Goal: Obtain resource: Download file/media

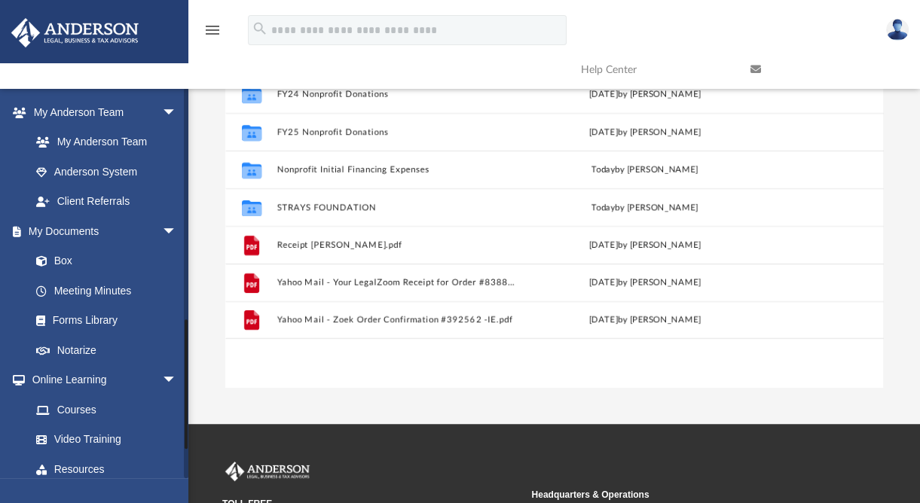
scroll to position [687, 0]
click at [87, 336] on link "Forms Library" at bounding box center [110, 321] width 179 height 30
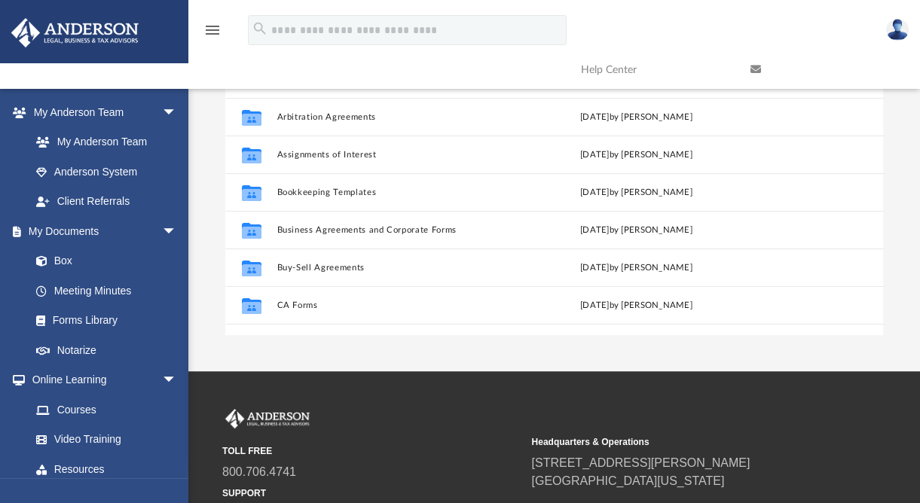
scroll to position [331, 646]
click at [203, 180] on div "Forms Library Name Modified Collaborated Folder 25 Funding Sources and Guide to…" at bounding box center [553, 121] width 731 height 429
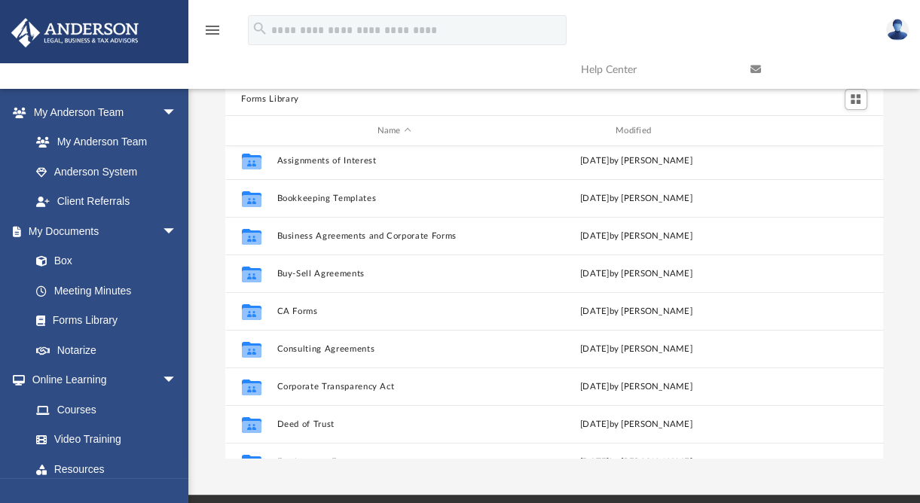
scroll to position [118, 0]
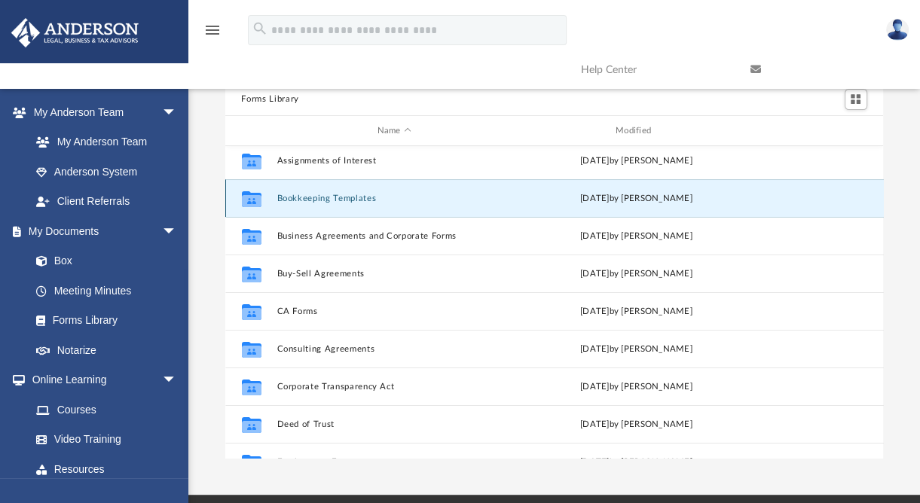
click at [322, 199] on button "Bookkeeping Templates" at bounding box center [393, 199] width 235 height 10
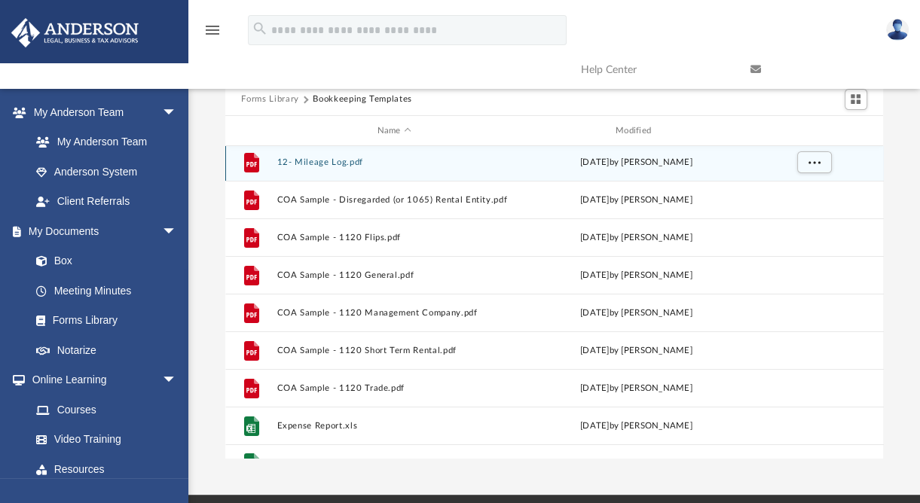
scroll to position [102, 0]
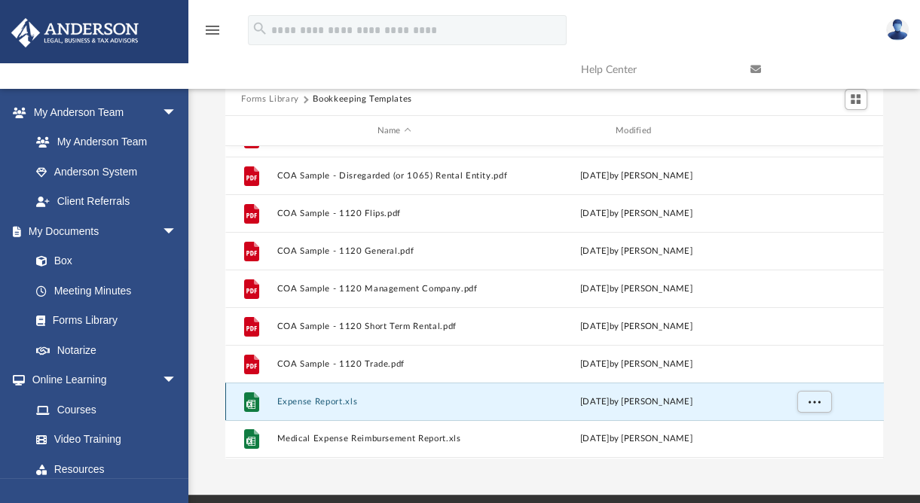
click at [301, 401] on button "Expense Report.xls" at bounding box center [393, 402] width 235 height 10
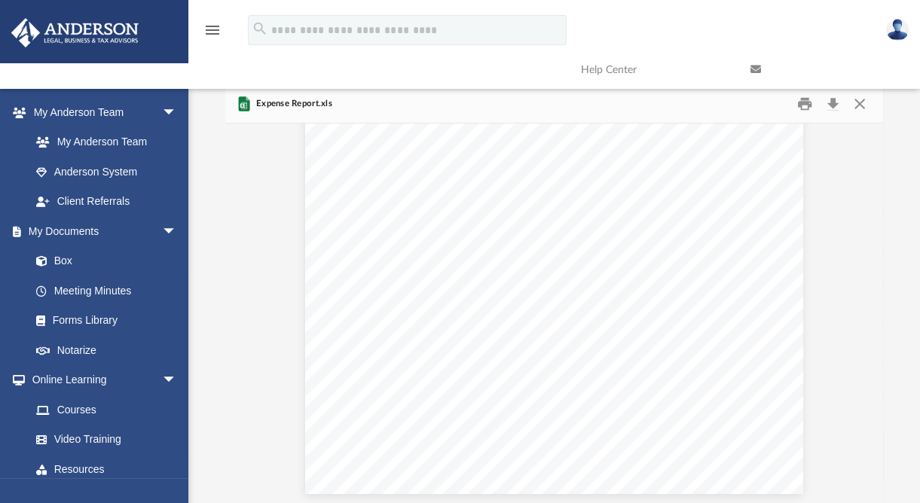
scroll to position [0, 0]
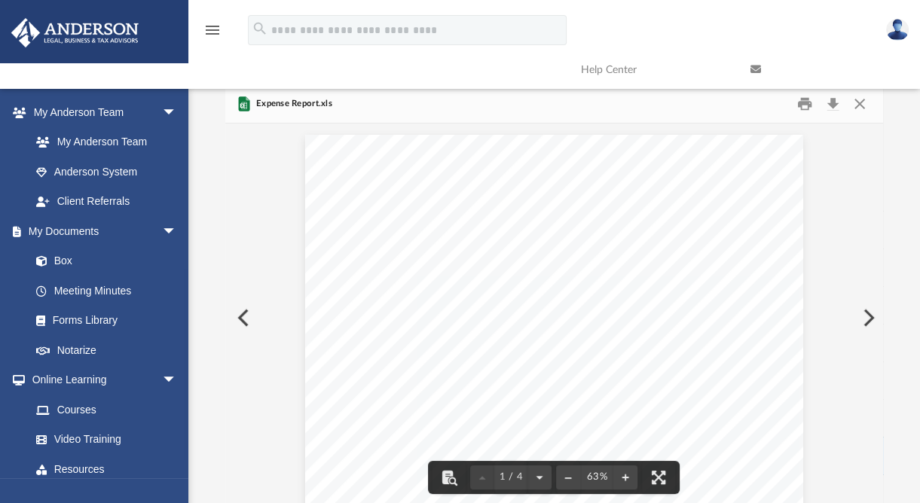
click at [865, 95] on link at bounding box center [823, 70] width 169 height 60
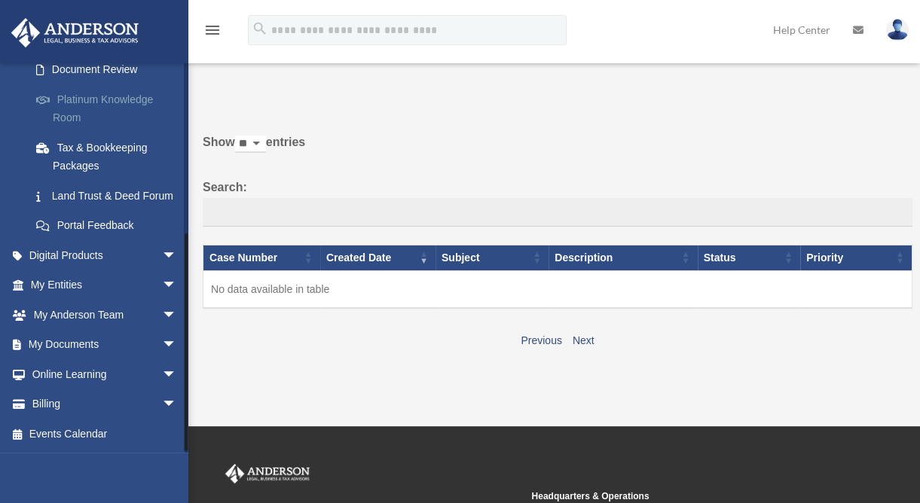
scroll to position [298, 0]
click at [162, 343] on span "arrow_drop_down" at bounding box center [177, 345] width 30 height 31
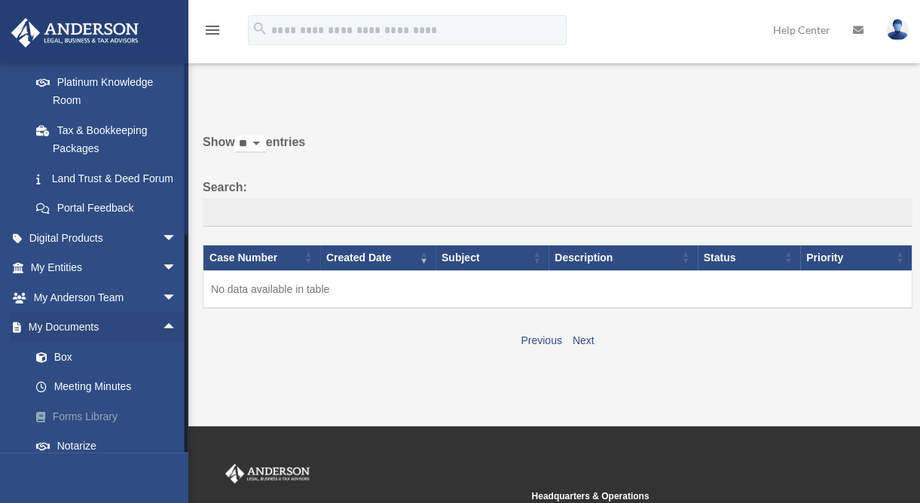
click at [96, 432] on link "Forms Library" at bounding box center [110, 417] width 179 height 30
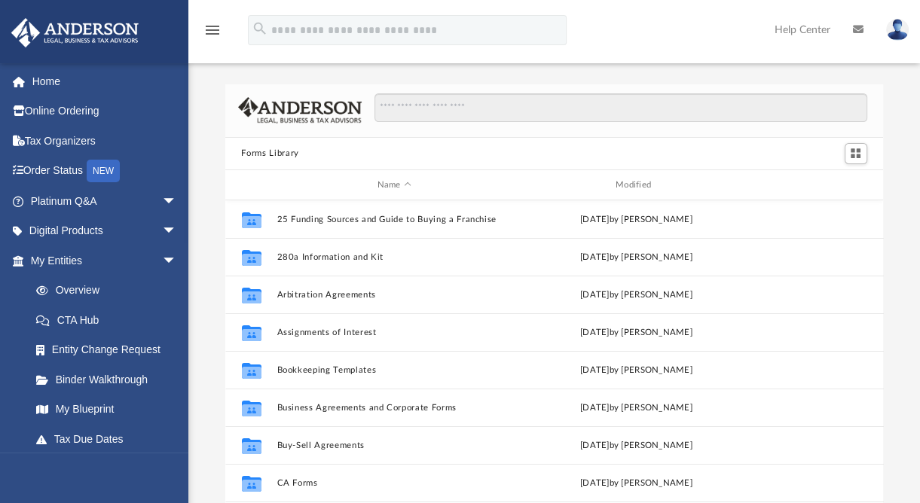
scroll to position [331, 646]
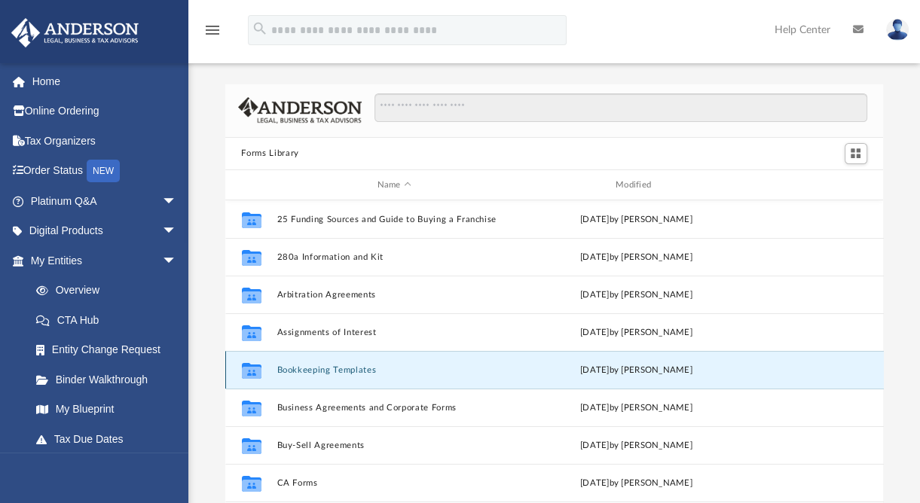
click at [316, 373] on button "Bookkeeping Templates" at bounding box center [393, 370] width 235 height 10
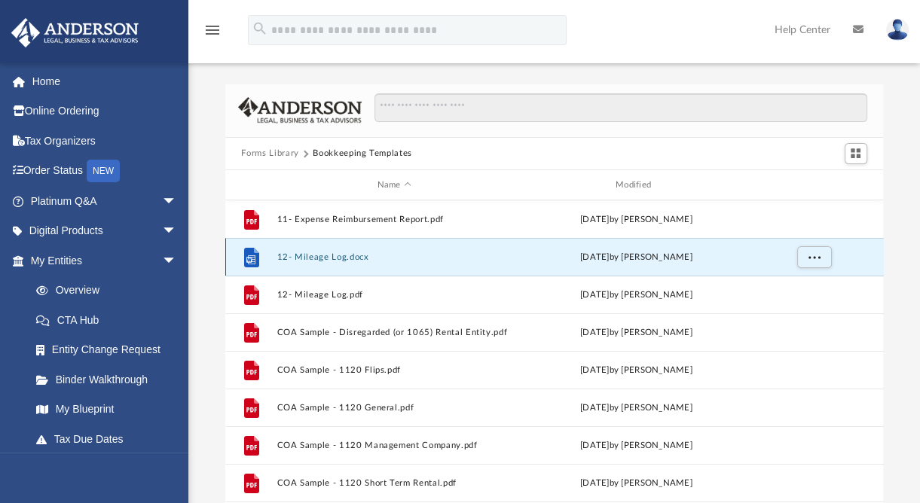
click at [314, 259] on button "12- Mileage Log.docx" at bounding box center [393, 257] width 235 height 10
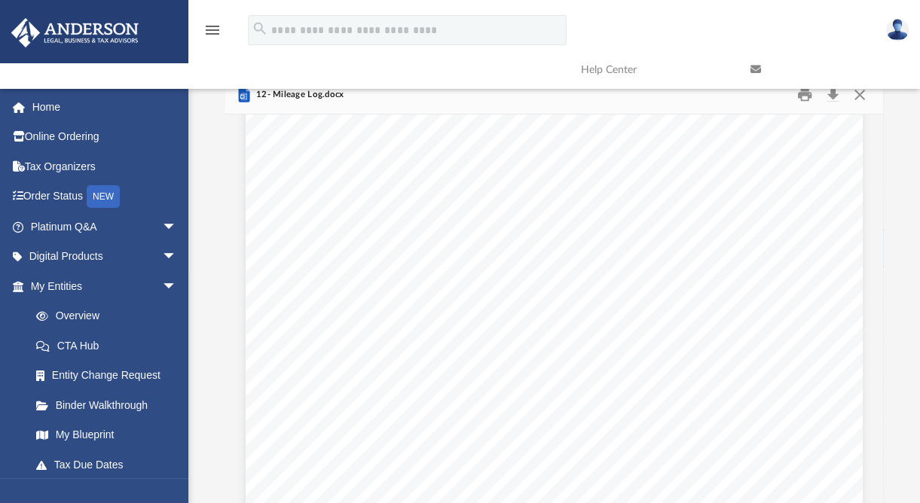
scroll to position [0, 0]
click at [829, 98] on link at bounding box center [823, 70] width 169 height 60
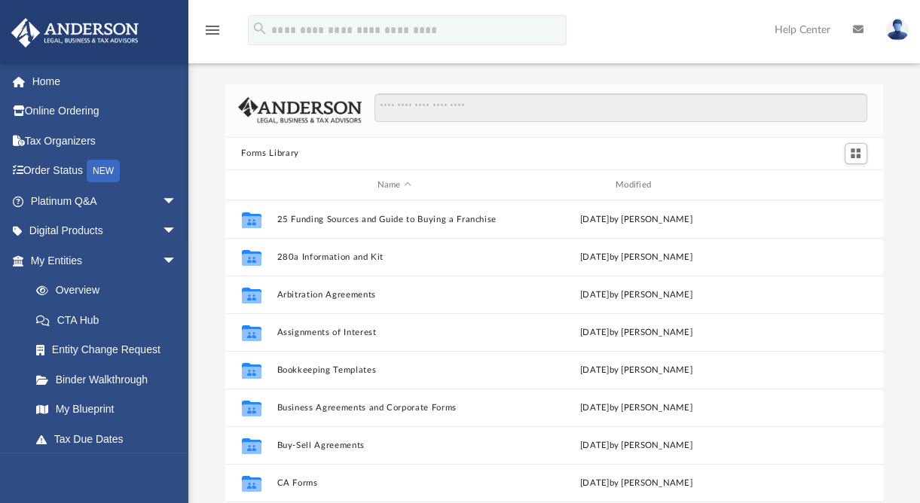
scroll to position [331, 646]
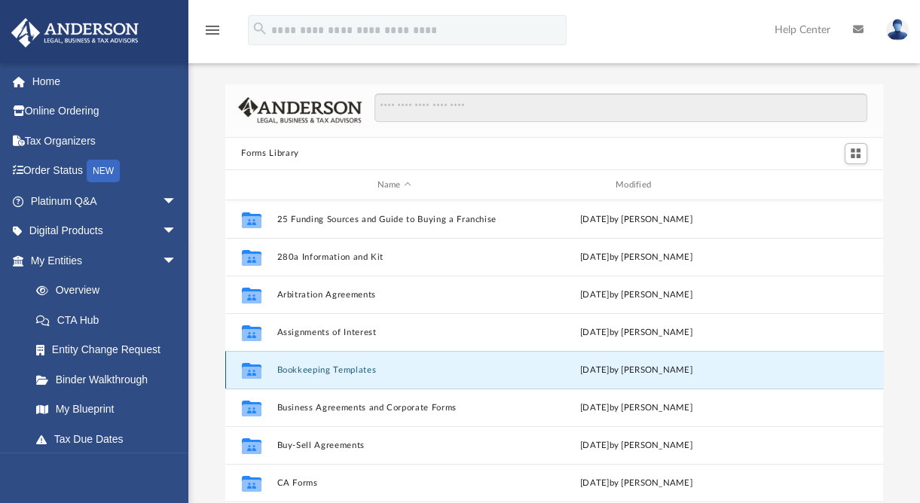
click at [319, 369] on button "Bookkeeping Templates" at bounding box center [393, 370] width 235 height 10
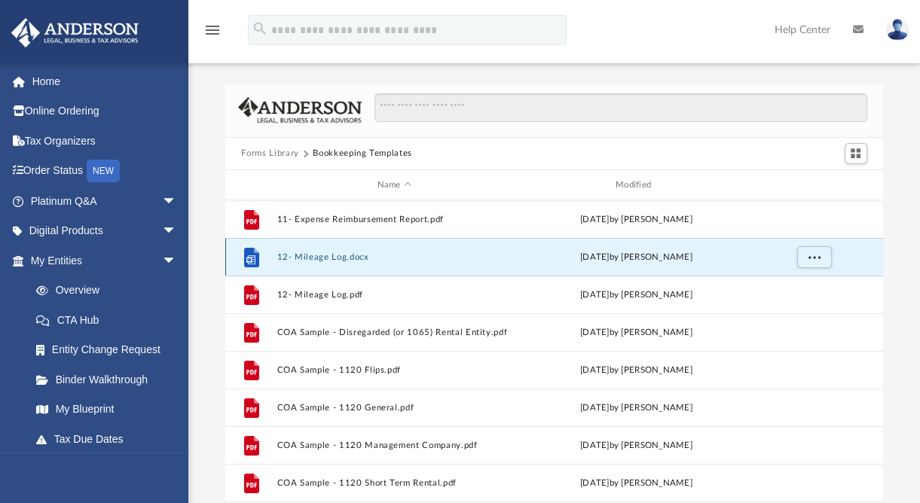
click at [313, 253] on button "12- Mileage Log.docx" at bounding box center [393, 257] width 235 height 10
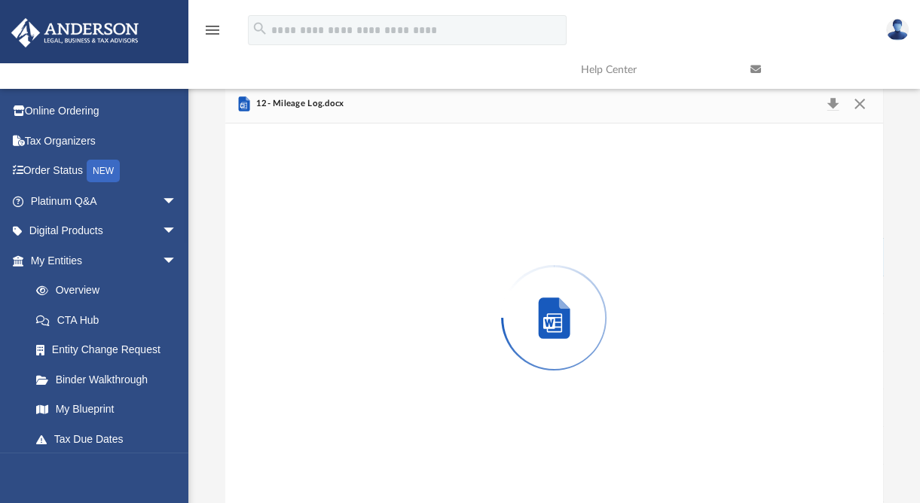
scroll to position [9, 0]
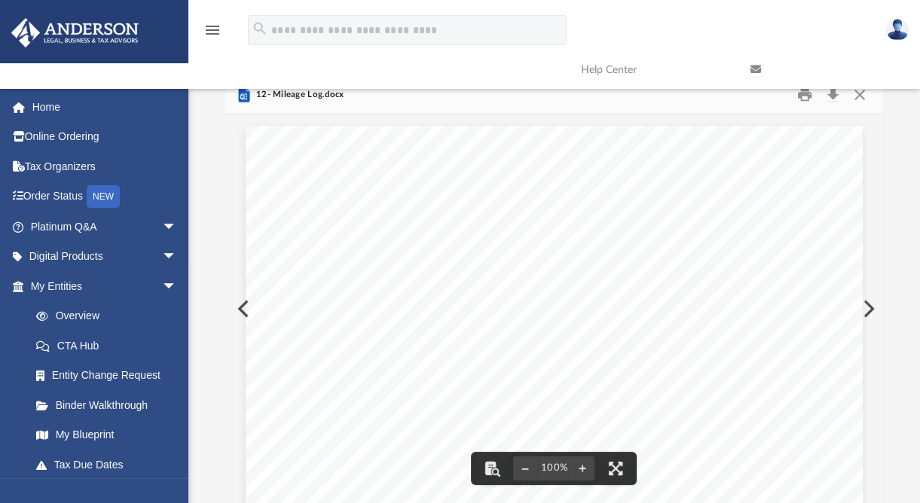
click at [801, 93] on link at bounding box center [823, 70] width 169 height 60
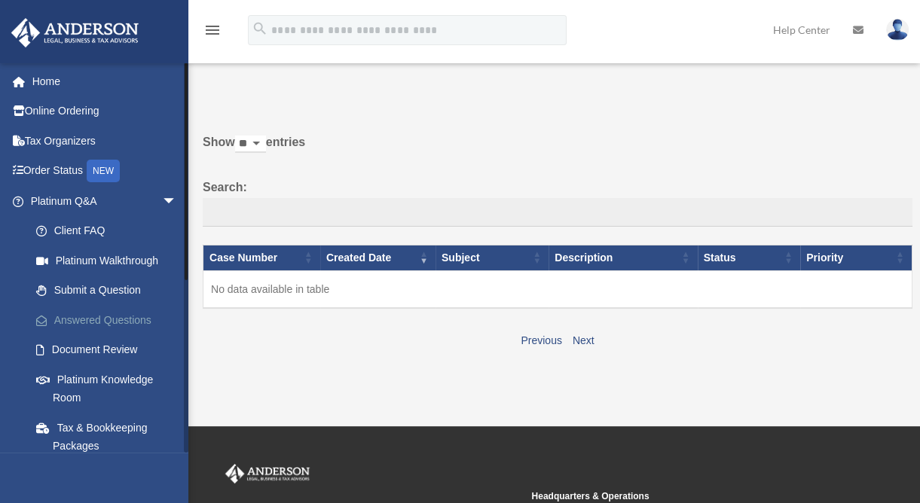
scroll to position [298, 0]
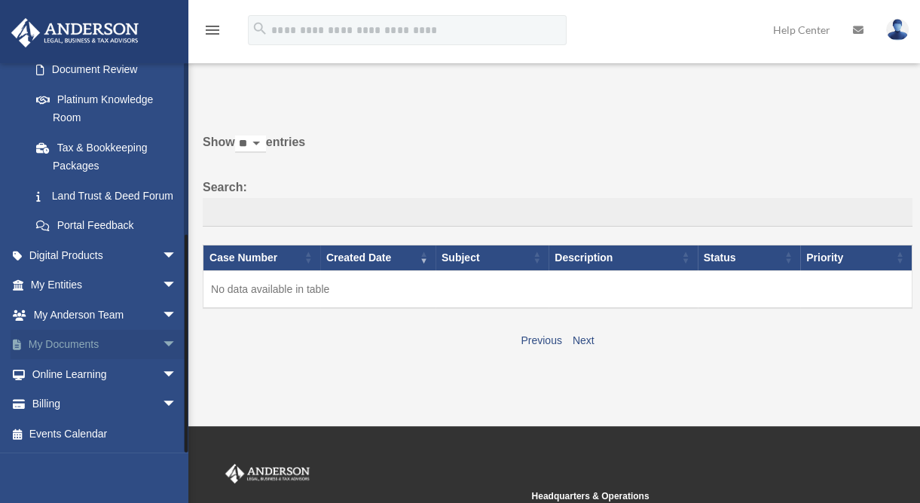
click at [162, 346] on span "arrow_drop_down" at bounding box center [177, 345] width 30 height 31
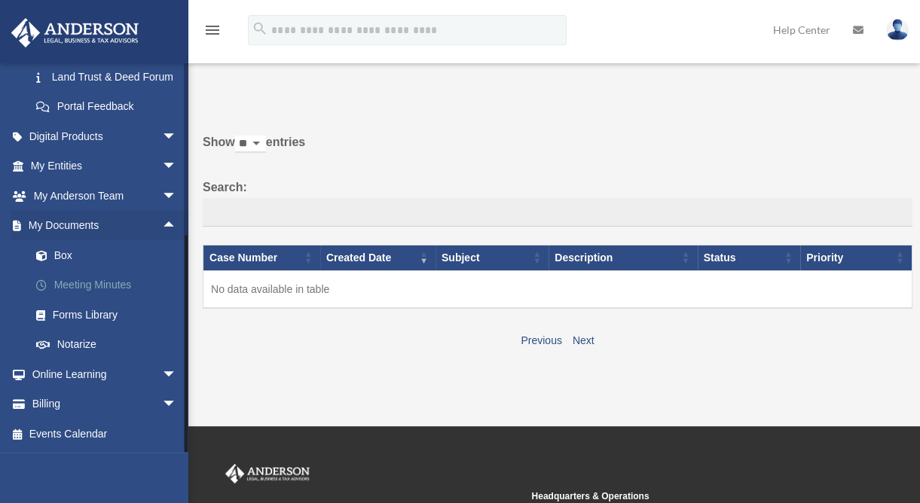
scroll to position [417, 0]
click at [78, 316] on link "Forms Library" at bounding box center [110, 315] width 179 height 30
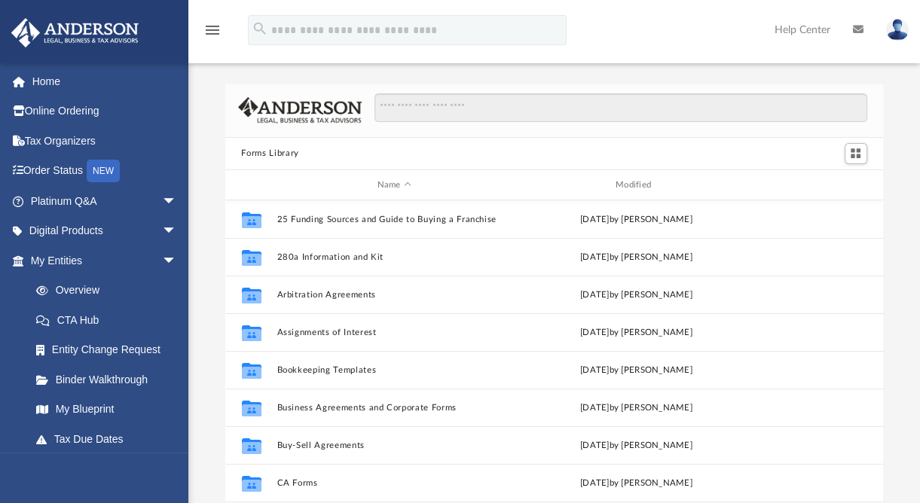
scroll to position [331, 646]
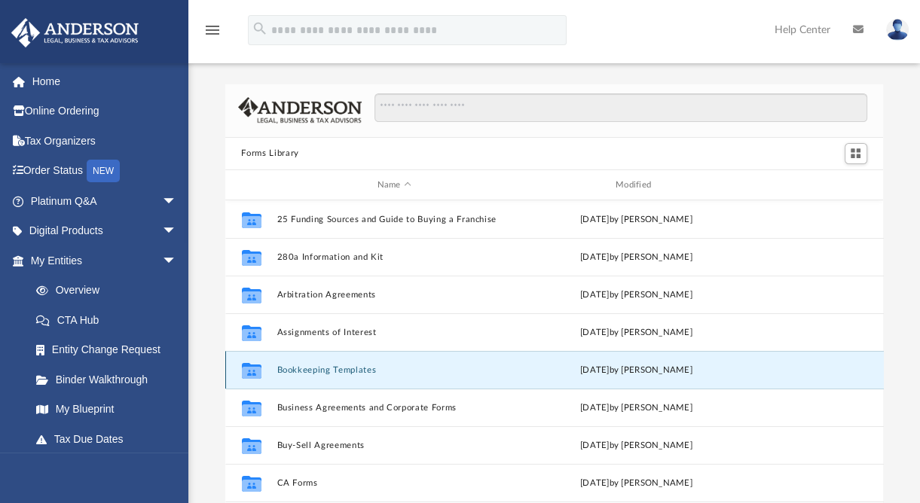
click at [306, 368] on button "Bookkeeping Templates" at bounding box center [393, 370] width 235 height 10
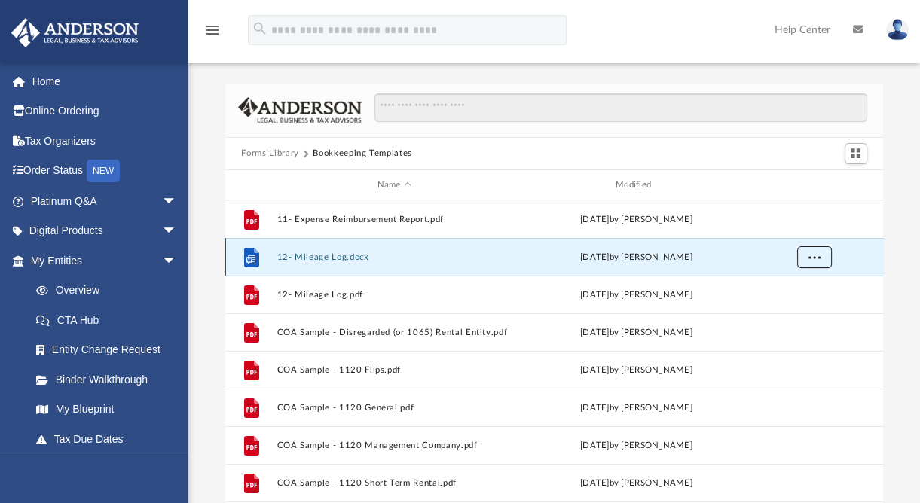
click at [817, 258] on span "More options" at bounding box center [814, 257] width 12 height 8
click at [792, 311] on li "Download" at bounding box center [800, 312] width 44 height 16
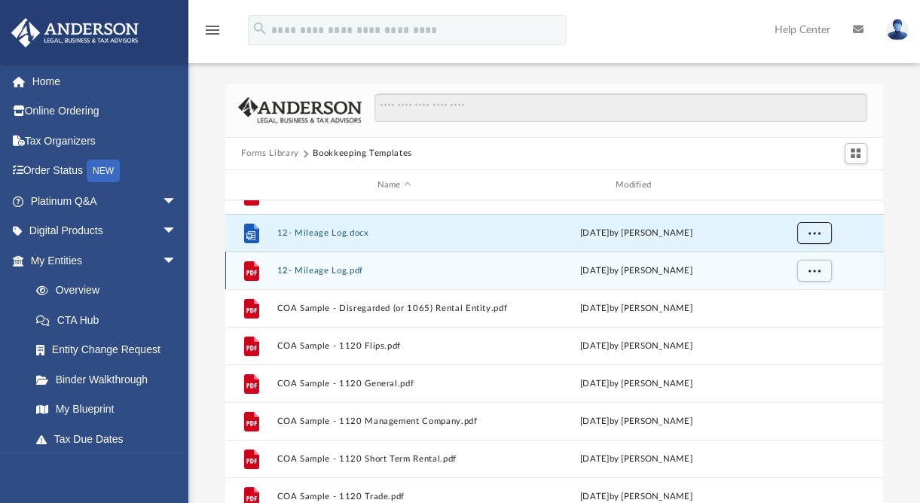
scroll to position [24, 0]
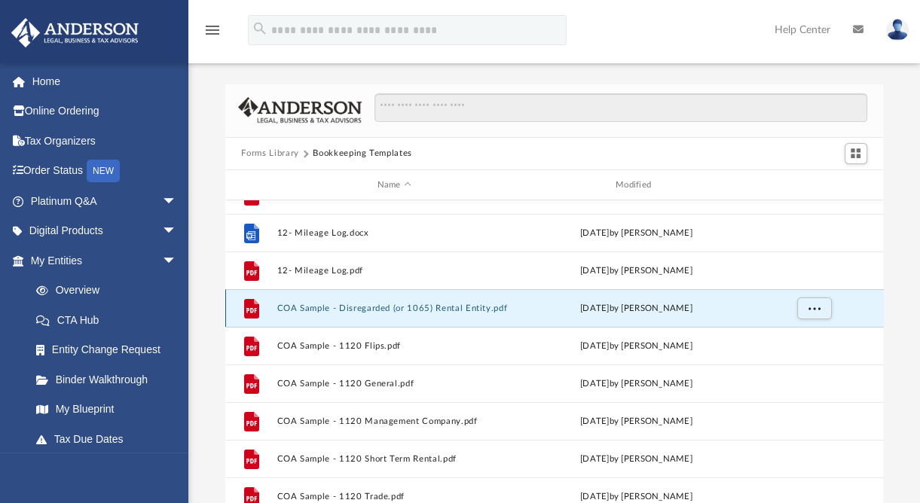
click at [369, 313] on button "COA Sample - Disregarded (or 1065) Rental Entity.pdf" at bounding box center [393, 309] width 235 height 10
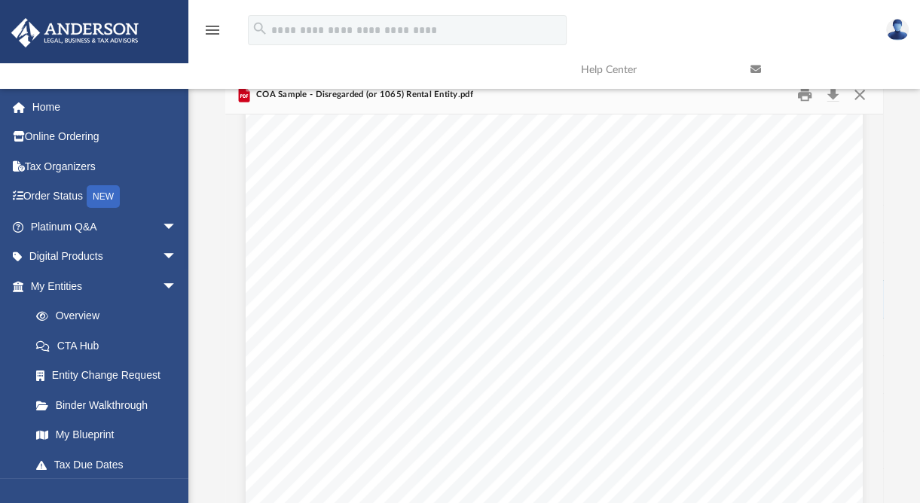
scroll to position [0, 0]
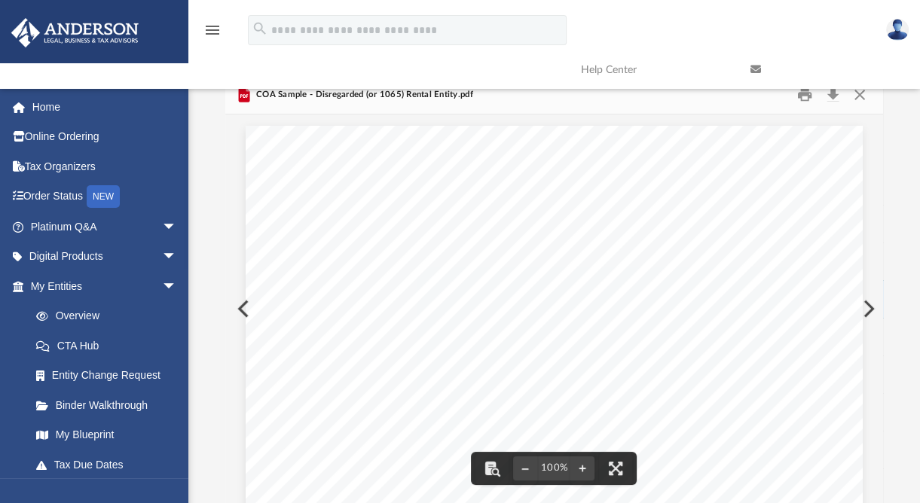
click at [863, 97] on link at bounding box center [823, 70] width 169 height 60
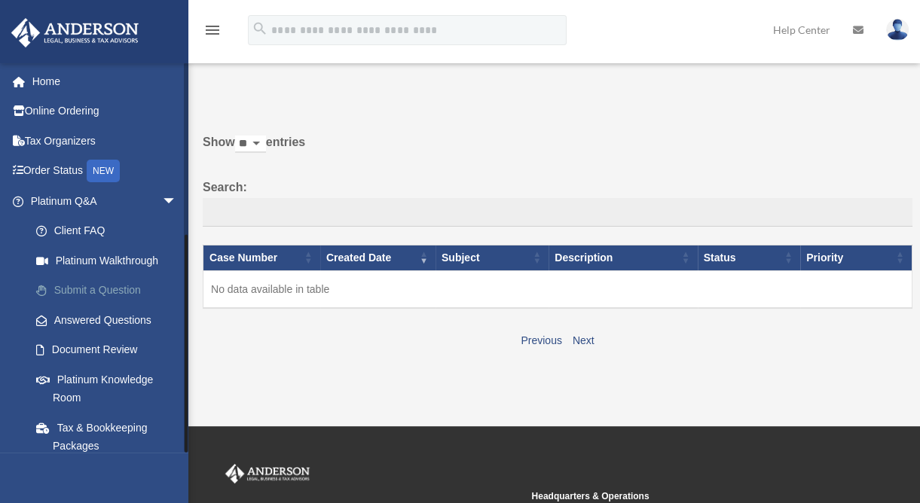
scroll to position [298, 0]
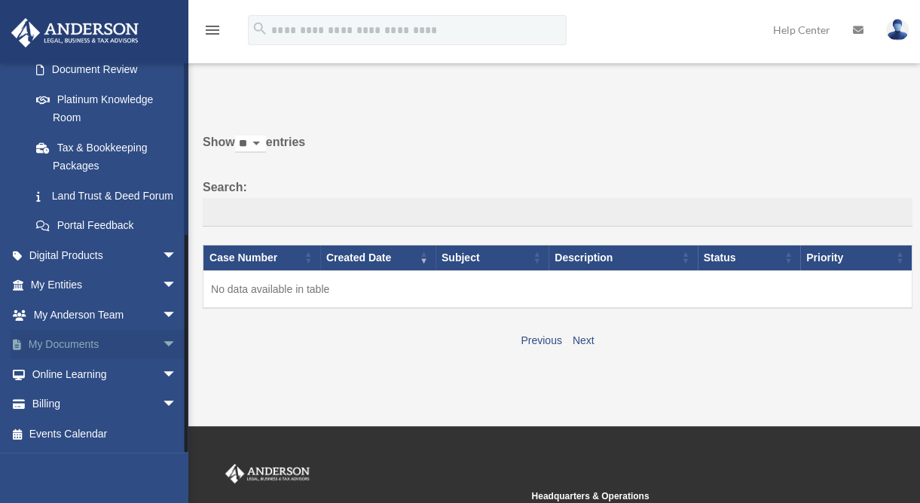
click at [162, 350] on span "arrow_drop_down" at bounding box center [177, 345] width 30 height 31
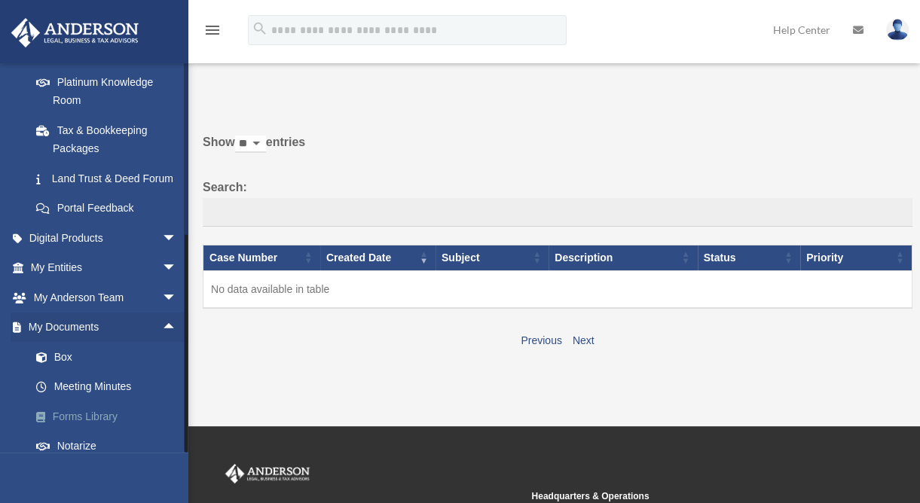
click at [81, 432] on link "Forms Library" at bounding box center [110, 417] width 179 height 30
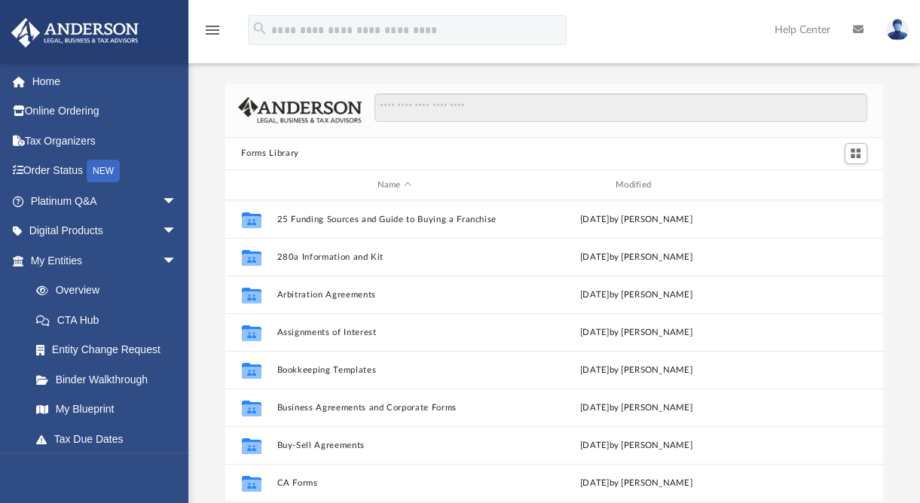
scroll to position [331, 646]
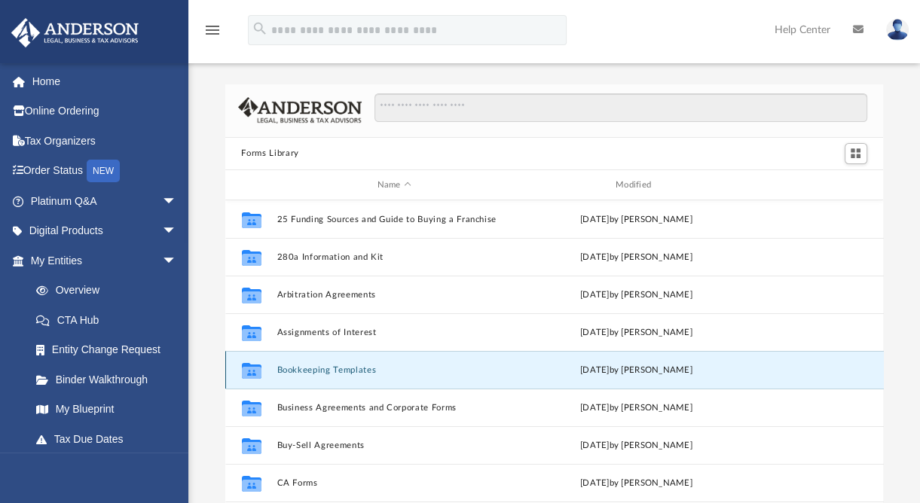
click at [328, 370] on button "Bookkeeping Templates" at bounding box center [393, 370] width 235 height 10
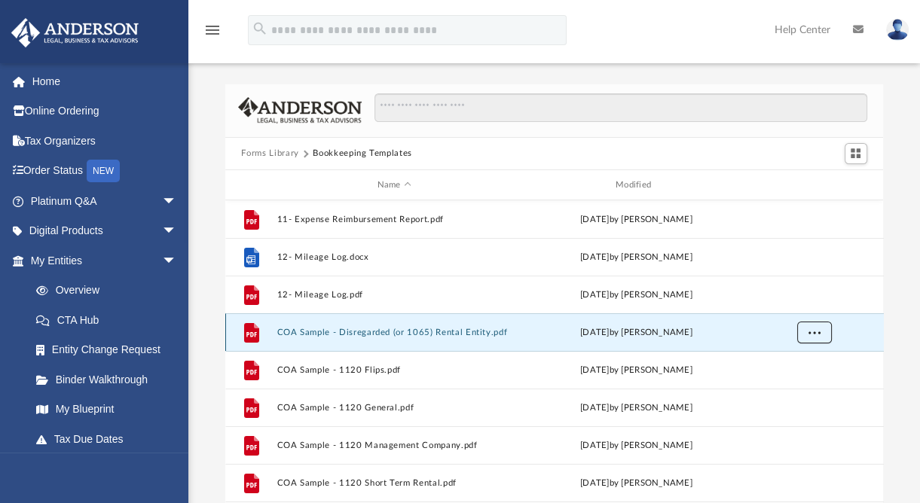
click at [810, 331] on span "More options" at bounding box center [814, 332] width 12 height 8
click at [802, 388] on li "Download" at bounding box center [800, 387] width 44 height 16
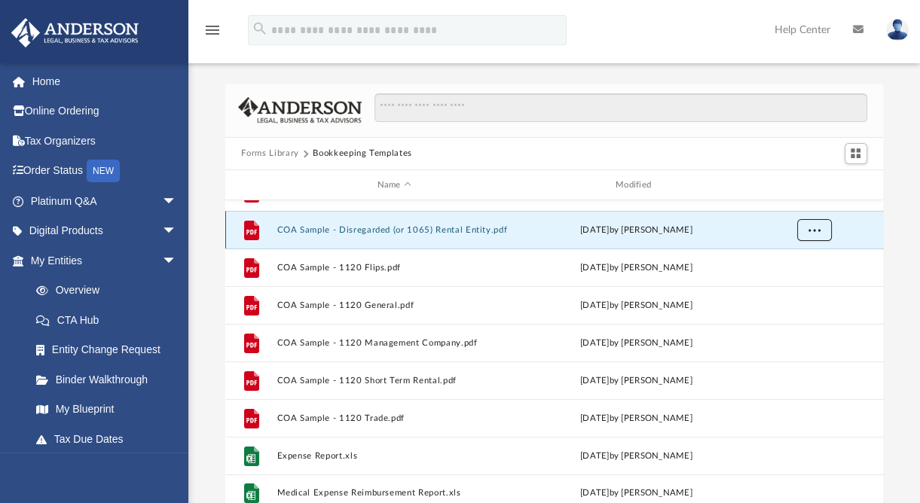
scroll to position [102, 0]
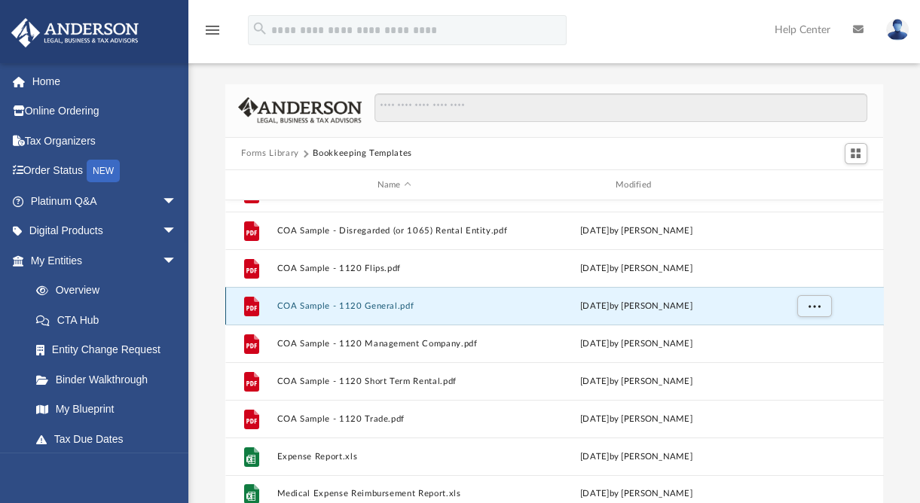
click at [328, 304] on button "COA Sample - 1120 General.pdf" at bounding box center [393, 306] width 235 height 10
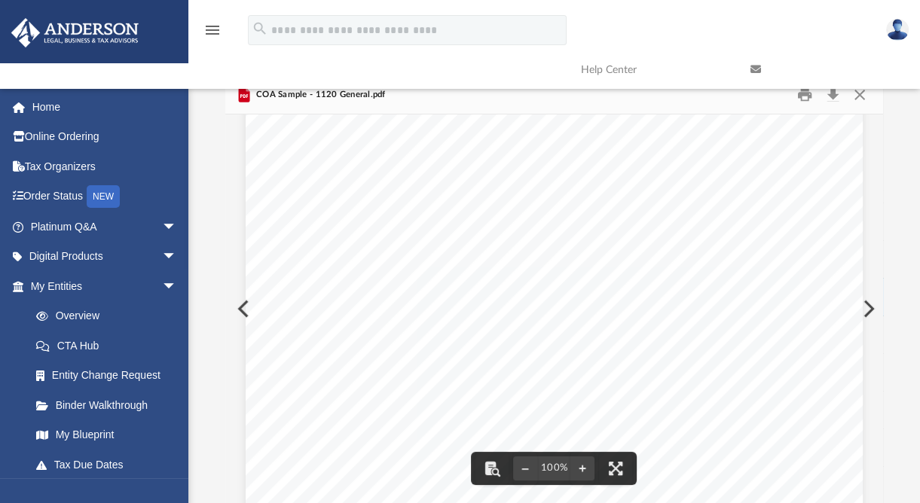
scroll to position [198, 0]
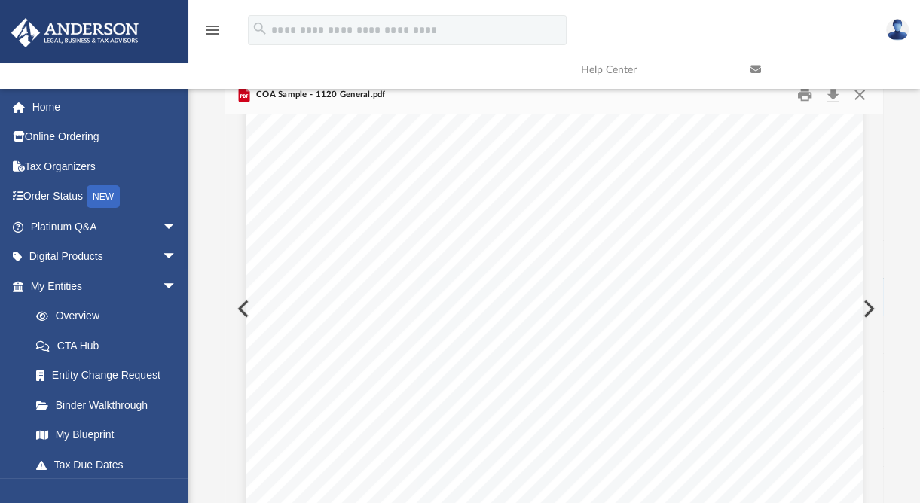
click at [563, 362] on div "Chart of Accounts (Sample) 1120 General 1 Account Name QBD Type QBO Type QBO De…" at bounding box center [554, 327] width 617 height 798
click at [833, 98] on link at bounding box center [823, 70] width 169 height 60
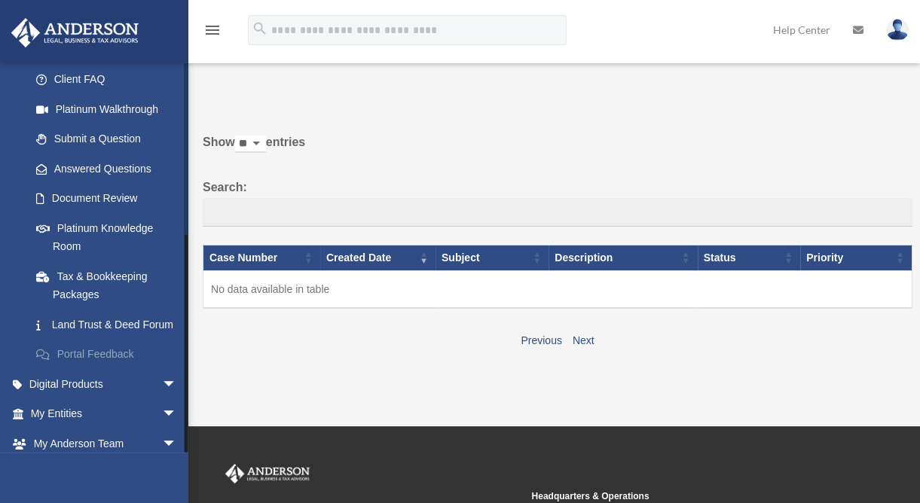
scroll to position [298, 0]
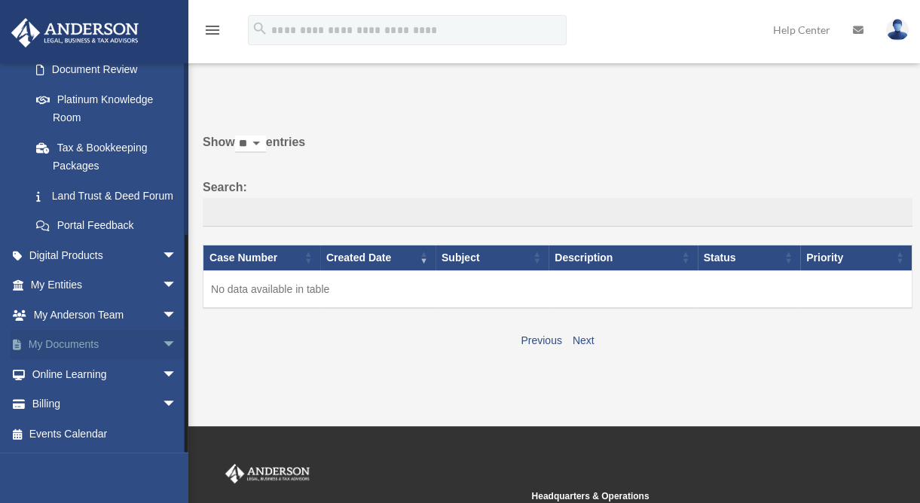
click at [162, 345] on span "arrow_drop_down" at bounding box center [177, 345] width 30 height 31
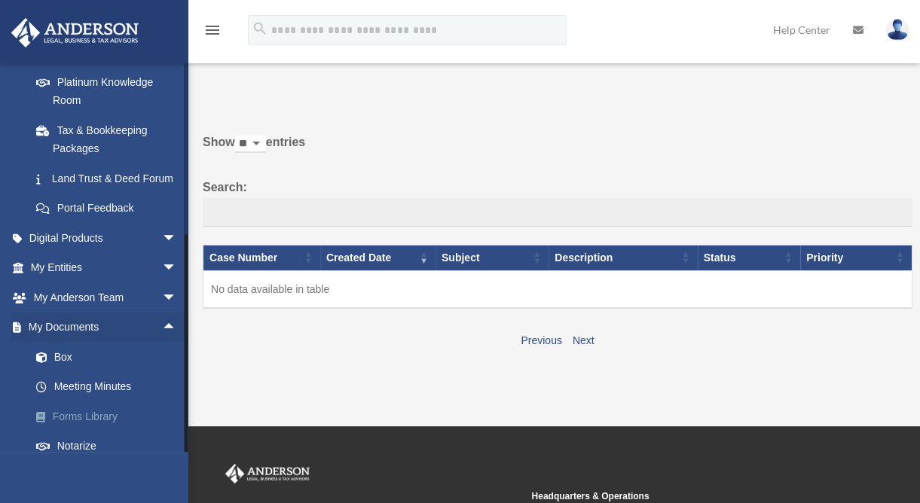
click at [91, 432] on link "Forms Library" at bounding box center [110, 417] width 179 height 30
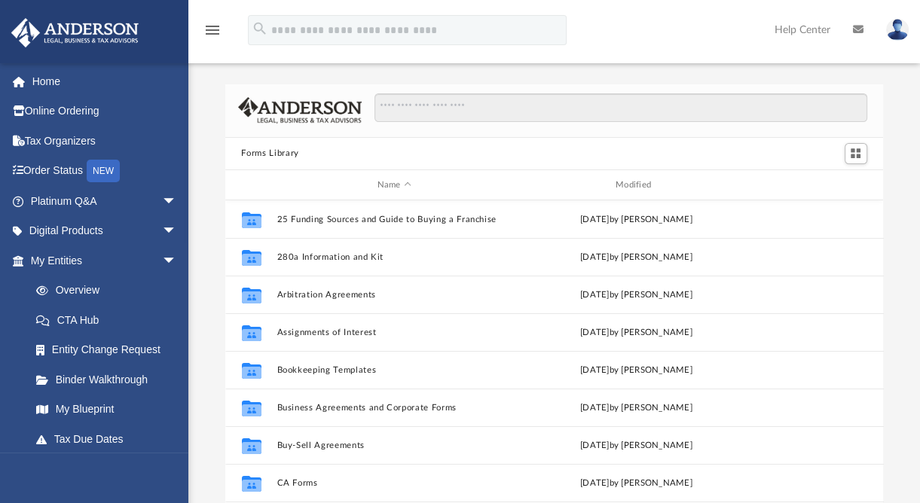
scroll to position [331, 646]
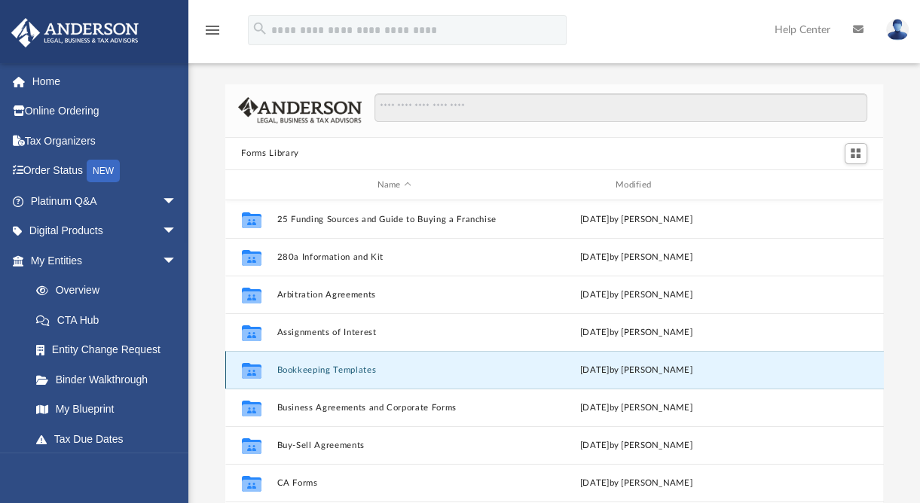
click at [328, 370] on button "Bookkeeping Templates" at bounding box center [393, 370] width 235 height 10
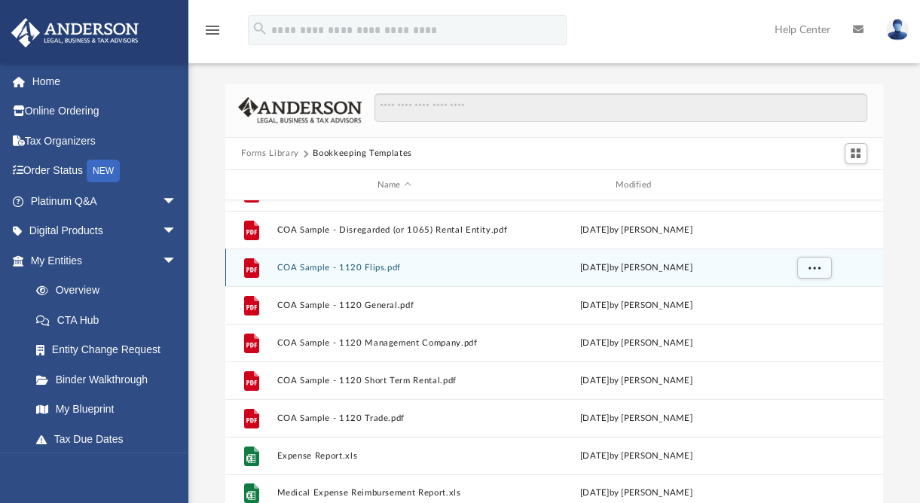
scroll to position [102, 0]
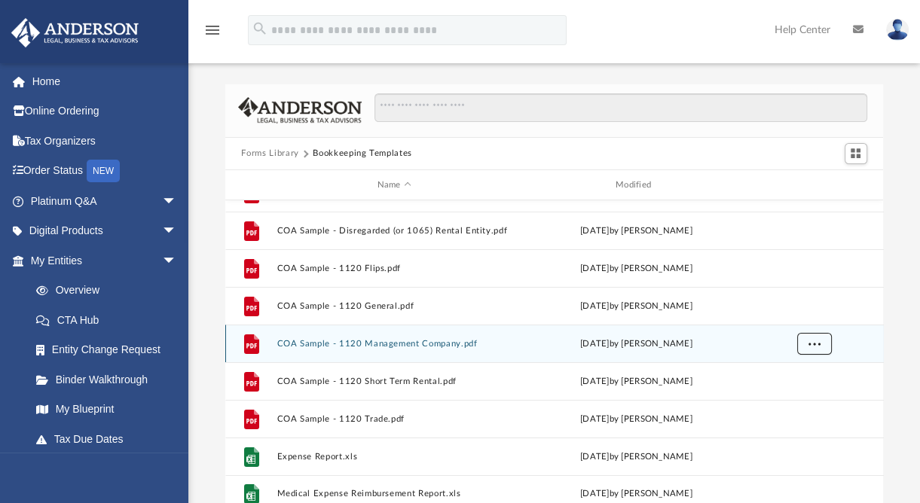
click at [810, 346] on span "More options" at bounding box center [814, 344] width 12 height 8
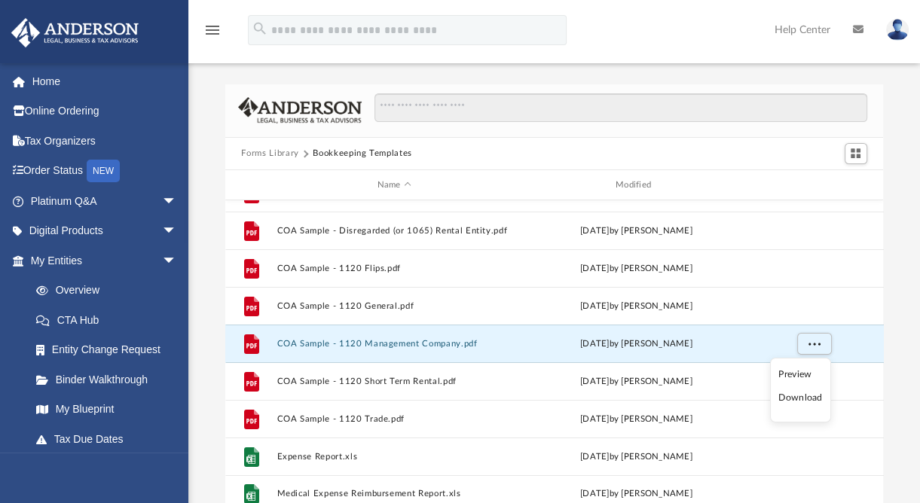
click at [792, 397] on li "Download" at bounding box center [800, 398] width 44 height 16
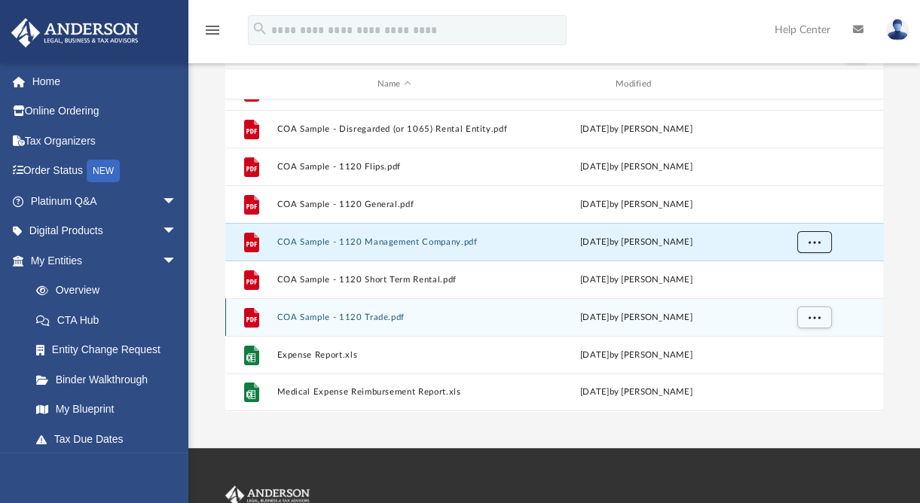
scroll to position [99, 0]
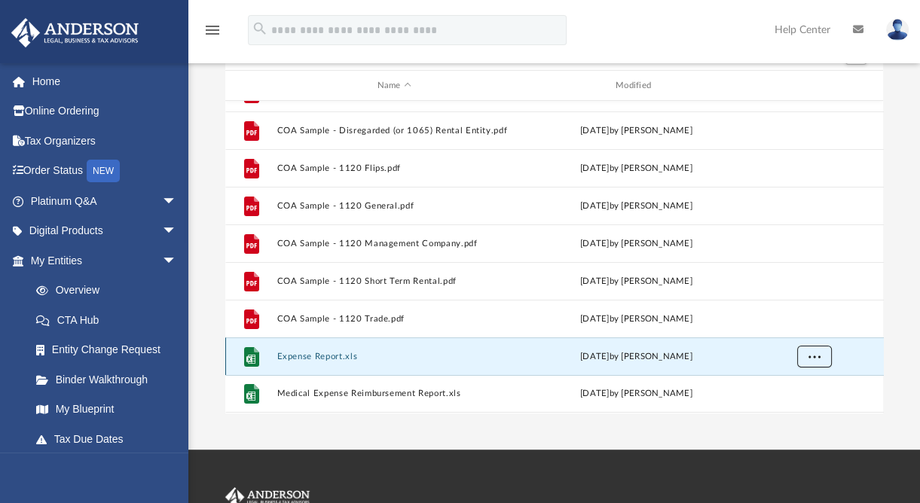
click at [817, 357] on span "More options" at bounding box center [814, 357] width 12 height 8
click at [804, 325] on li "Download" at bounding box center [800, 325] width 44 height 16
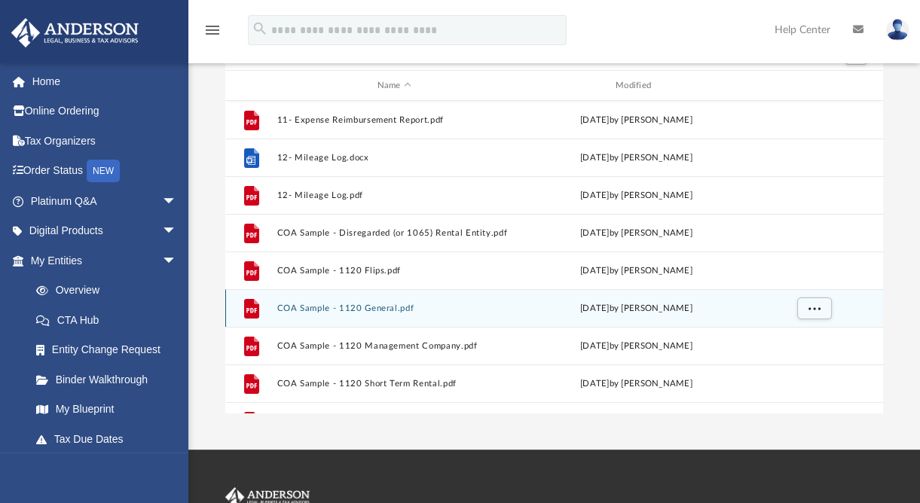
scroll to position [0, 0]
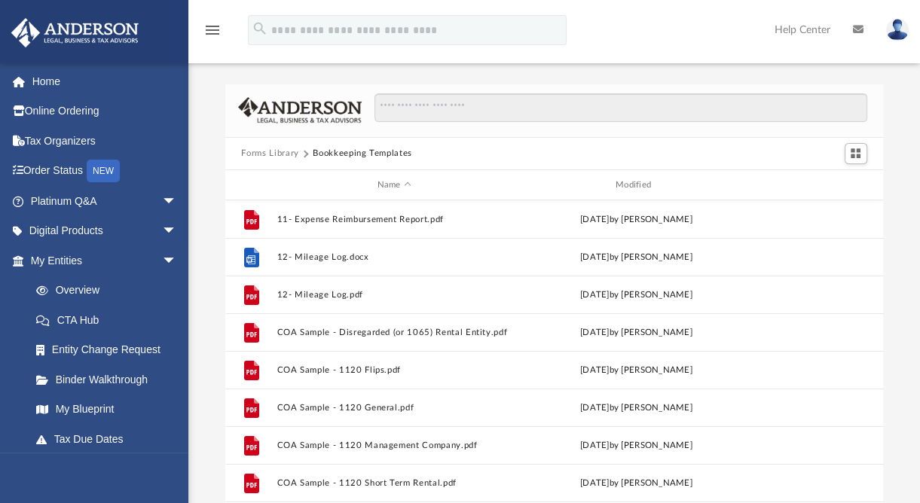
click at [292, 157] on button "Forms Library" at bounding box center [269, 154] width 57 height 14
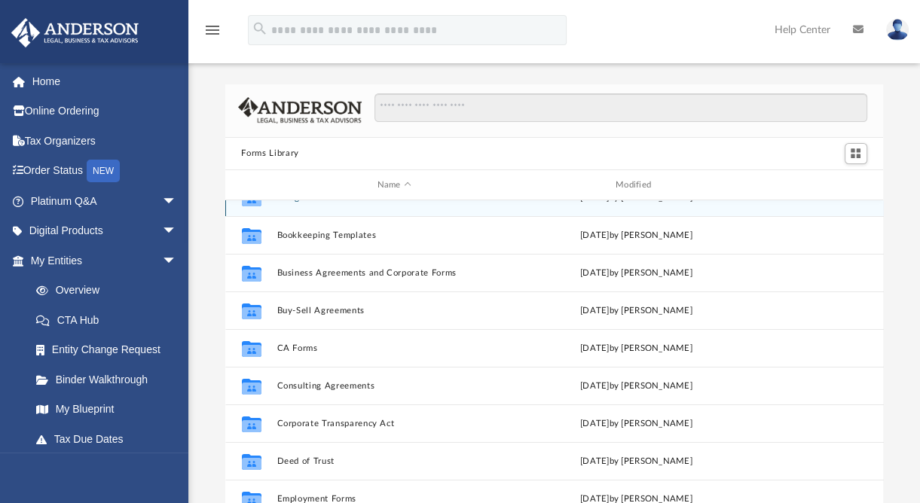
scroll to position [134, 0]
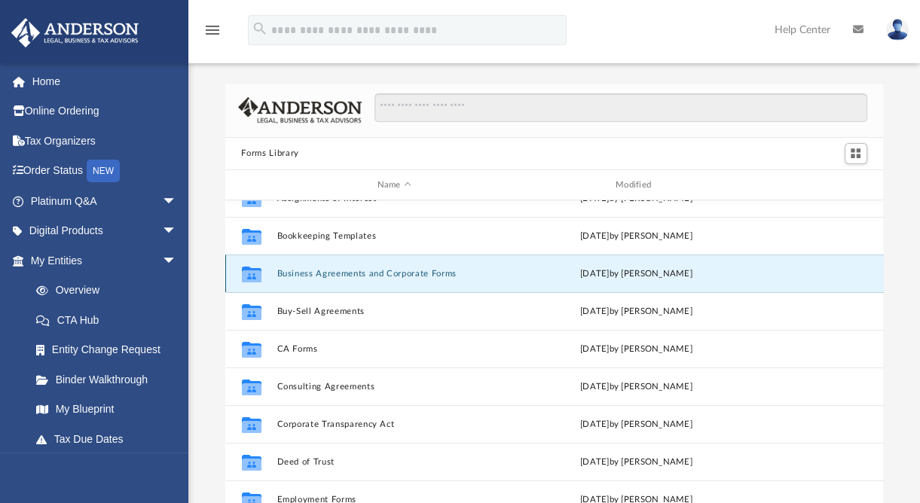
click at [350, 278] on button "Business Agreements and Corporate Forms" at bounding box center [393, 274] width 235 height 10
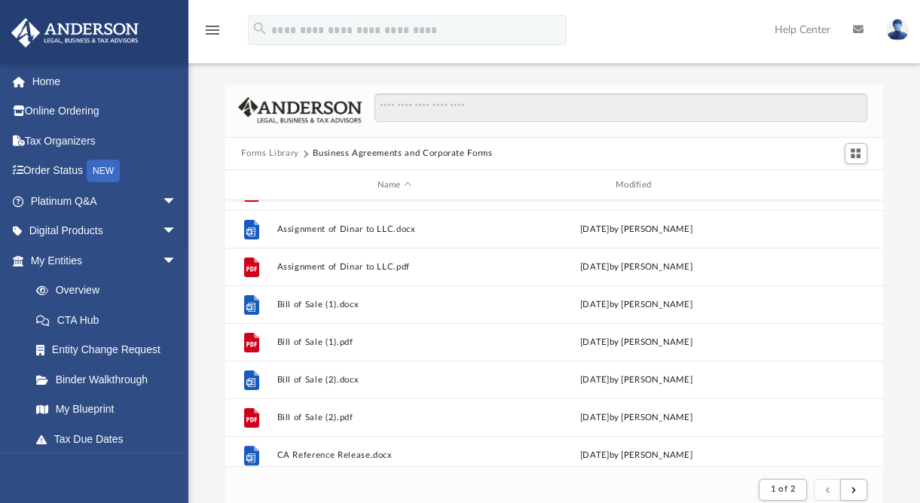
scroll to position [331, 0]
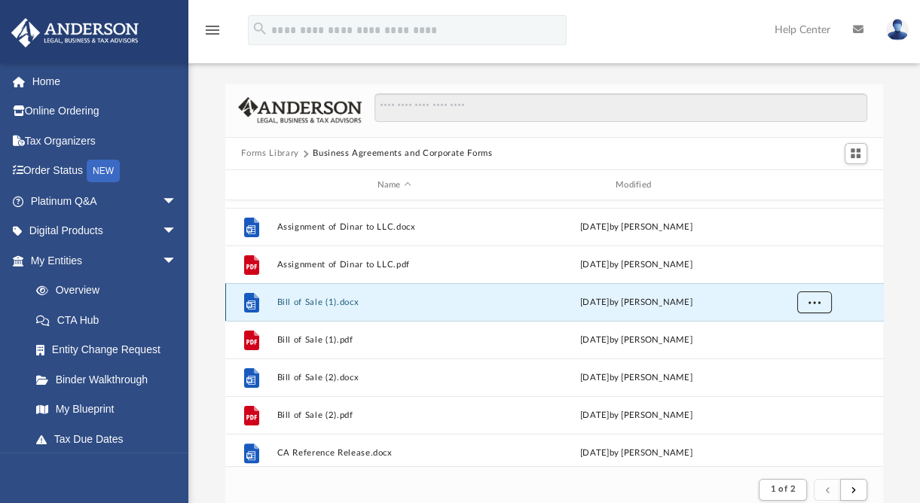
click at [814, 304] on span "More options" at bounding box center [814, 302] width 12 height 8
click at [798, 355] on li "Download" at bounding box center [800, 357] width 44 height 16
click at [902, 120] on div "Forms Library Business Agreements and Corporate Forms Name Modified File Assign…" at bounding box center [553, 298] width 731 height 429
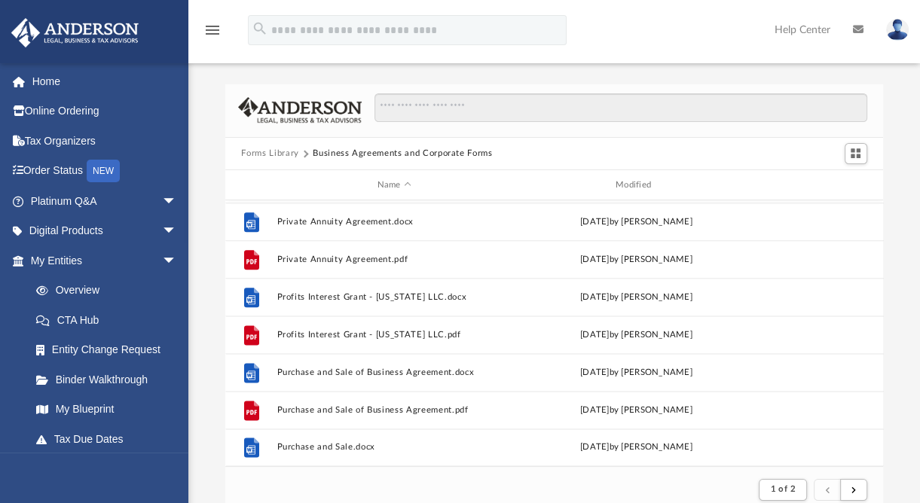
scroll to position [1617, 0]
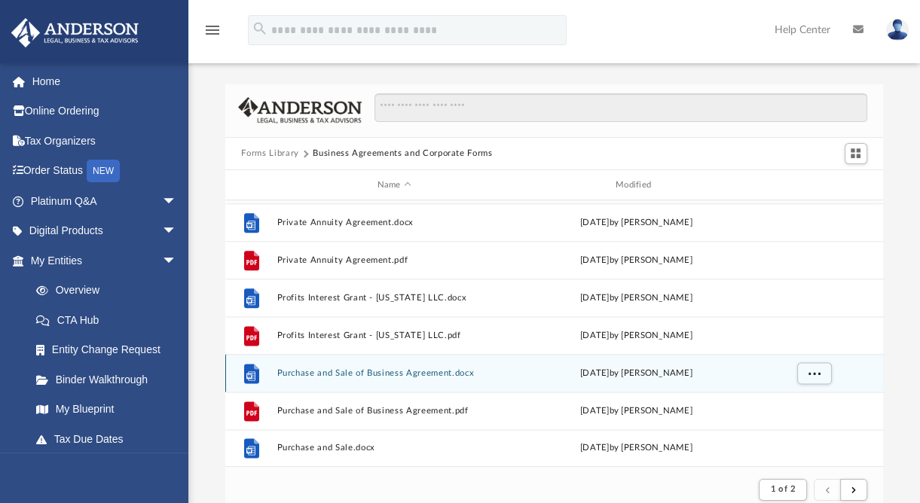
click at [606, 371] on div "Wed Oct 5 2022 by Mary Acree" at bounding box center [635, 374] width 235 height 14
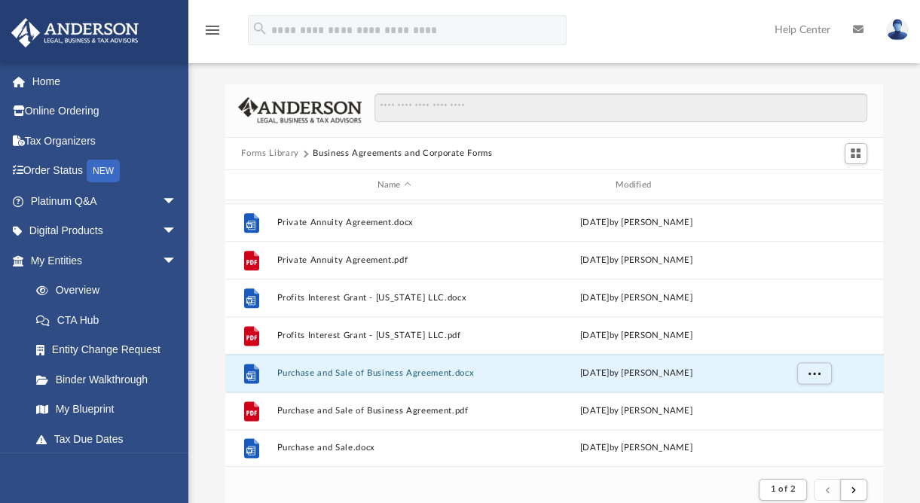
click at [275, 153] on button "Forms Library" at bounding box center [269, 154] width 57 height 14
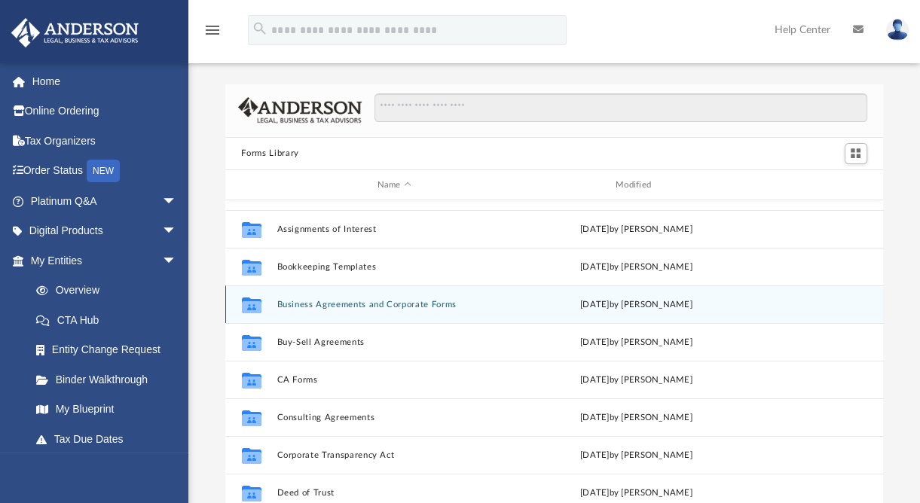
scroll to position [106, 0]
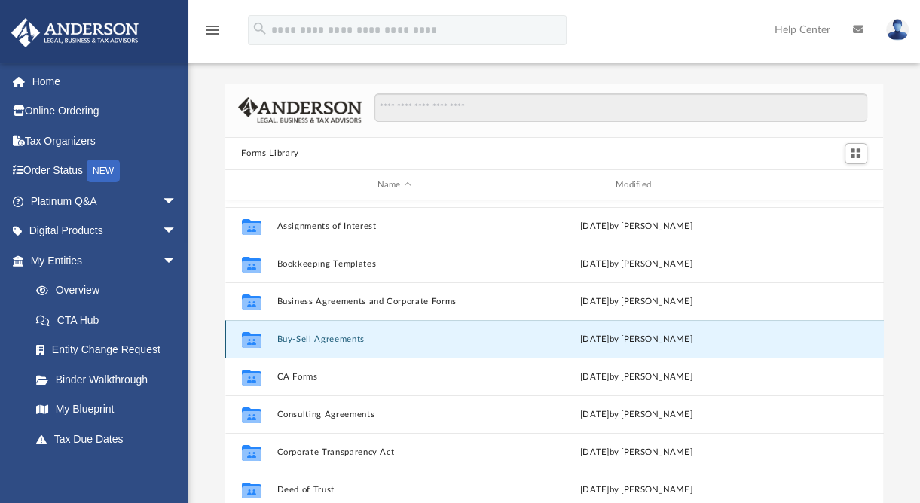
click at [307, 338] on button "Buy-Sell Agreements" at bounding box center [393, 339] width 235 height 10
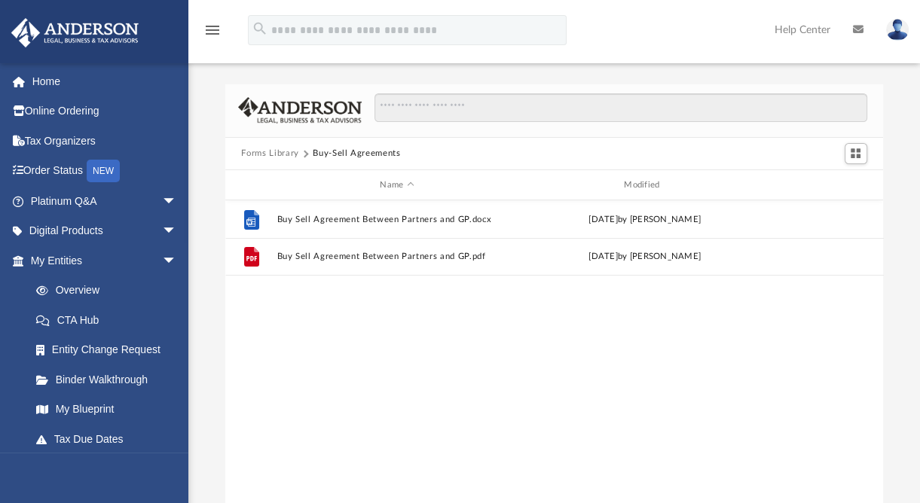
click at [258, 155] on button "Forms Library" at bounding box center [269, 154] width 57 height 14
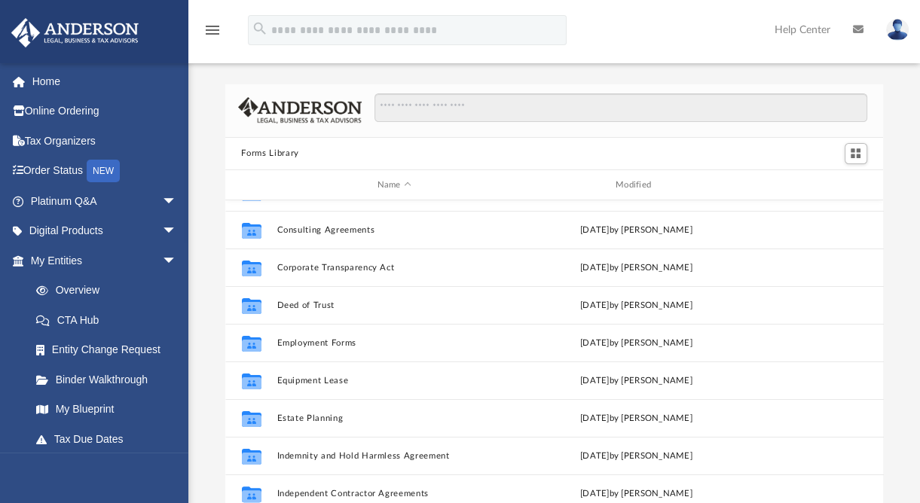
scroll to position [328, 0]
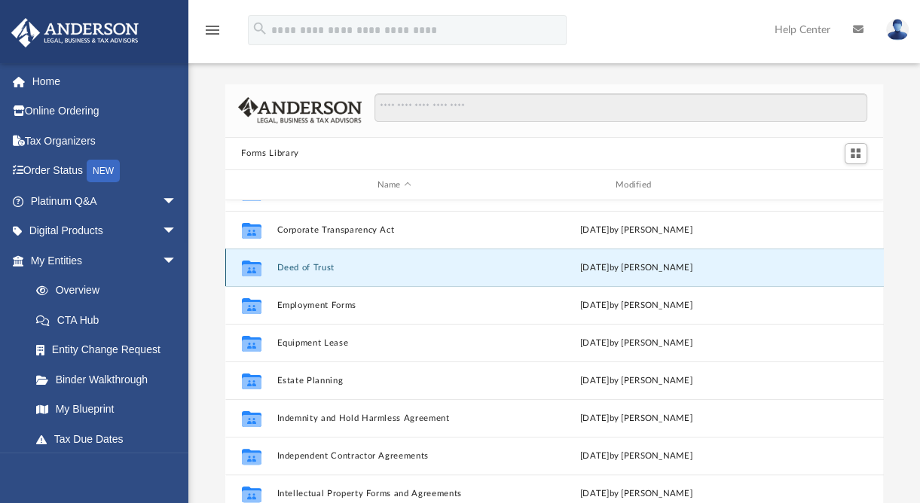
click at [309, 270] on button "Deed of Trust" at bounding box center [393, 268] width 235 height 10
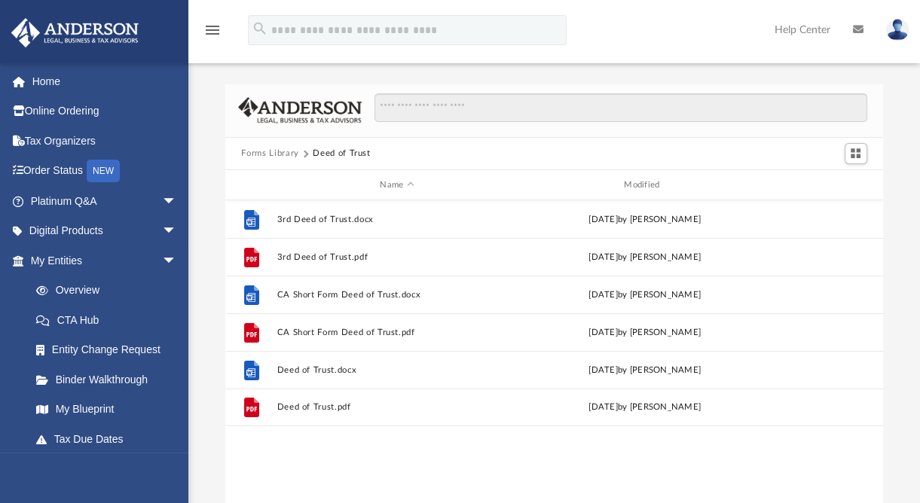
click at [276, 159] on button "Forms Library" at bounding box center [269, 154] width 57 height 14
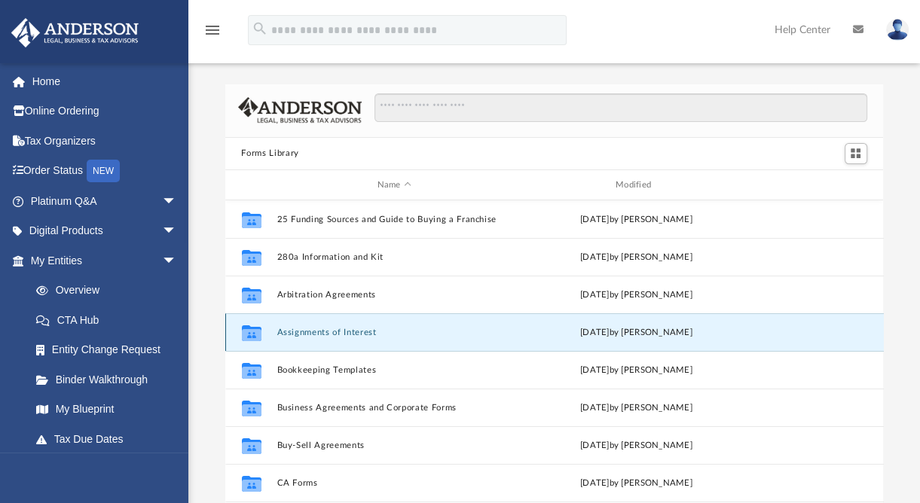
click at [313, 334] on button "Assignments of Interest" at bounding box center [393, 333] width 235 height 10
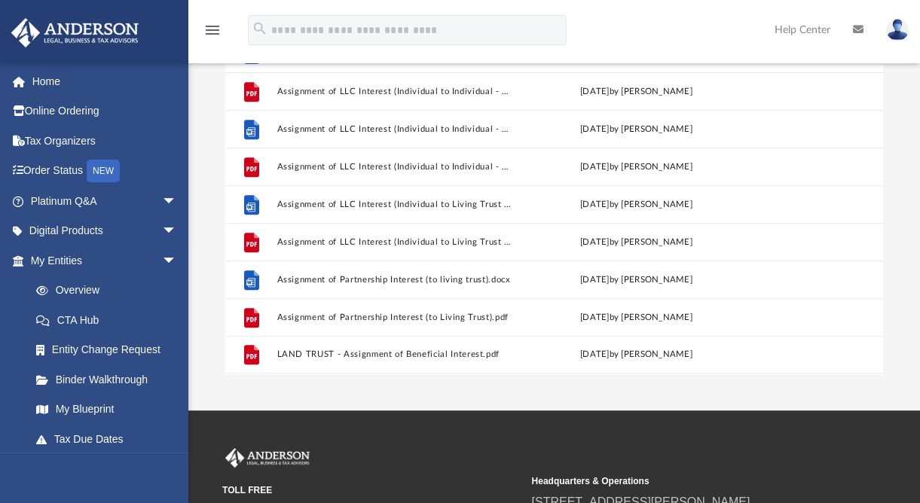
scroll to position [142, 0]
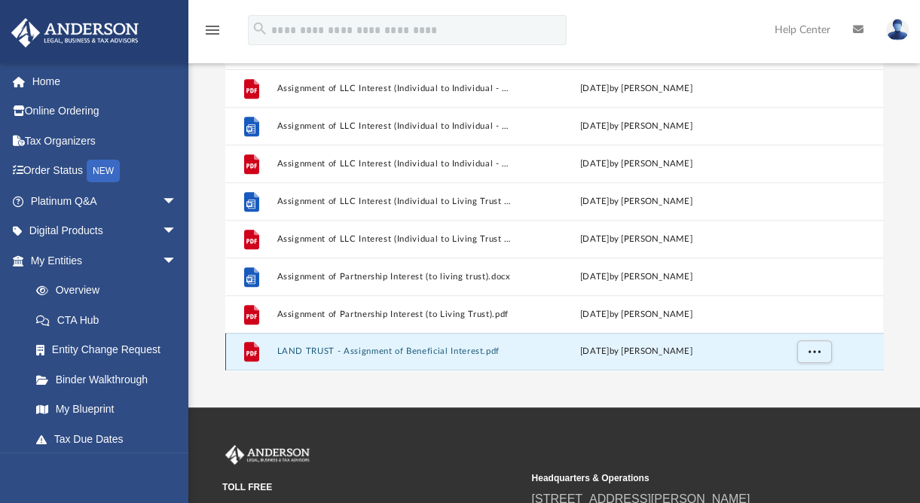
click at [435, 352] on button "LAND TRUST - Assignment of Beneficial Interest.pdf" at bounding box center [393, 352] width 235 height 10
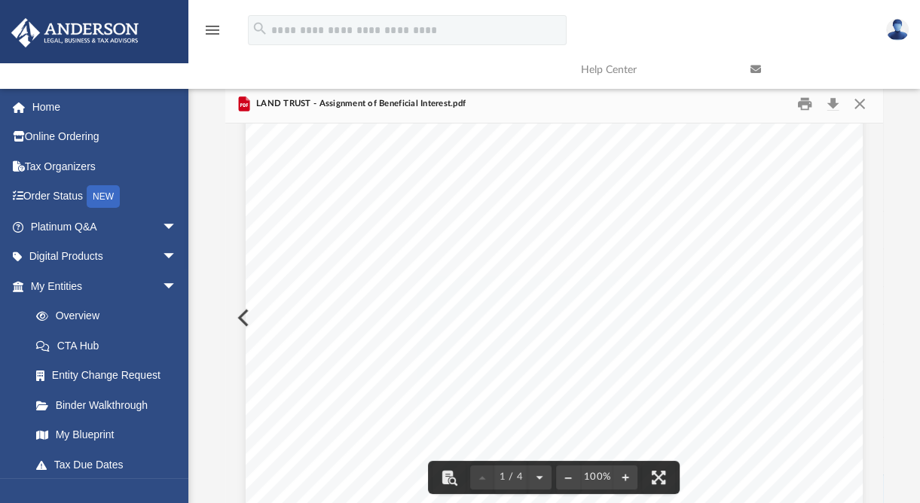
scroll to position [0, 0]
click at [865, 105] on button "Close" at bounding box center [859, 103] width 27 height 23
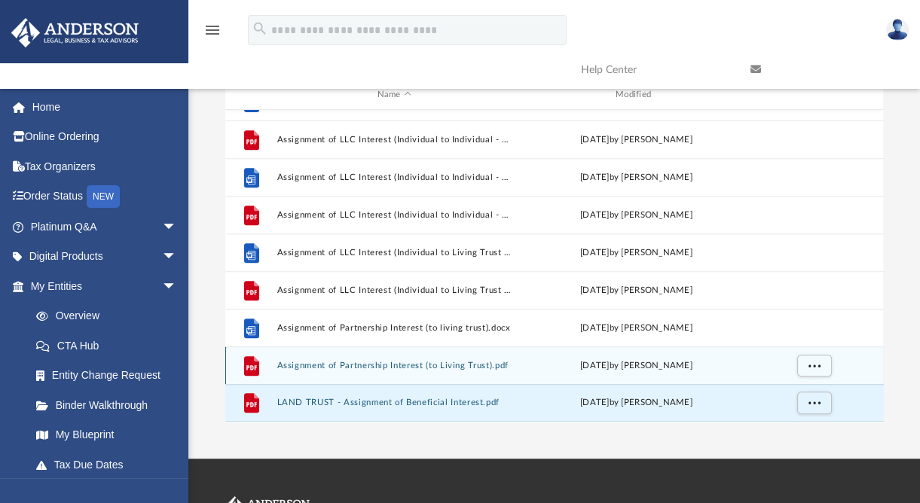
scroll to position [105, 0]
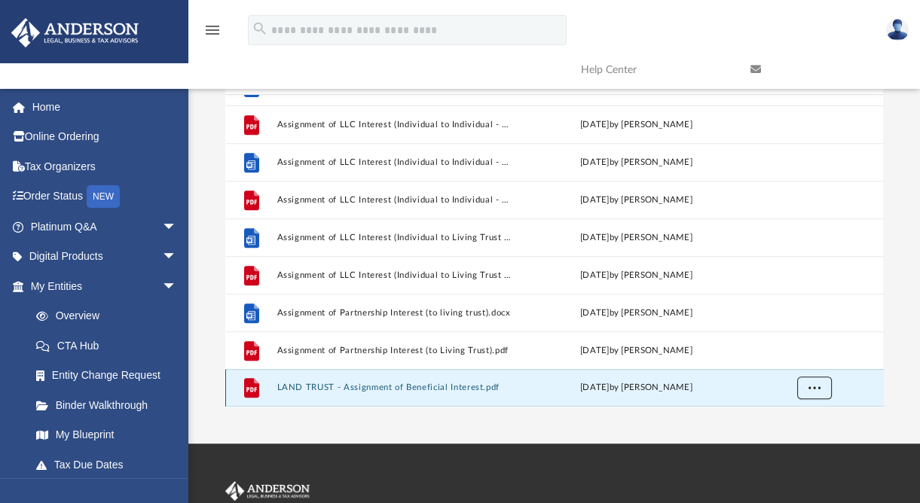
click at [814, 388] on span "More options" at bounding box center [814, 387] width 12 height 8
click at [792, 355] on li "Download" at bounding box center [800, 356] width 44 height 16
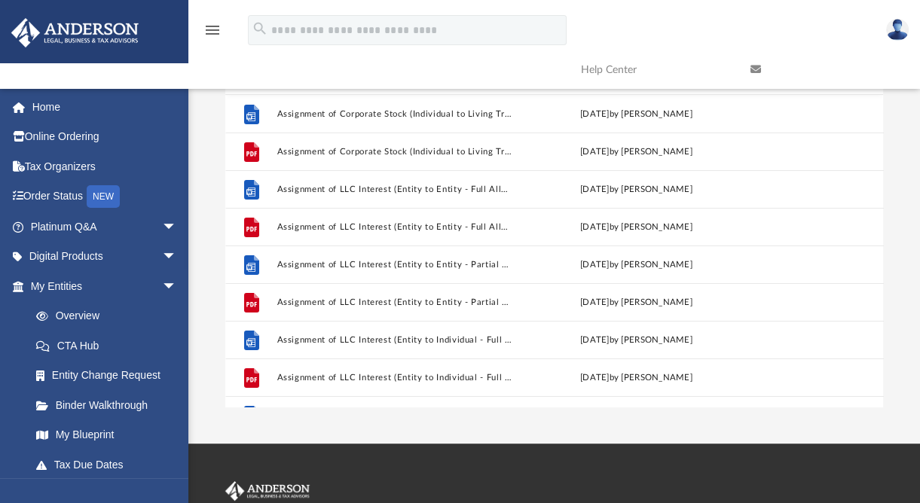
scroll to position [0, 0]
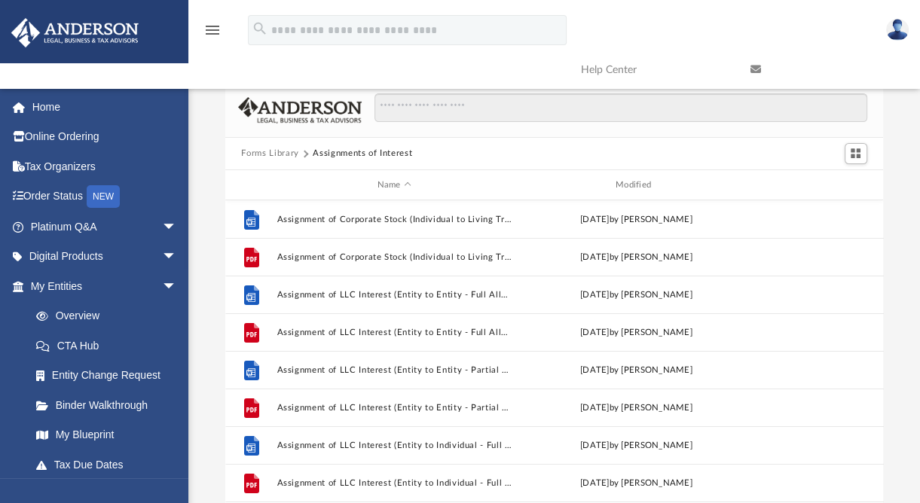
click at [267, 151] on button "Forms Library" at bounding box center [269, 154] width 57 height 14
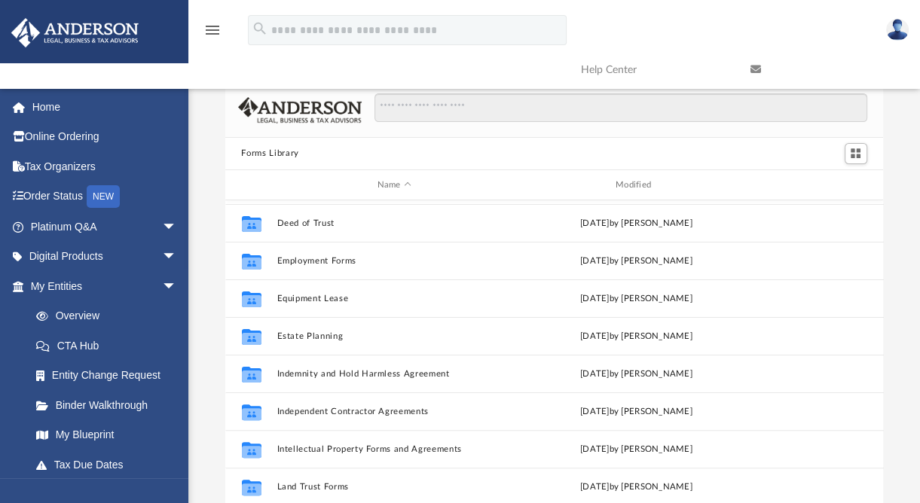
scroll to position [377, 0]
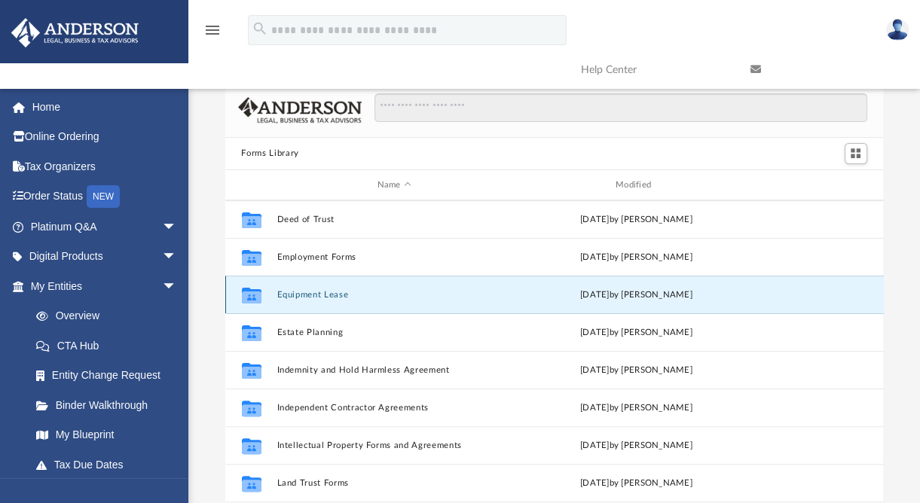
click at [299, 292] on button "Equipment Lease" at bounding box center [393, 295] width 235 height 10
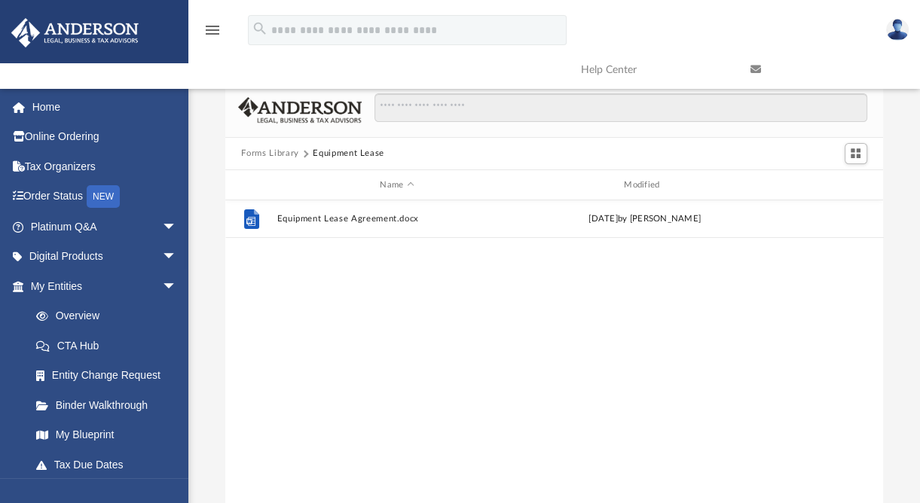
scroll to position [0, 0]
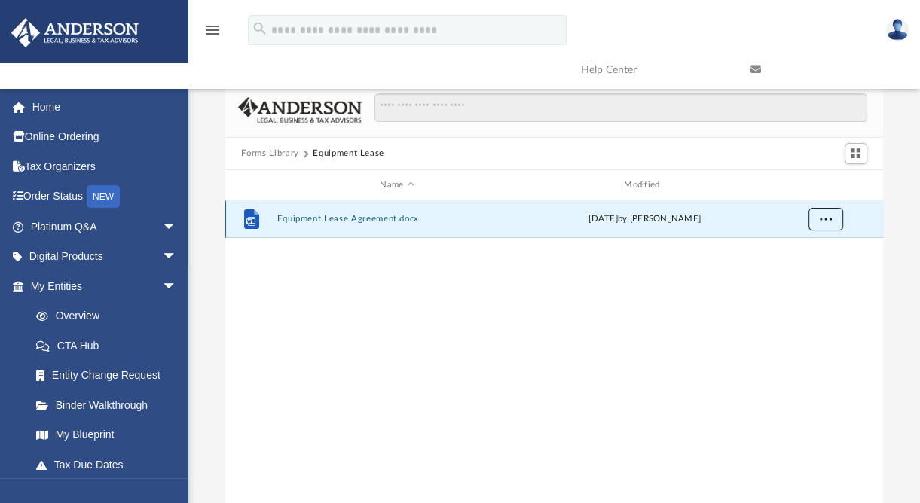
click at [828, 221] on span "More options" at bounding box center [825, 219] width 12 height 8
click at [819, 276] on li "Download" at bounding box center [811, 274] width 44 height 16
click at [698, 270] on div "File Equipment Lease Agreement.docx Wed Oct 5 2022 by Mary Acree" at bounding box center [554, 356] width 658 height 312
click at [292, 148] on button "Forms Library" at bounding box center [269, 154] width 57 height 14
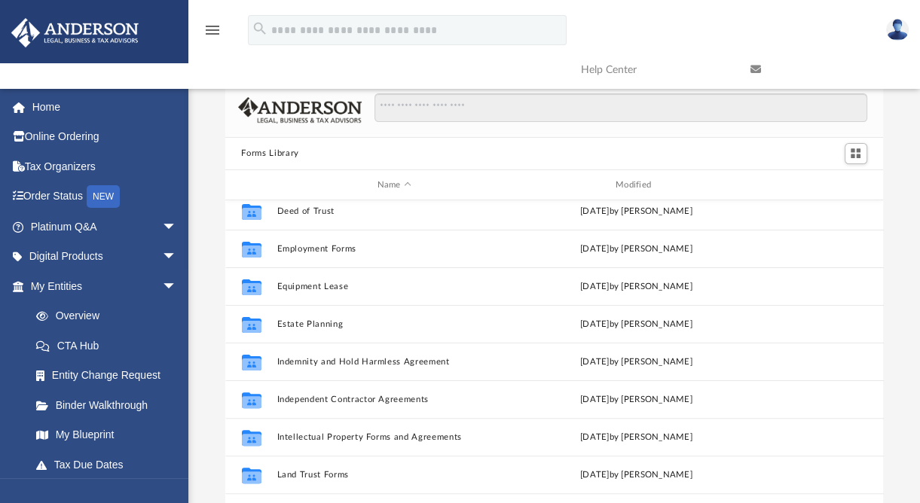
scroll to position [386, 0]
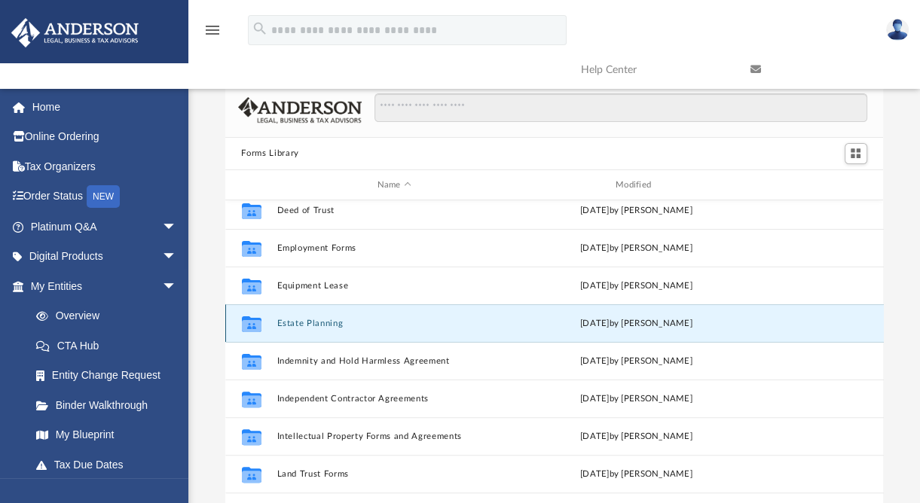
click at [307, 322] on button "Estate Planning" at bounding box center [393, 324] width 235 height 10
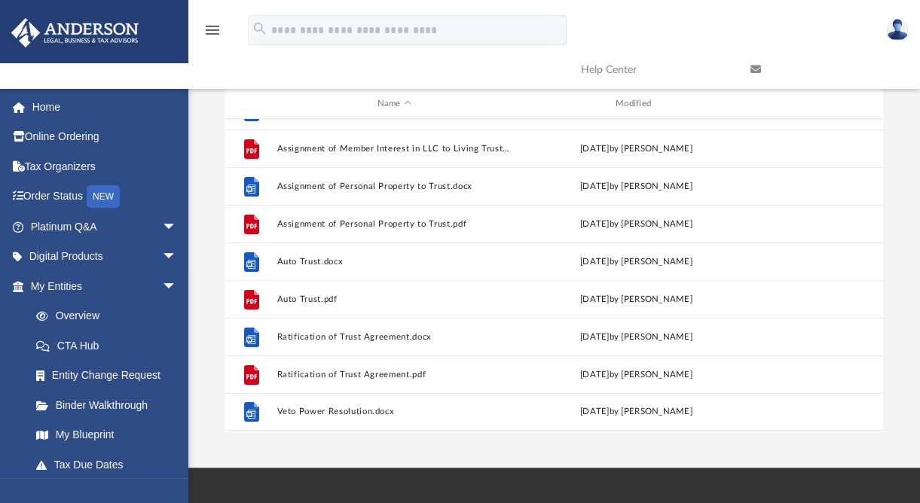
scroll to position [80, 0]
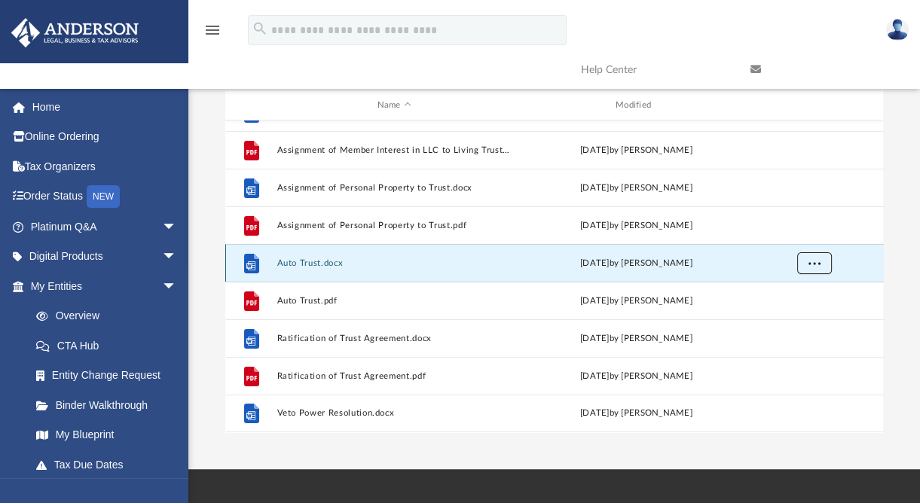
click at [826, 261] on button "More options" at bounding box center [813, 263] width 35 height 23
click at [801, 316] on li "Download" at bounding box center [800, 318] width 44 height 16
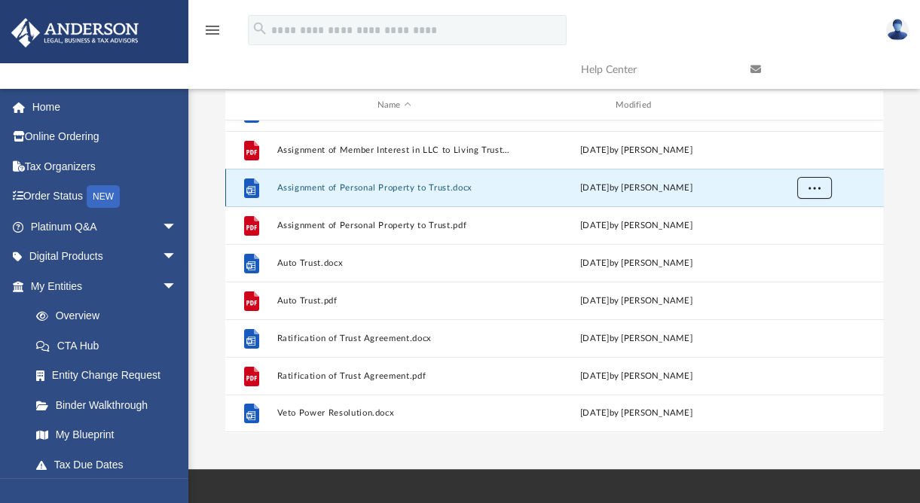
click at [811, 188] on span "More options" at bounding box center [814, 188] width 12 height 8
click at [801, 239] on li "Download" at bounding box center [800, 242] width 44 height 16
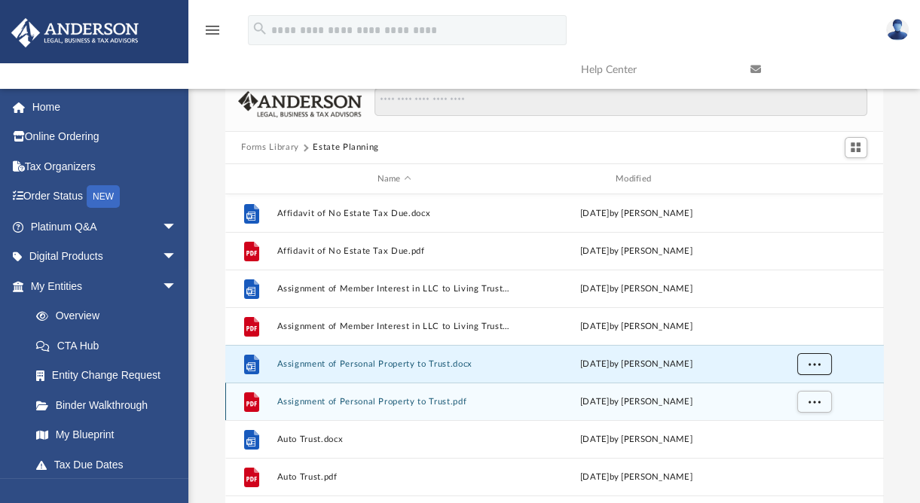
scroll to position [6, 0]
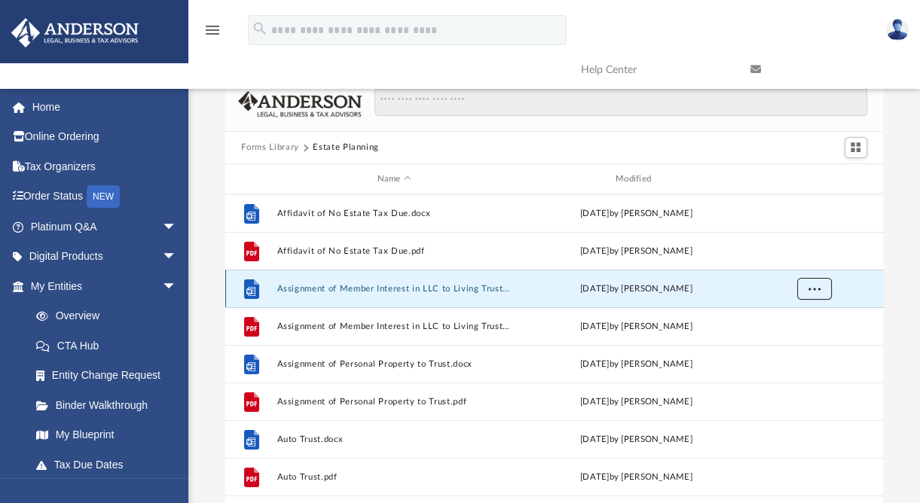
click at [814, 282] on button "More options" at bounding box center [813, 289] width 35 height 23
click at [797, 345] on li "Download" at bounding box center [800, 343] width 44 height 16
click at [273, 144] on button "Forms Library" at bounding box center [269, 148] width 57 height 14
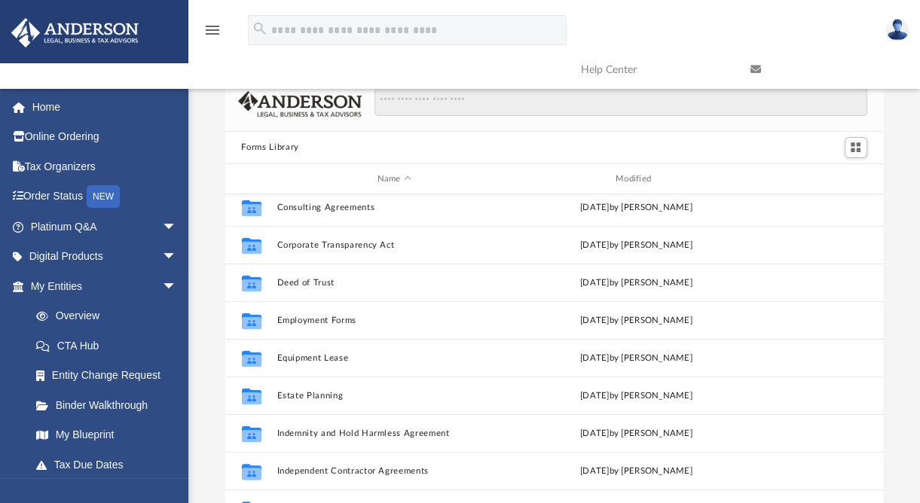
scroll to position [310, 0]
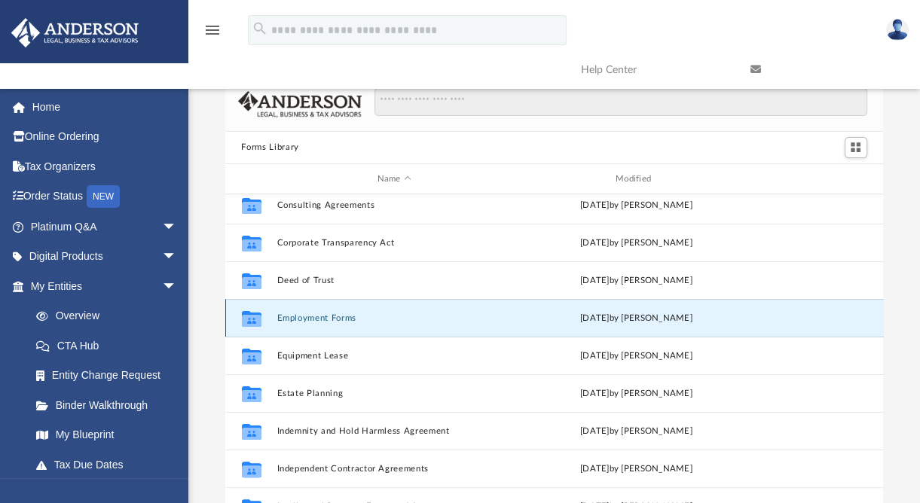
click at [322, 316] on button "Employment Forms" at bounding box center [393, 318] width 235 height 10
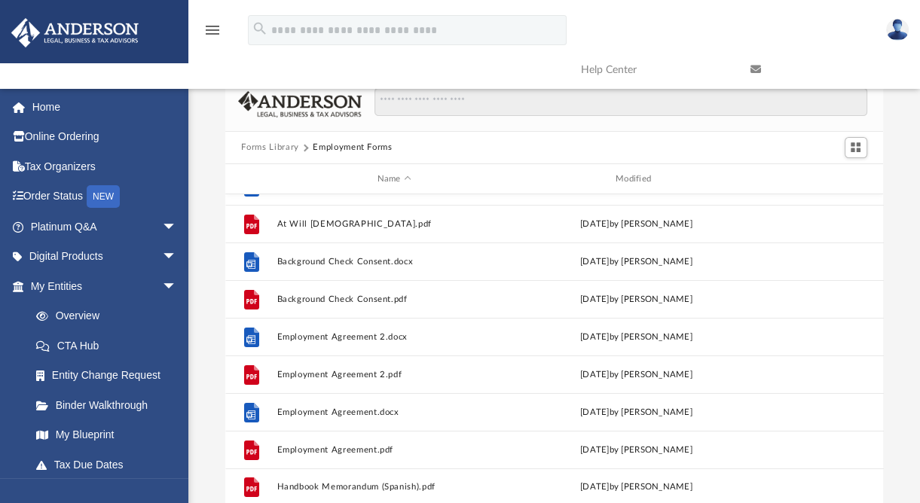
scroll to position [0, 0]
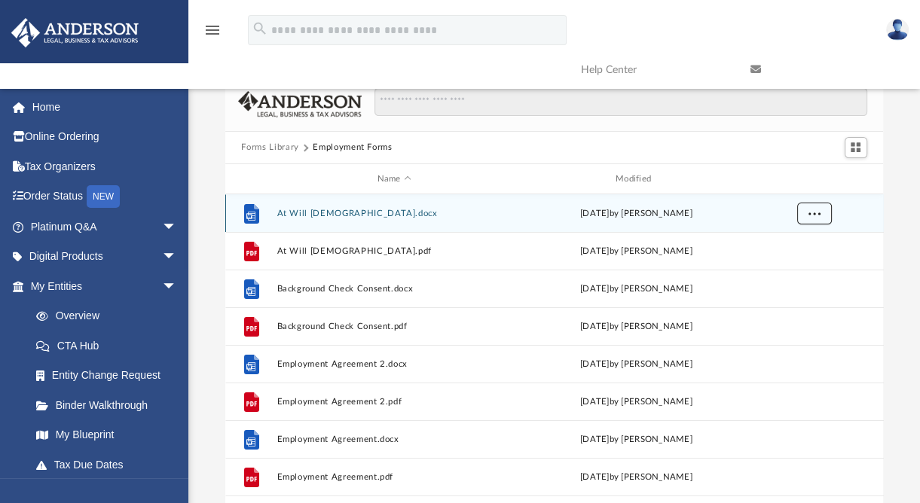
click at [817, 213] on span "More options" at bounding box center [814, 213] width 12 height 8
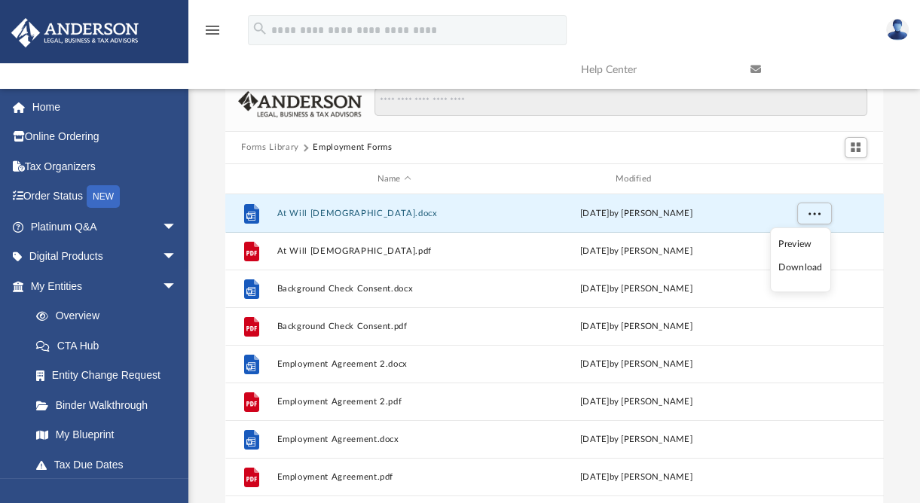
click at [805, 265] on li "Download" at bounding box center [800, 268] width 44 height 16
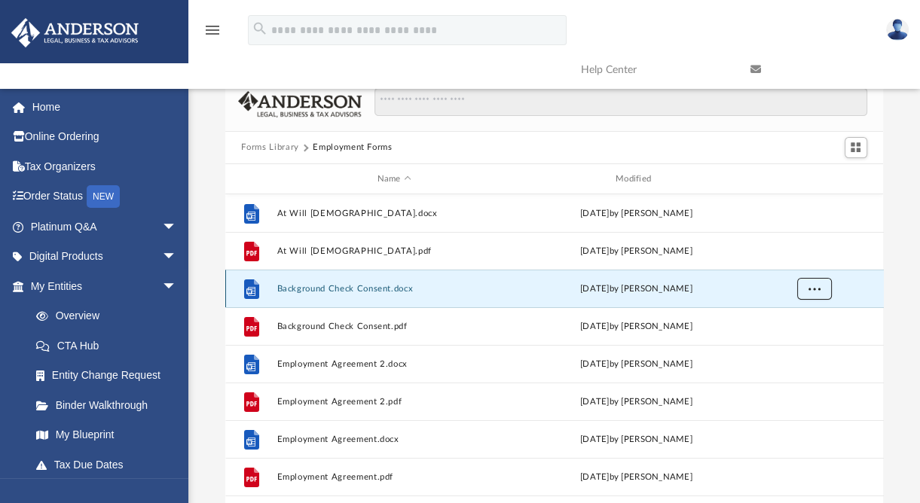
click at [810, 289] on span "More options" at bounding box center [814, 289] width 12 height 8
click at [792, 343] on li "Download" at bounding box center [800, 343] width 44 height 16
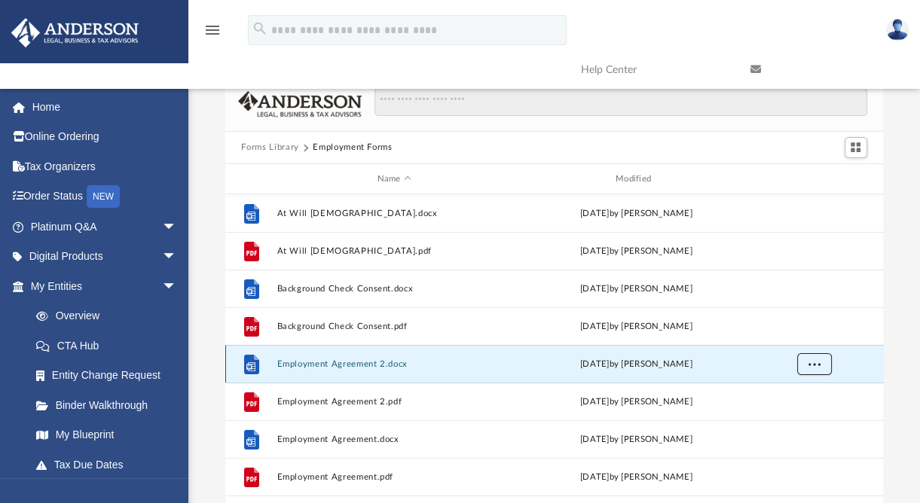
click at [812, 365] on span "More options" at bounding box center [814, 364] width 12 height 8
click at [798, 415] on li "Download" at bounding box center [800, 419] width 44 height 16
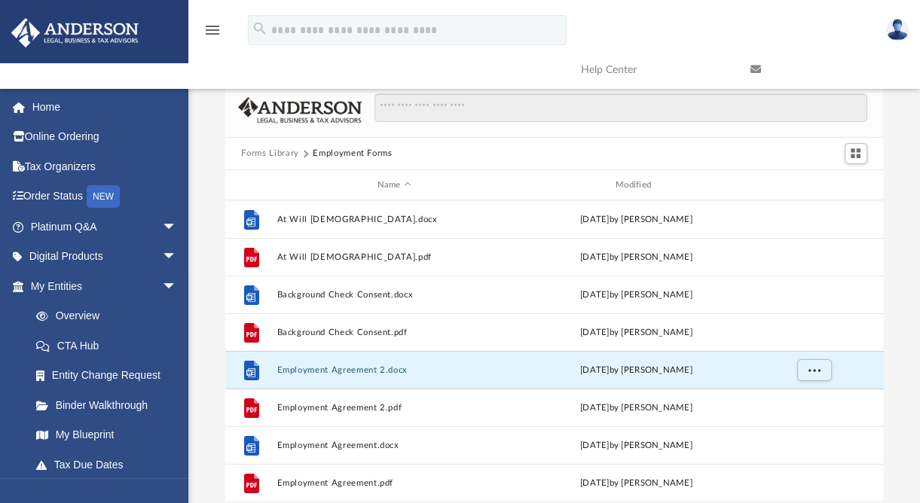
click at [289, 154] on button "Forms Library" at bounding box center [269, 154] width 57 height 14
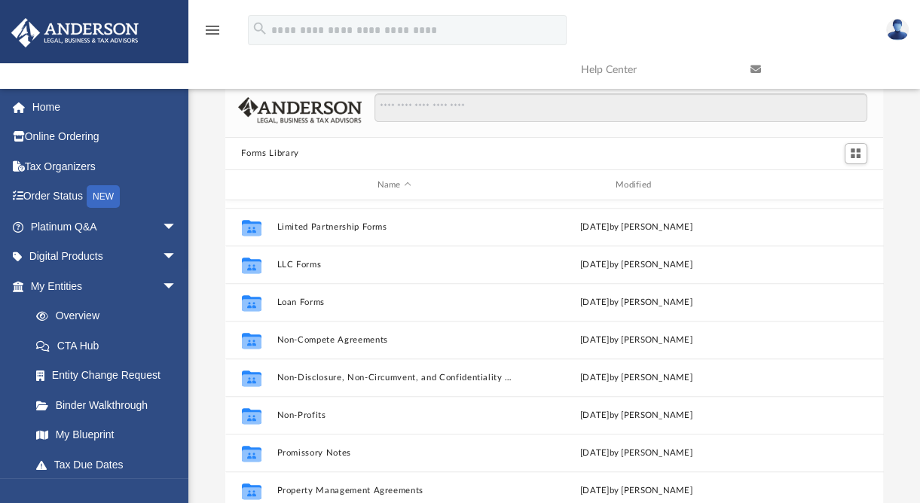
scroll to position [669, 0]
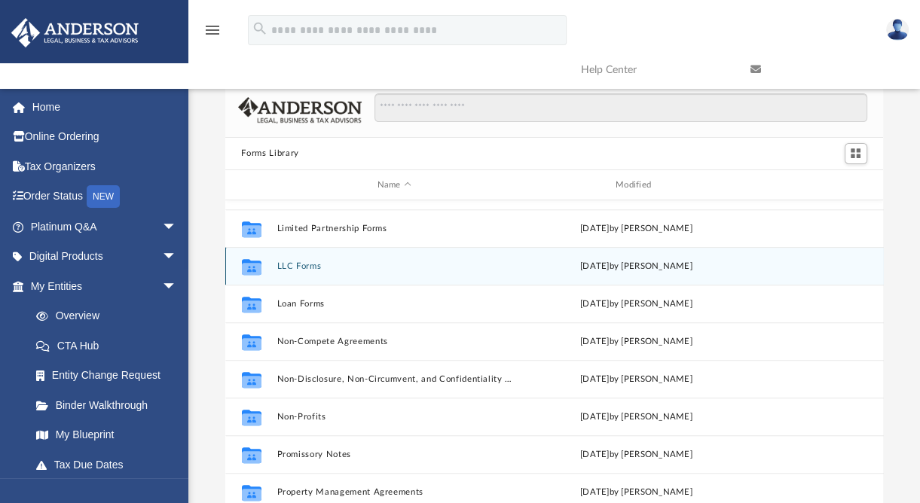
click at [302, 260] on div "Collaborated Folder LLC Forms Wed Jan 11 2023 by Mary Acree" at bounding box center [554, 266] width 658 height 38
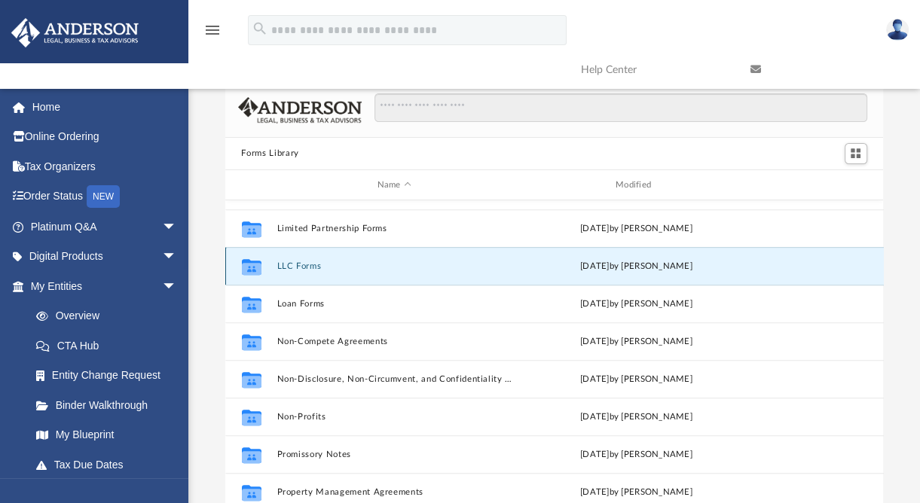
click at [303, 263] on button "LLC Forms" at bounding box center [393, 266] width 235 height 10
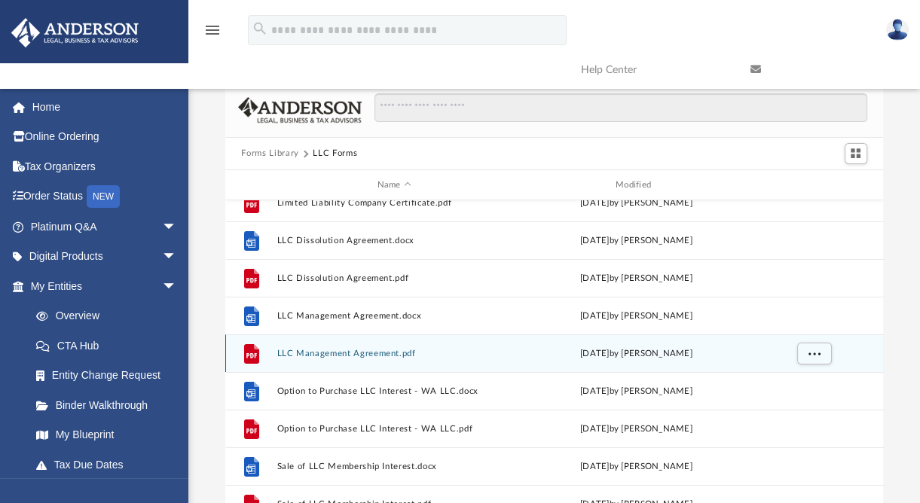
scroll to position [200, 0]
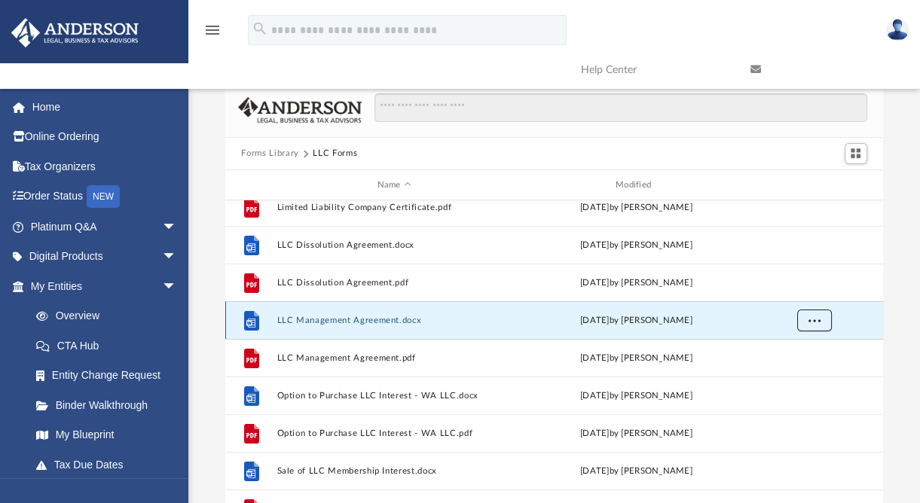
click at [811, 319] on span "More options" at bounding box center [814, 320] width 12 height 8
click at [794, 373] on li "Download" at bounding box center [800, 375] width 44 height 16
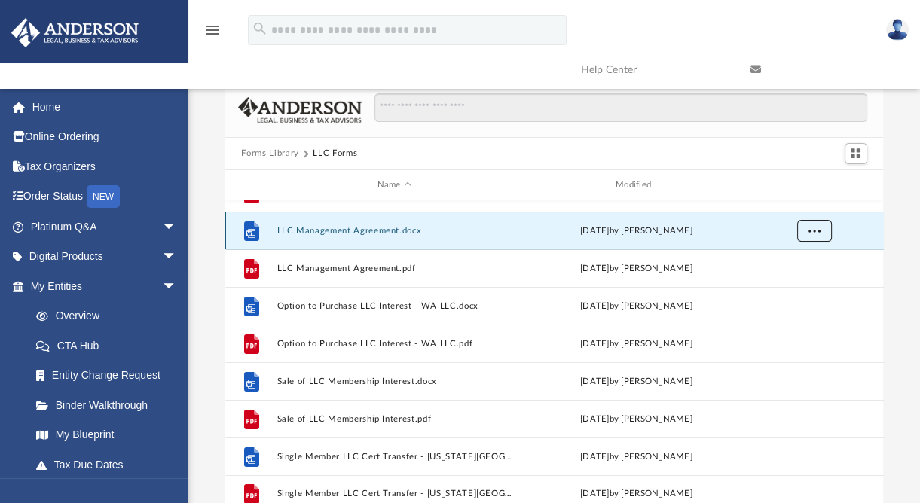
scroll to position [0, 0]
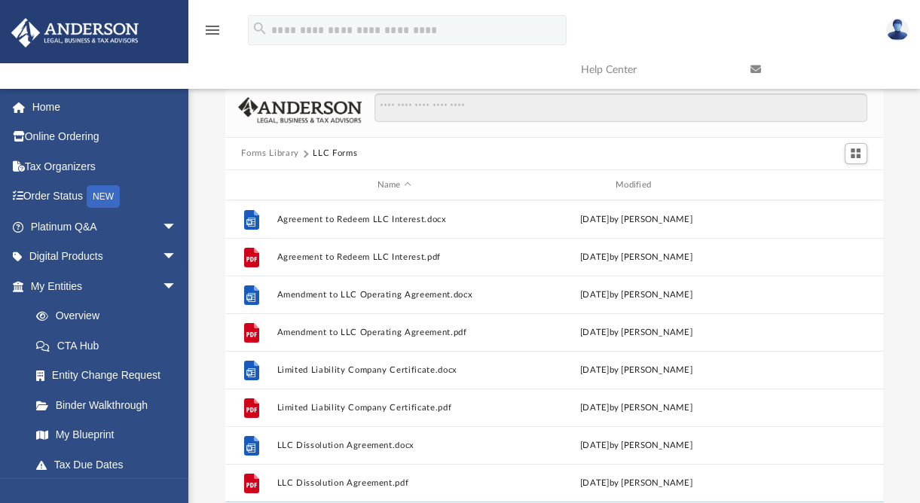
click at [280, 154] on button "Forms Library" at bounding box center [269, 154] width 57 height 14
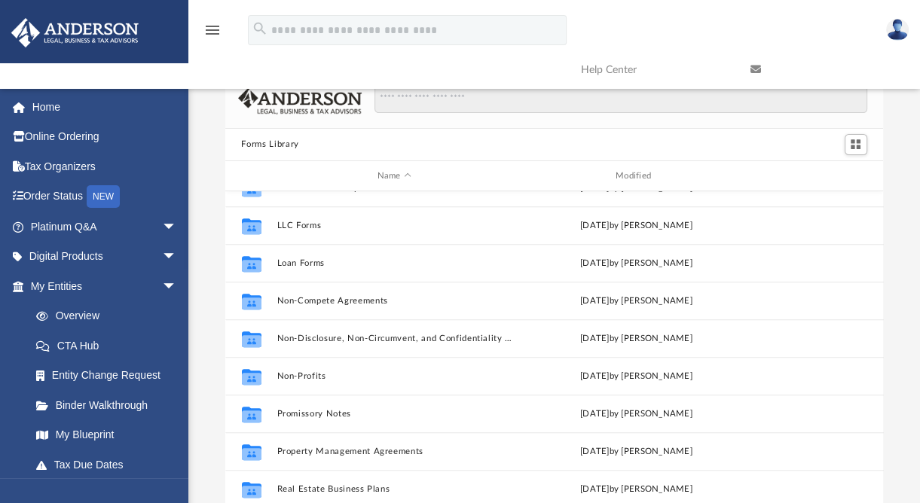
scroll to position [701, 0]
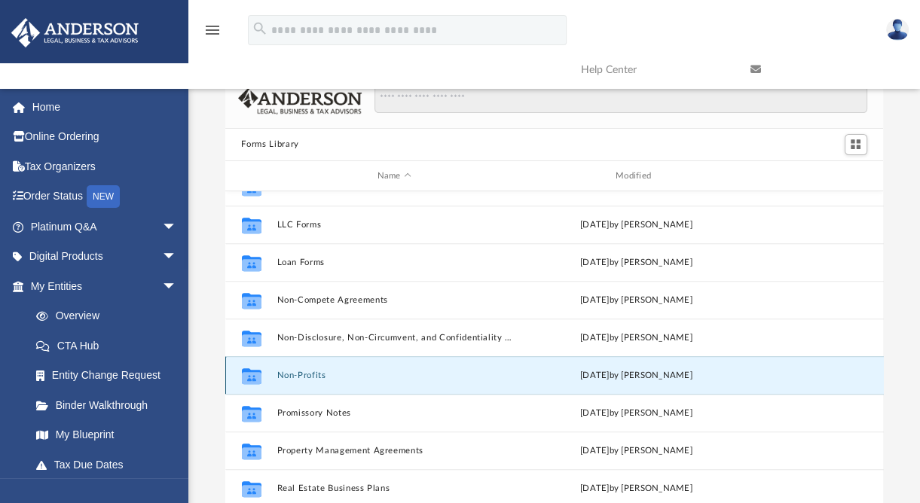
click at [287, 374] on button "Non-Profits" at bounding box center [393, 376] width 235 height 10
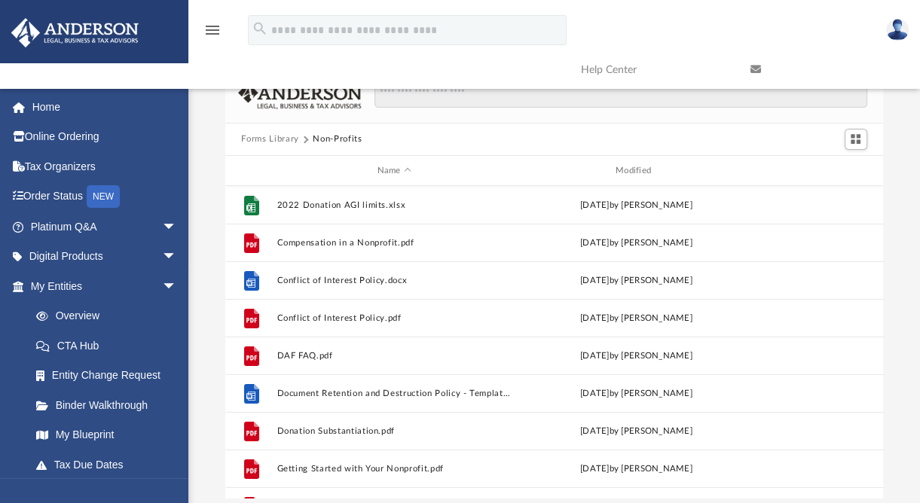
scroll to position [0, 0]
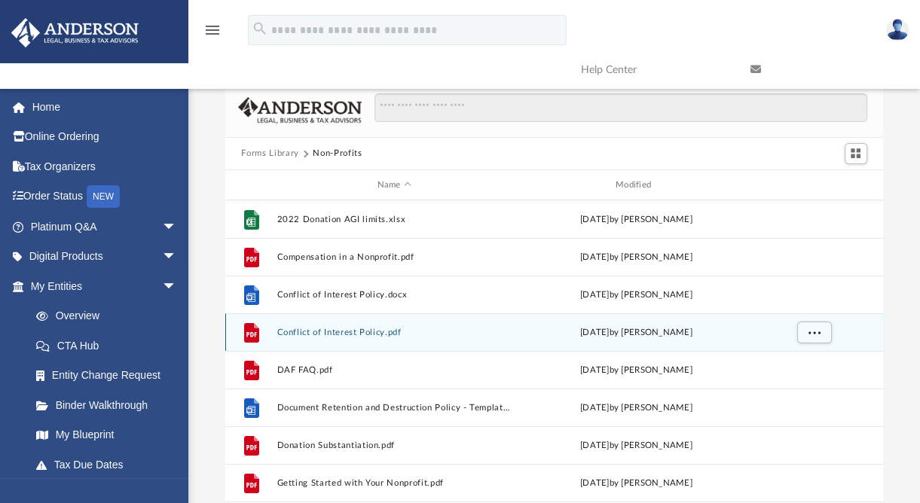
click at [368, 334] on button "Conflict of Interest Policy.pdf" at bounding box center [393, 333] width 235 height 10
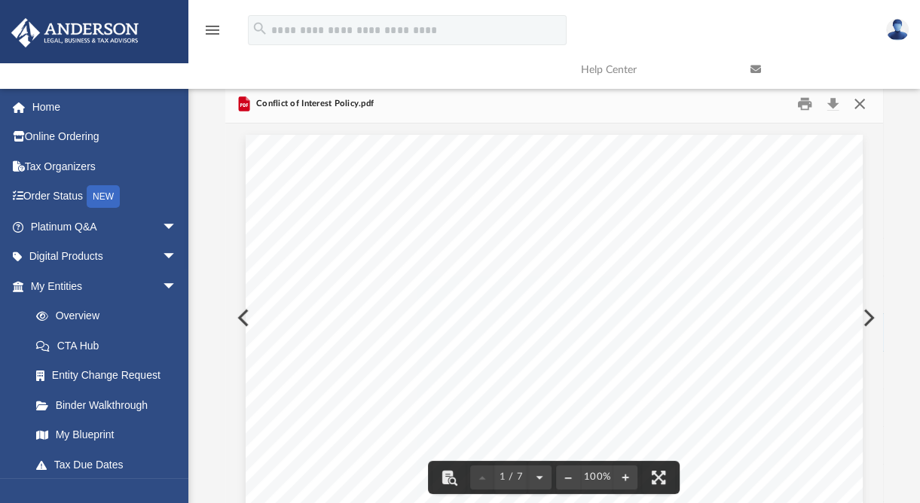
click at [859, 106] on button "Close" at bounding box center [859, 103] width 27 height 23
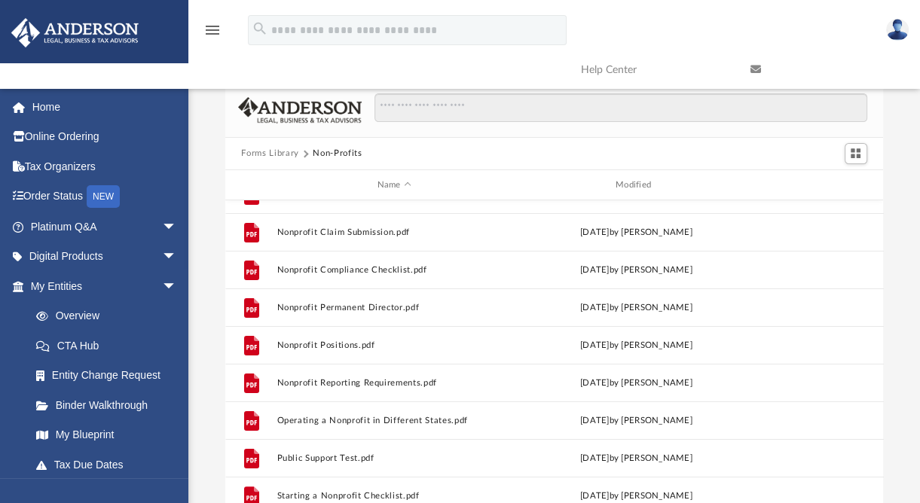
scroll to position [289, 0]
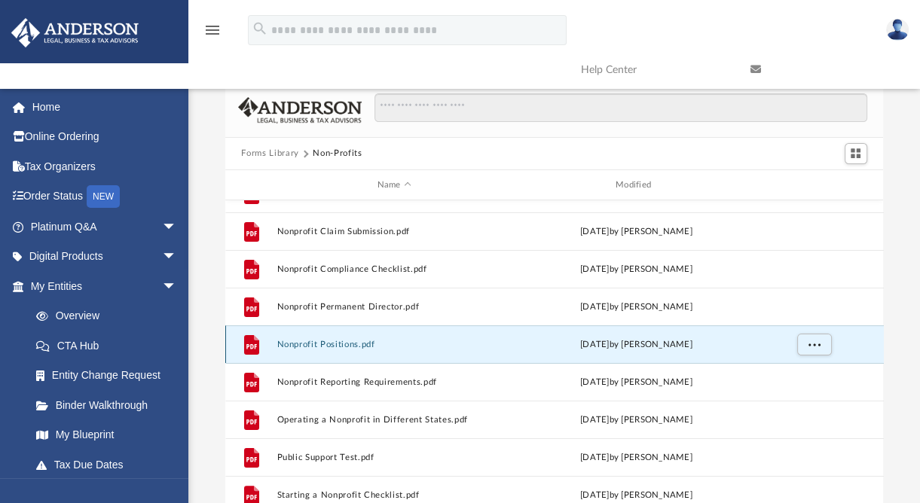
click at [310, 346] on button "Nonprofit Positions.pdf" at bounding box center [393, 345] width 235 height 10
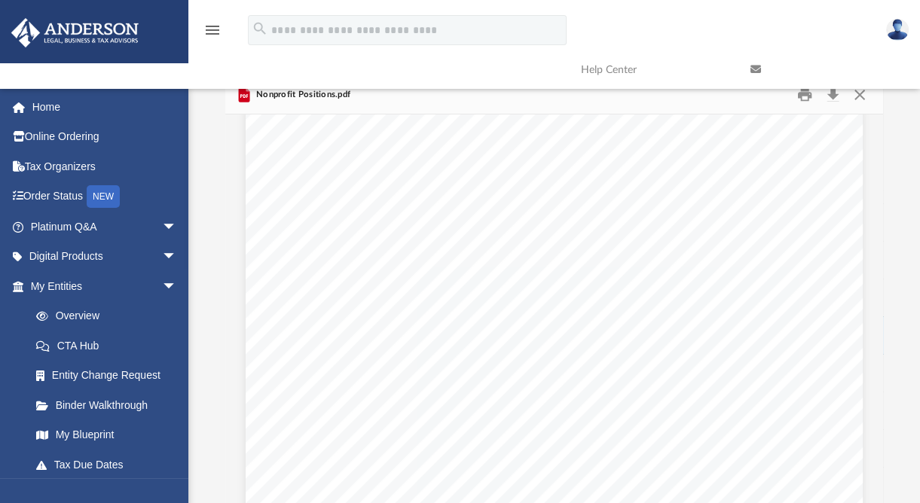
scroll to position [0, 0]
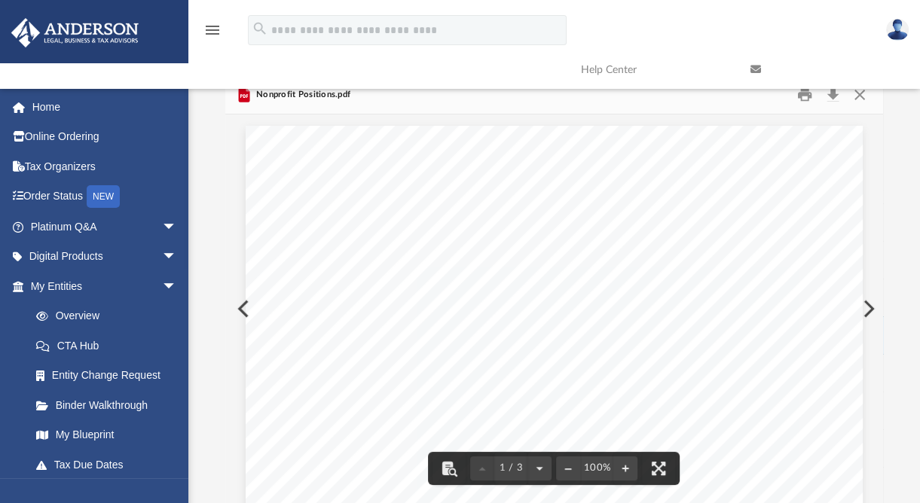
click at [859, 94] on link at bounding box center [823, 70] width 169 height 60
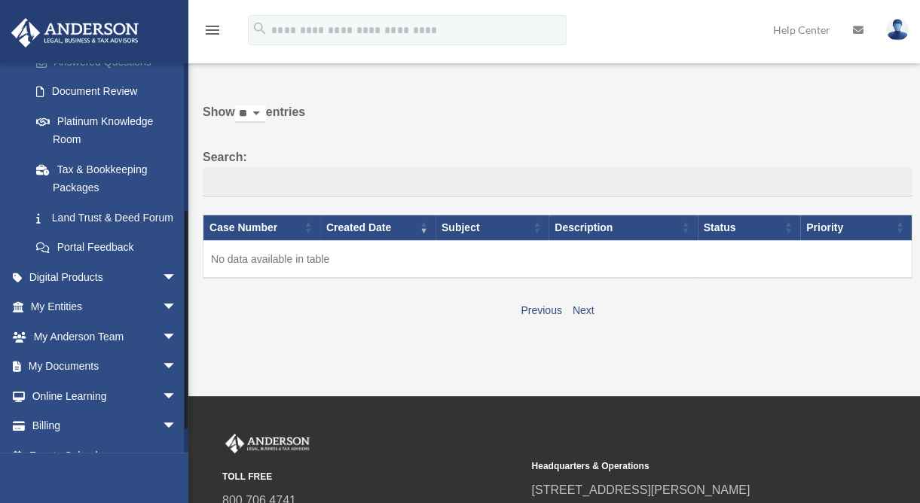
scroll to position [259, 0]
click at [163, 382] on span "arrow_drop_down" at bounding box center [177, 366] width 30 height 31
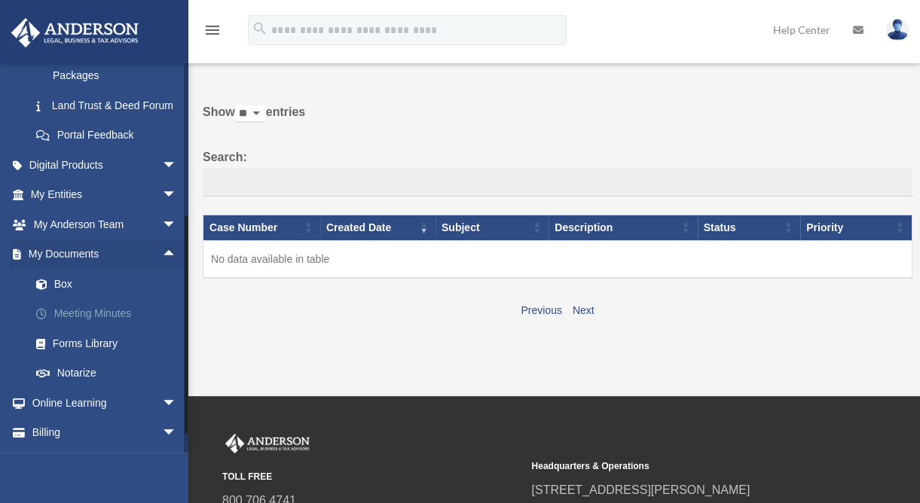
scroll to position [388, 0]
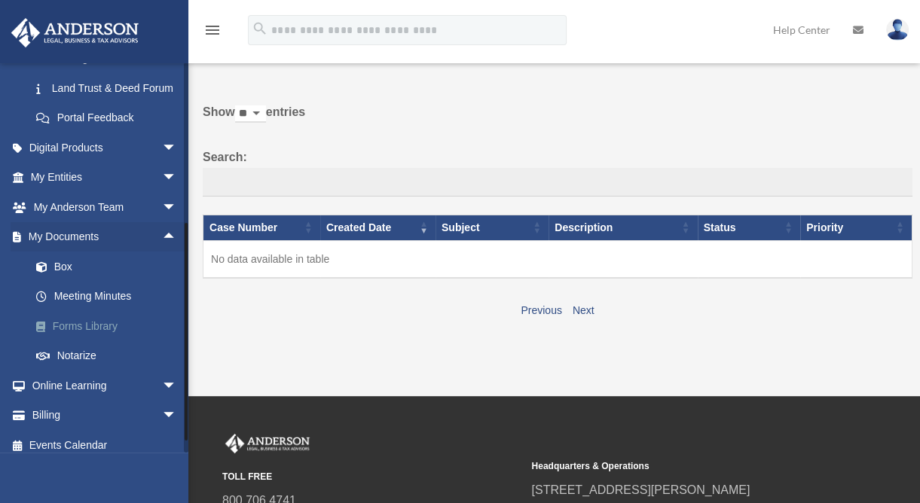
click at [79, 341] on link "Forms Library" at bounding box center [110, 326] width 179 height 30
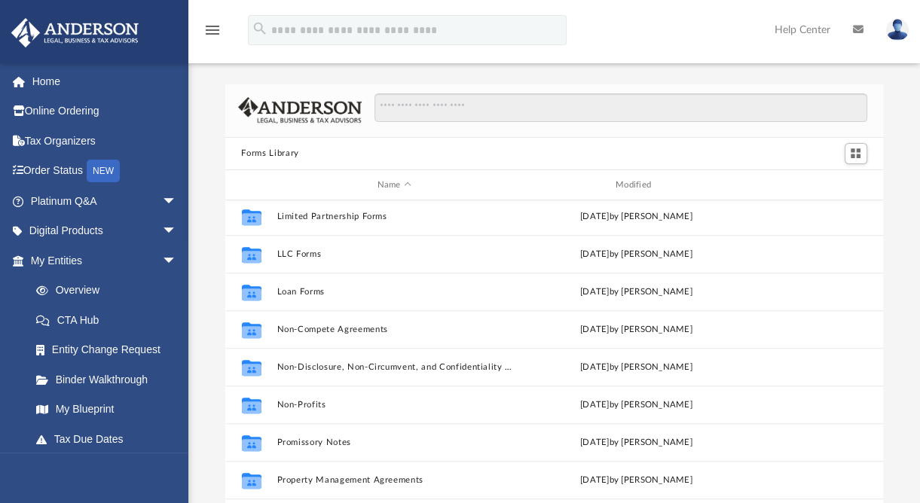
scroll to position [817, 0]
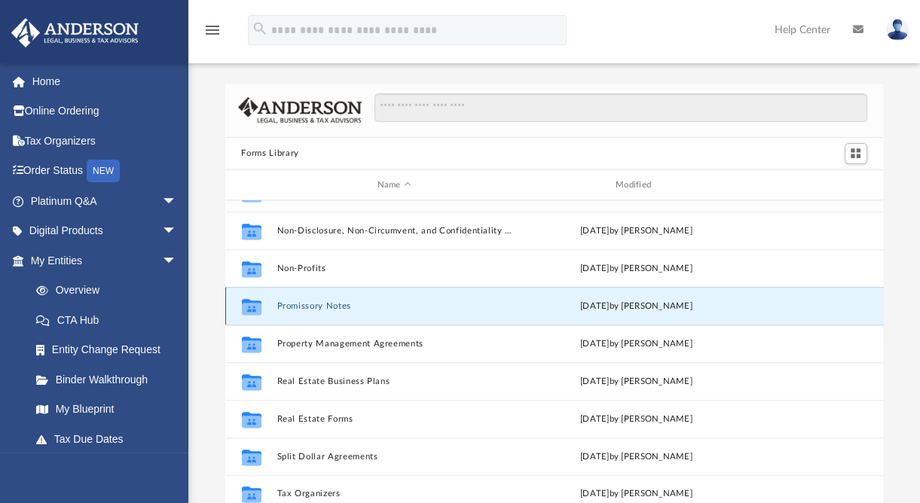
click at [316, 309] on button "Promissory Notes" at bounding box center [393, 306] width 235 height 10
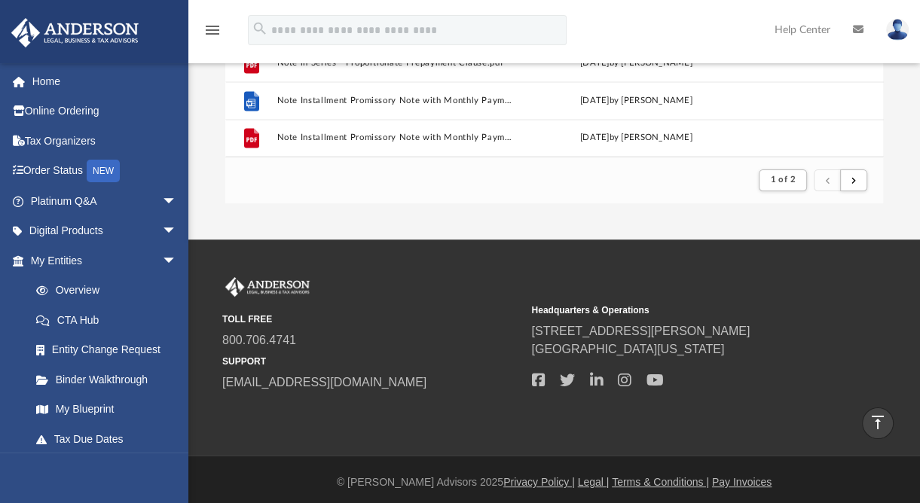
scroll to position [0, 0]
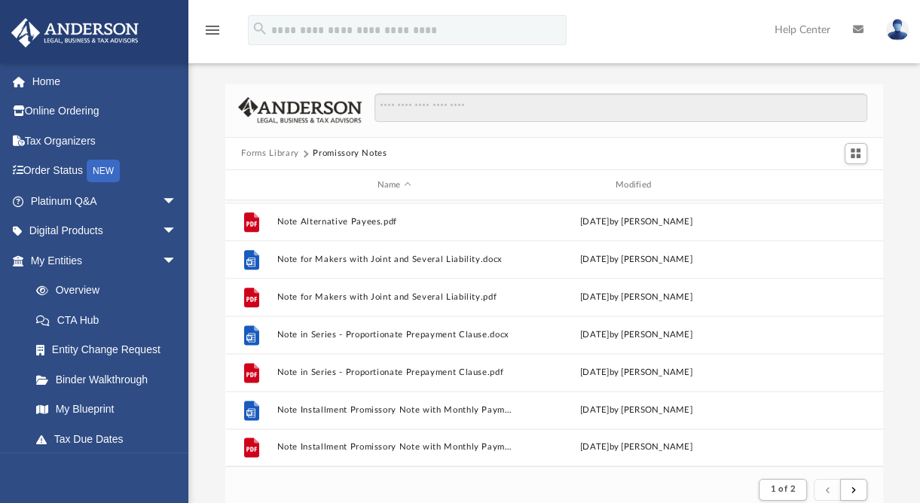
click at [280, 151] on button "Forms Library" at bounding box center [269, 154] width 57 height 14
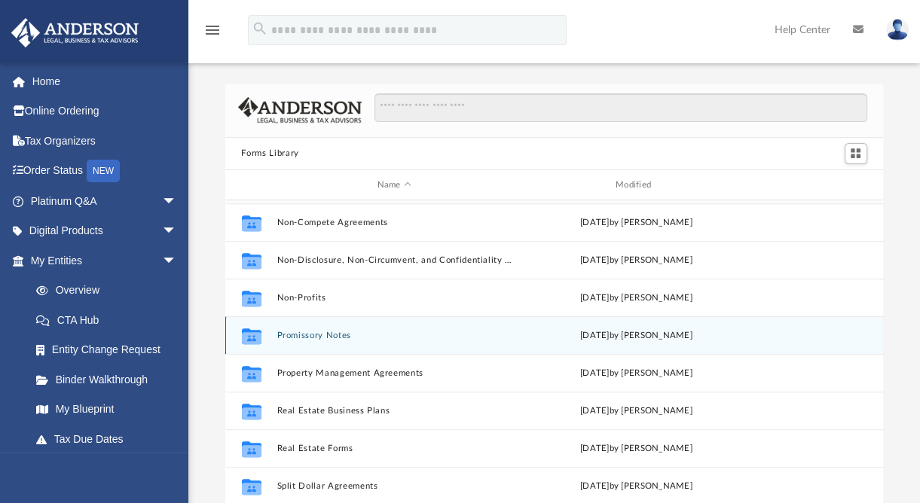
scroll to position [812, 0]
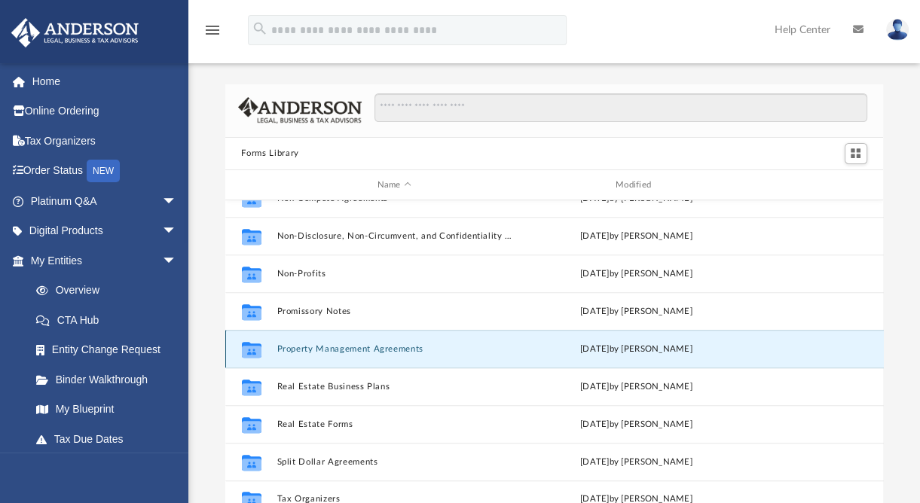
click at [322, 346] on button "Property Management Agreements" at bounding box center [393, 349] width 235 height 10
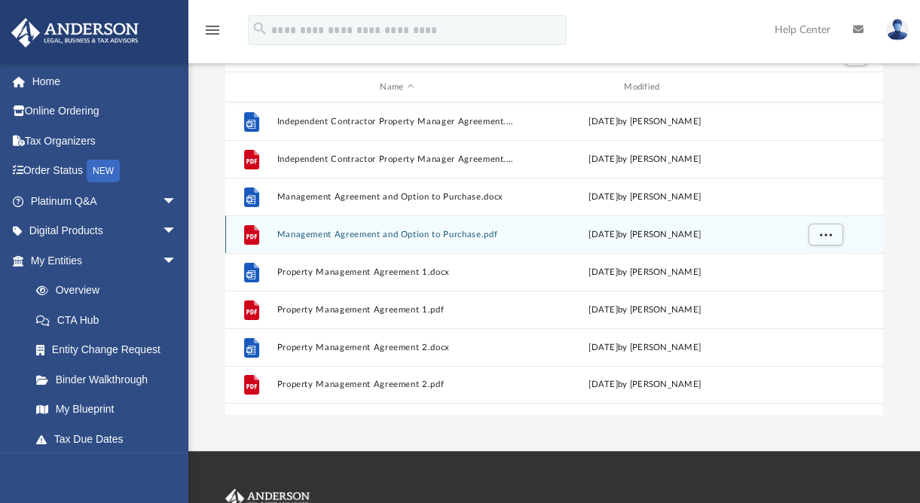
scroll to position [66, 0]
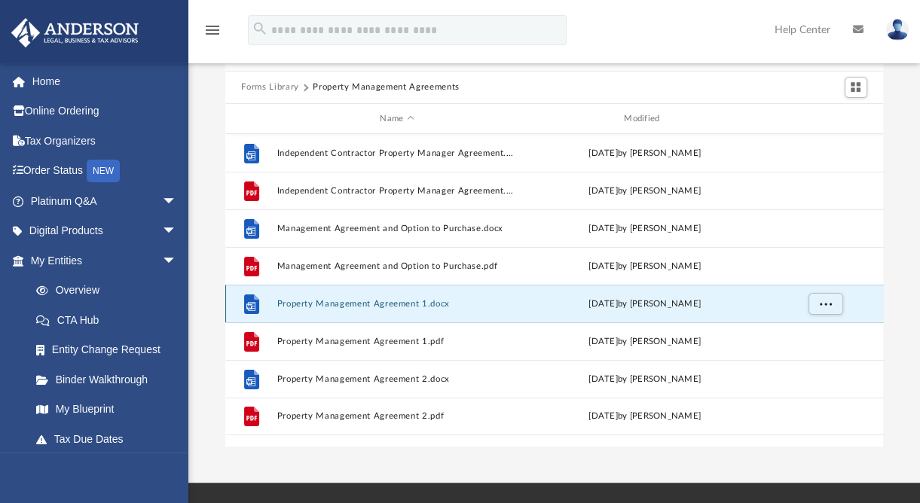
click at [365, 301] on button "Property Management Agreement 1.docx" at bounding box center [396, 304] width 241 height 10
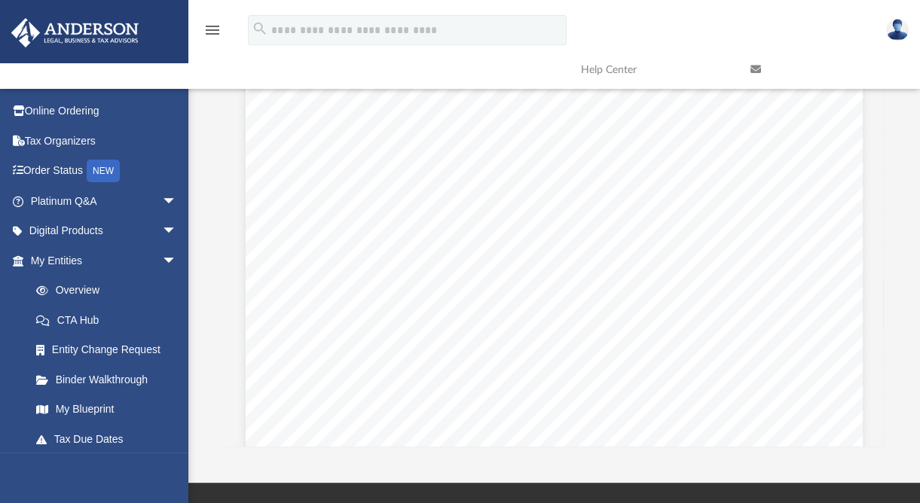
scroll to position [0, 0]
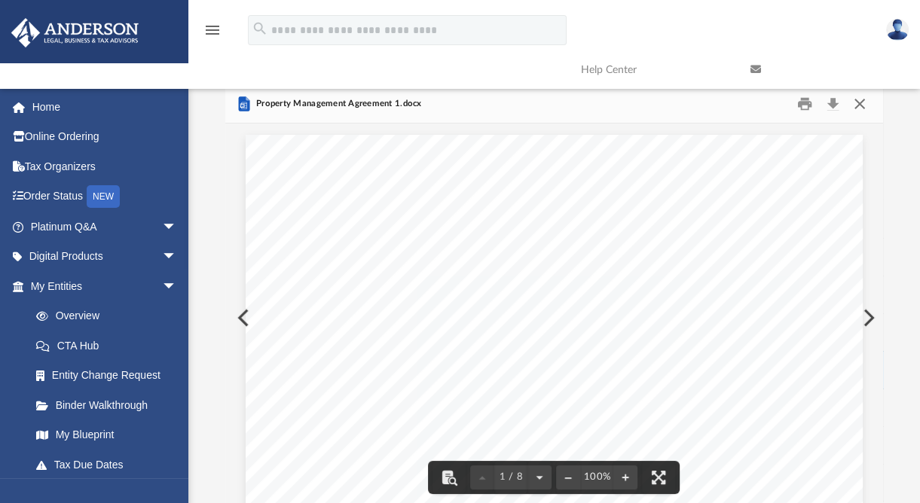
click at [862, 105] on button "Close" at bounding box center [859, 103] width 27 height 23
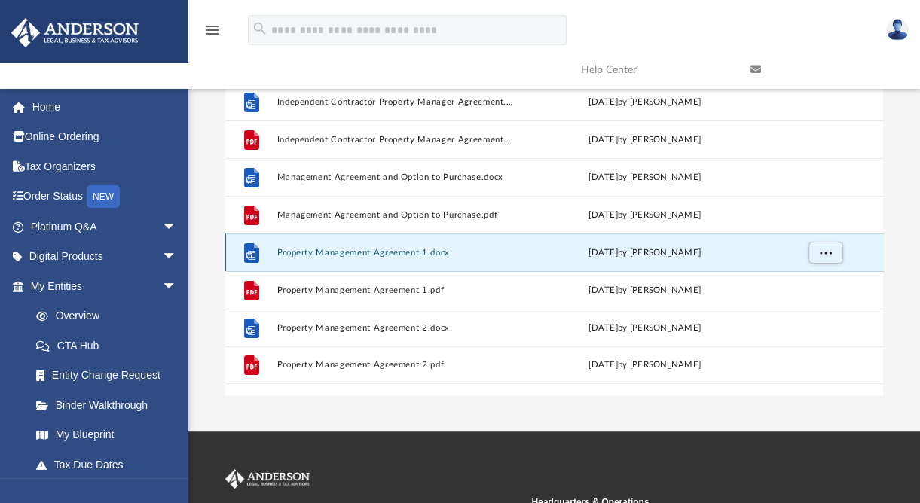
scroll to position [117, 0]
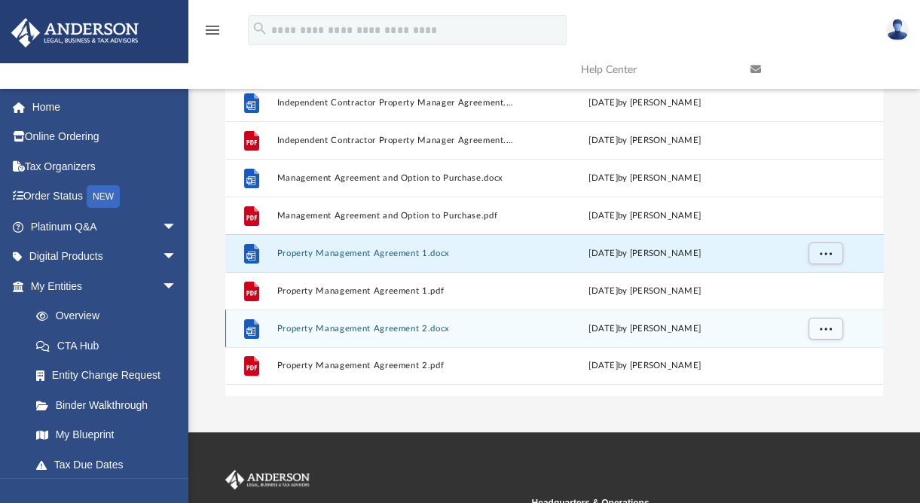
click at [386, 330] on button "Property Management Agreement 2.docx" at bounding box center [396, 329] width 241 height 10
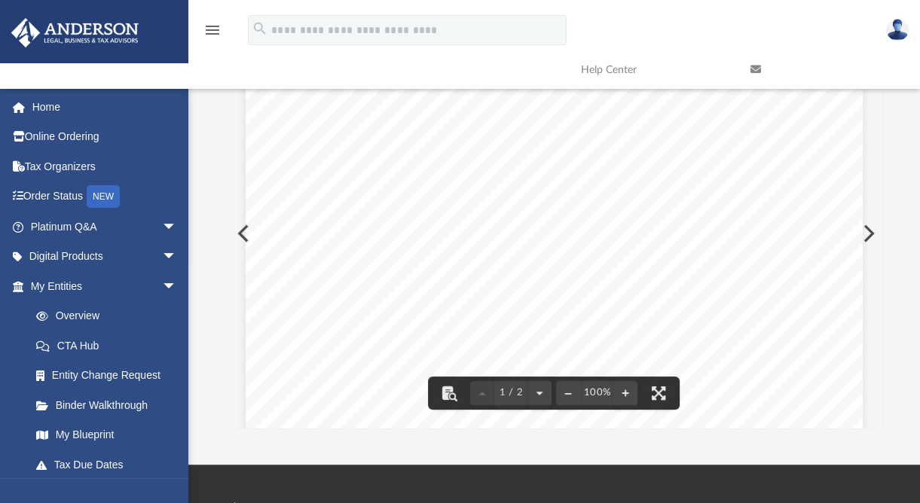
scroll to position [0, 0]
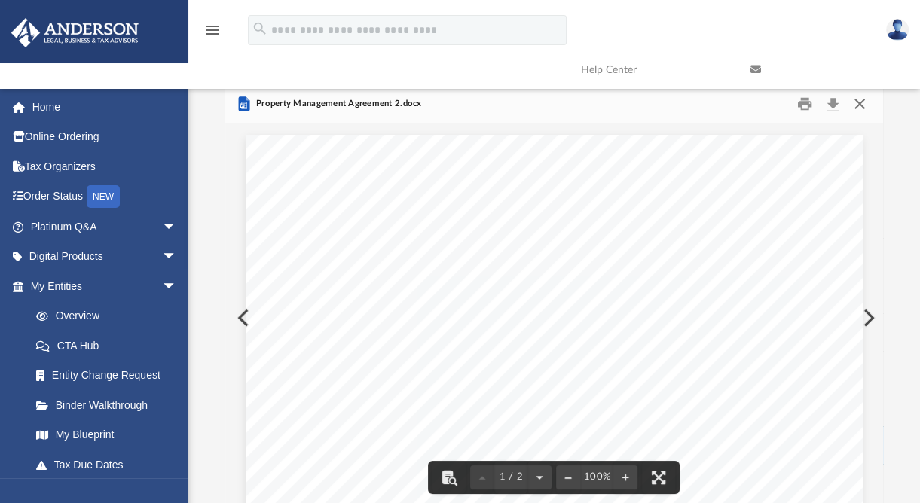
click at [856, 104] on button "Close" at bounding box center [859, 103] width 27 height 23
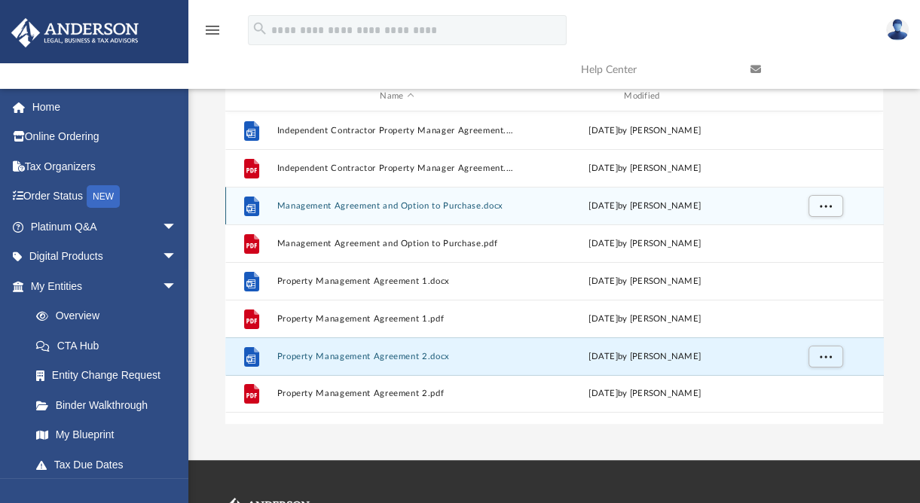
scroll to position [121, 0]
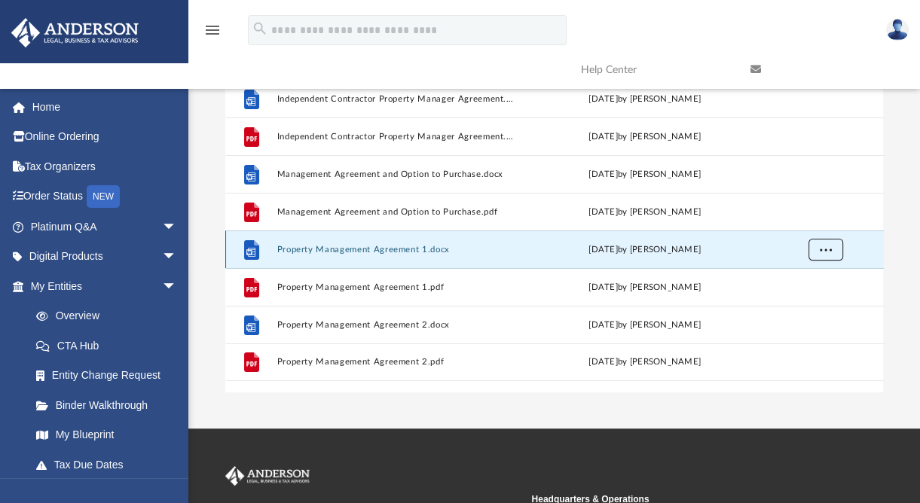
click at [825, 252] on span "More options" at bounding box center [825, 250] width 12 height 8
click at [820, 301] on li "Download" at bounding box center [811, 304] width 44 height 16
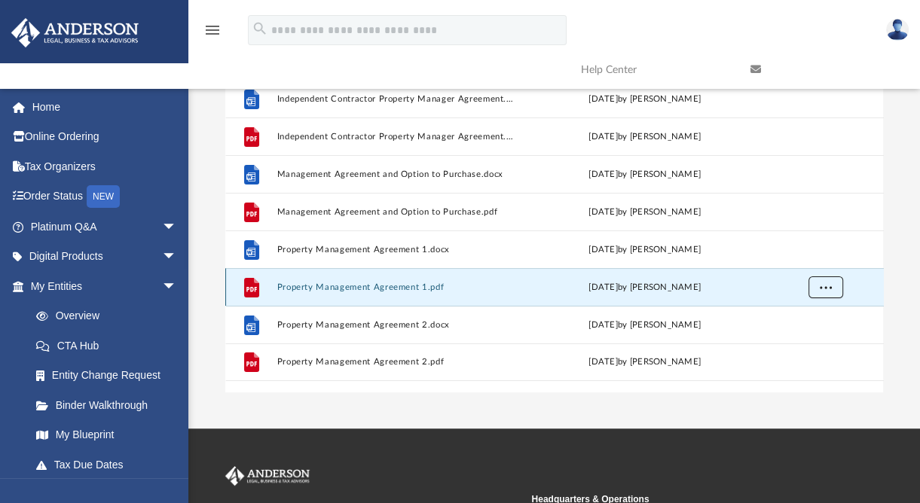
click at [829, 288] on span "More options" at bounding box center [825, 287] width 12 height 8
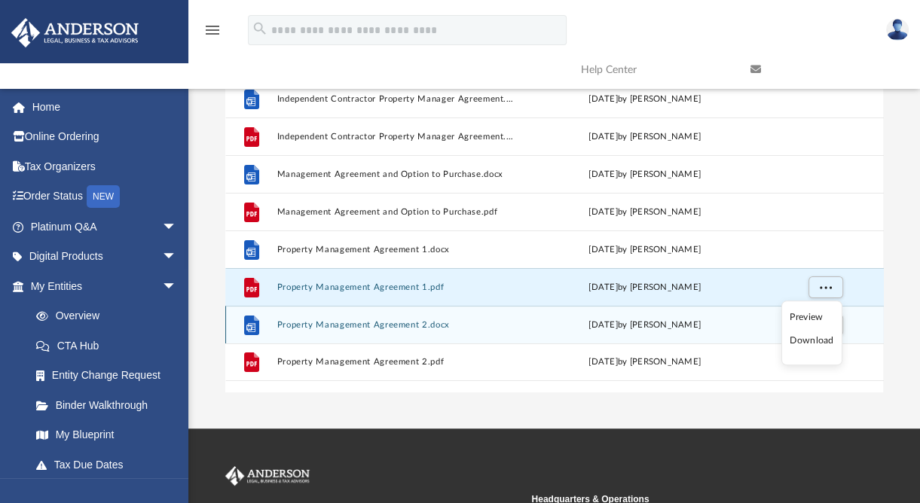
click at [869, 327] on div "grid" at bounding box center [823, 325] width 105 height 29
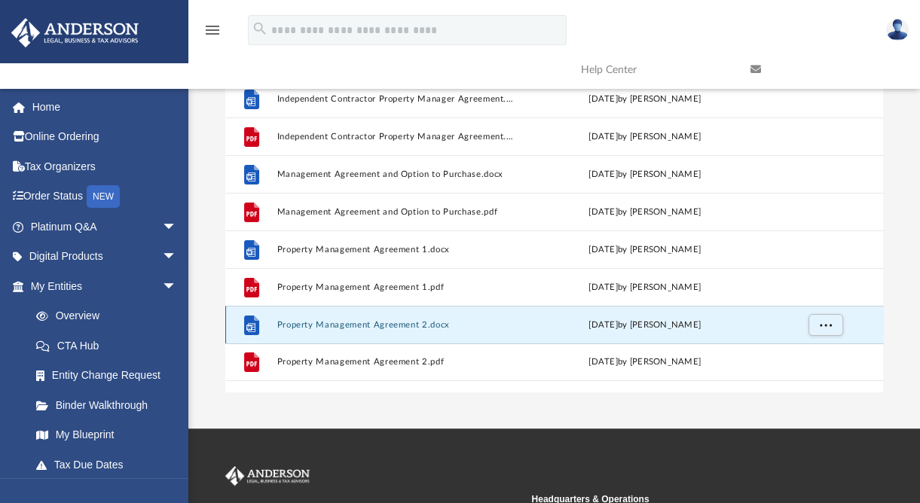
click at [869, 327] on div "grid" at bounding box center [823, 325] width 105 height 29
click at [829, 328] on span "More options" at bounding box center [825, 325] width 12 height 8
click at [811, 376] on li "Download" at bounding box center [811, 379] width 44 height 16
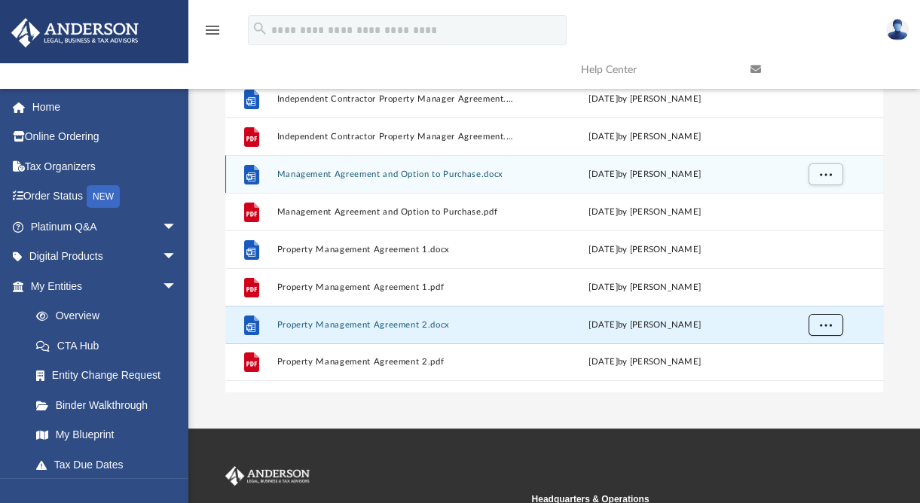
scroll to position [0, 0]
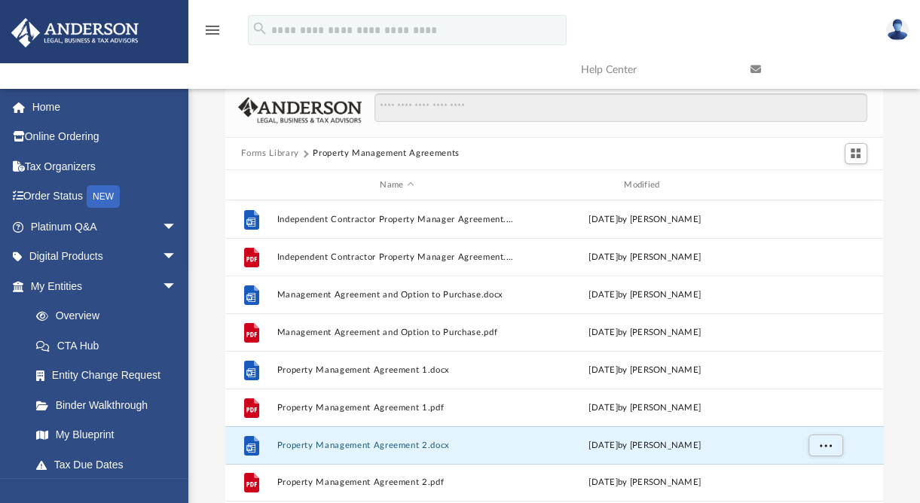
click at [288, 155] on button "Forms Library" at bounding box center [269, 154] width 57 height 14
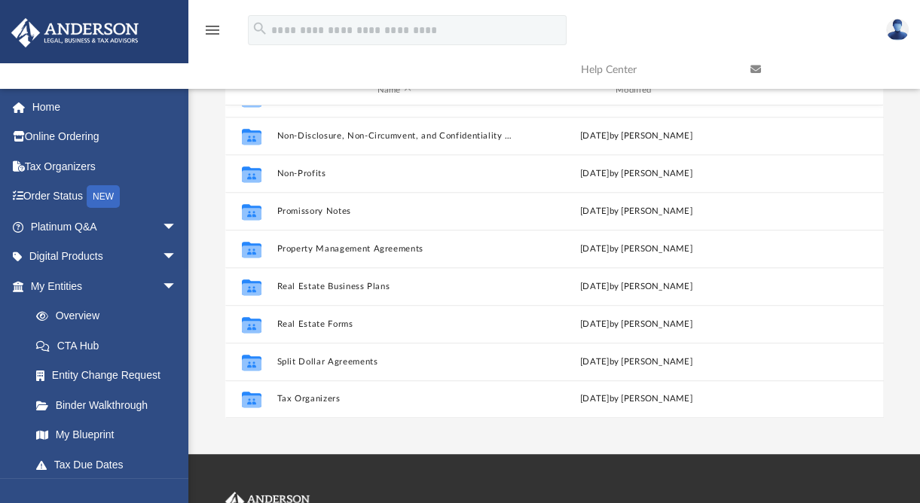
scroll to position [93, 0]
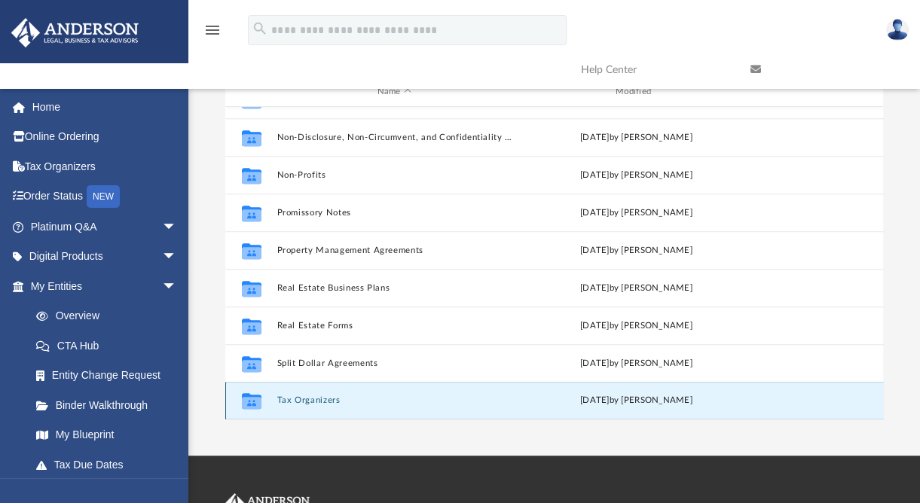
click at [310, 398] on button "Tax Organizers" at bounding box center [393, 401] width 235 height 10
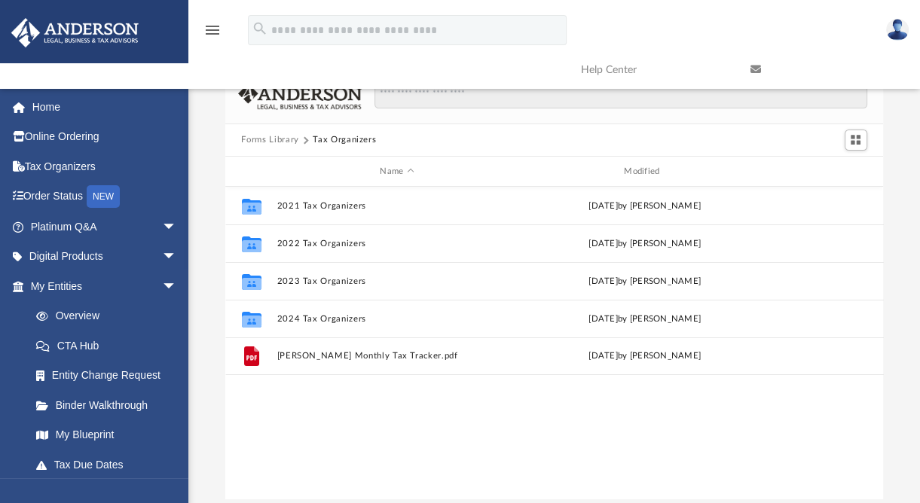
scroll to position [12, 0]
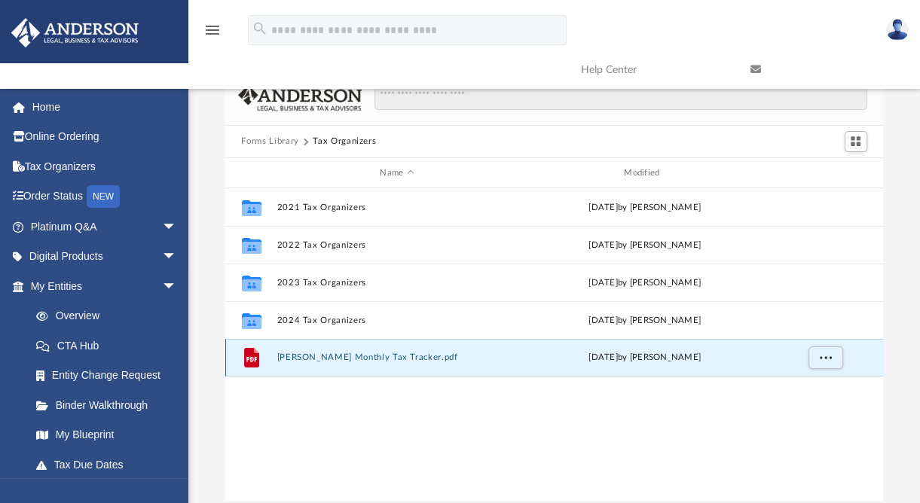
click at [347, 357] on button "Anderson Monthly Tax Tracker.pdf" at bounding box center [396, 358] width 241 height 10
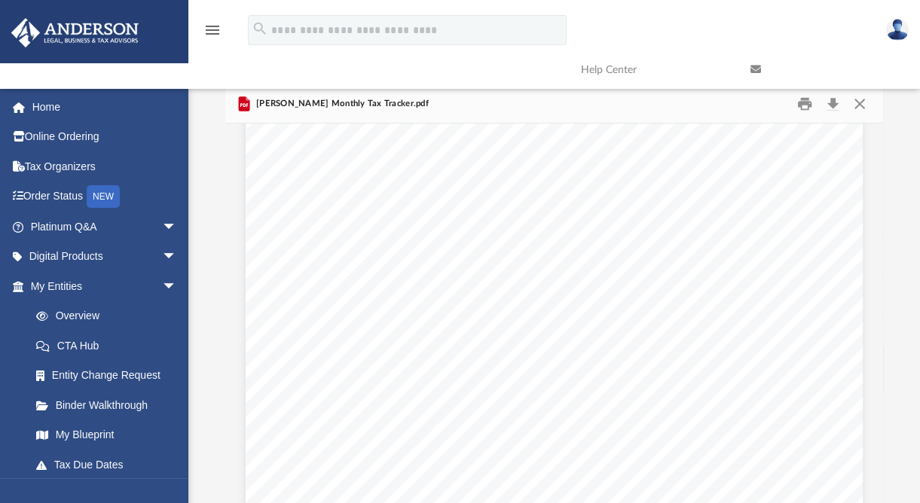
scroll to position [0, 0]
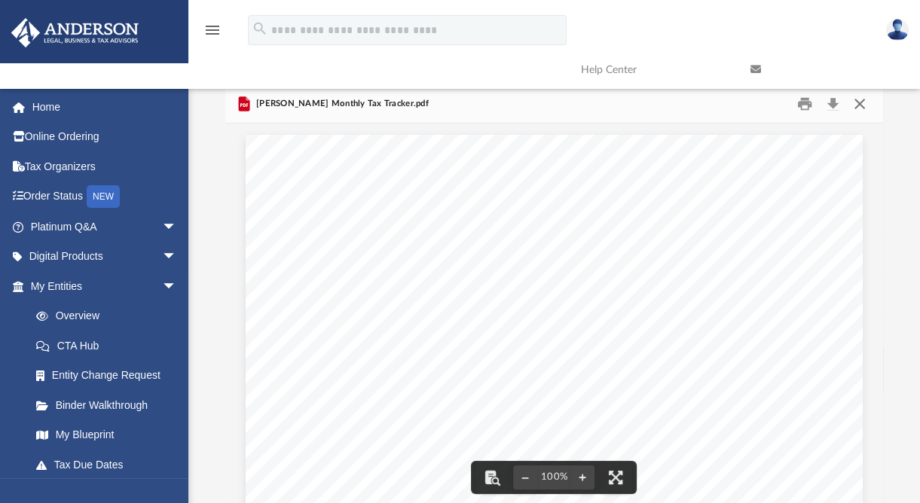
click at [859, 102] on button "Close" at bounding box center [859, 103] width 27 height 23
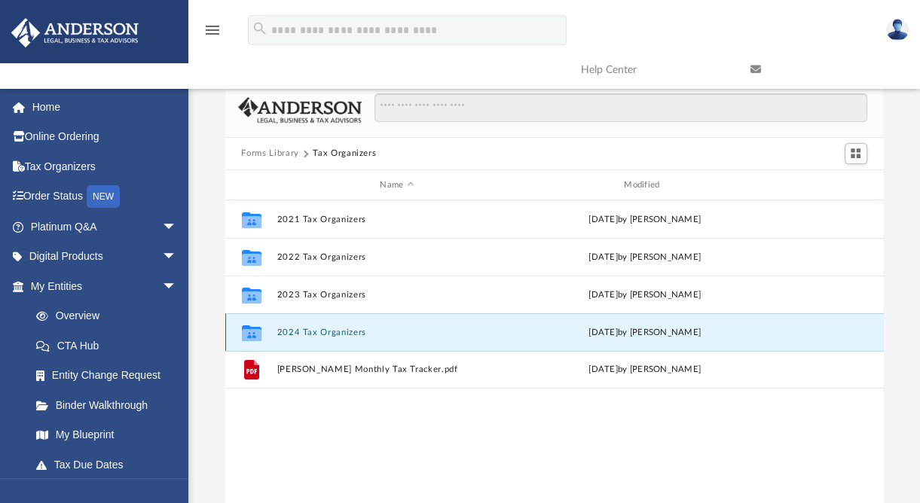
click at [340, 334] on button "2024 Tax Organizers" at bounding box center [396, 333] width 241 height 10
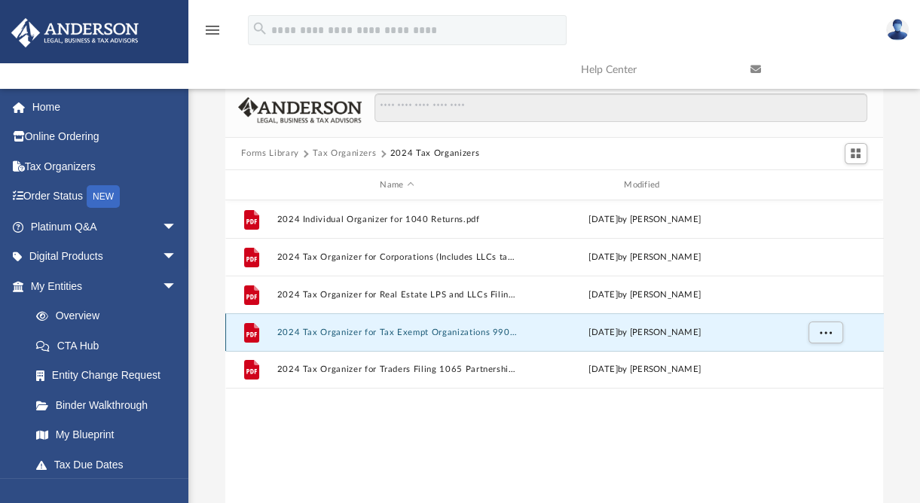
click at [401, 334] on button "2024 Tax Organizer for Tax Exempt Organizations 990 & 990N Returns.pdf" at bounding box center [396, 333] width 241 height 10
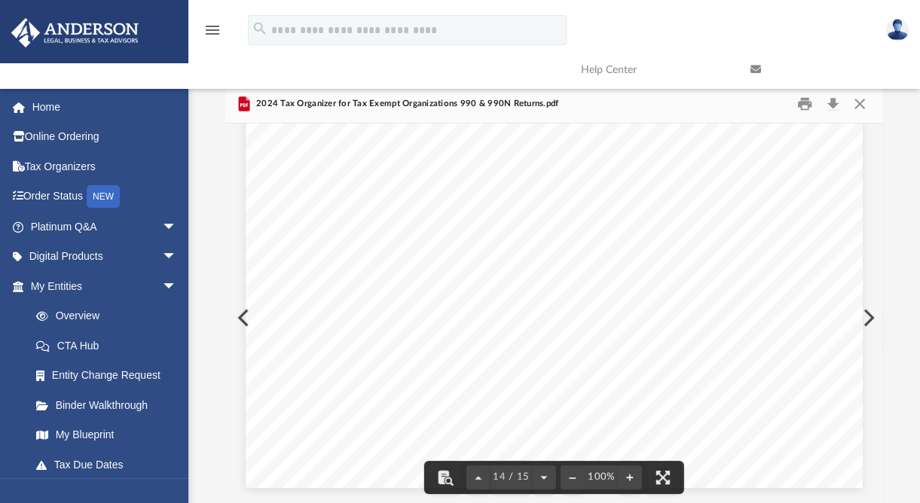
scroll to position [11097, 0]
click at [858, 107] on button "Close" at bounding box center [859, 103] width 27 height 23
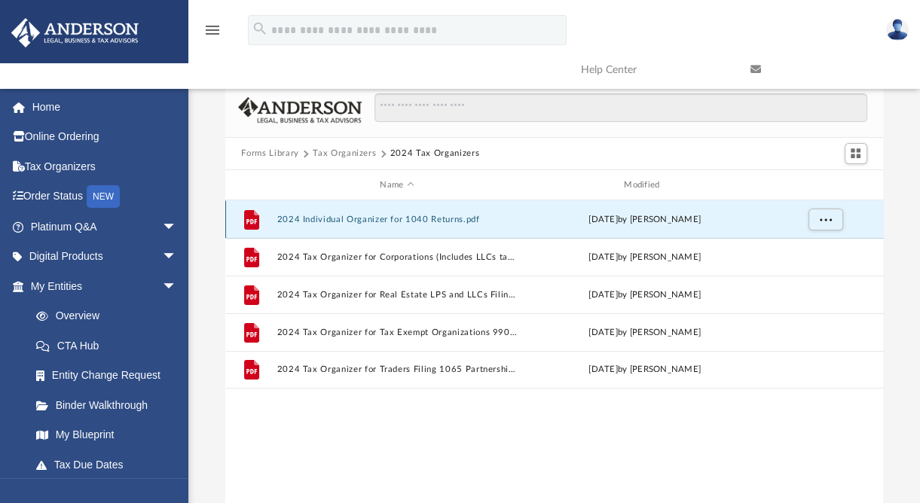
click at [376, 222] on button "2024 Individual Organizer for 1040 Returns.pdf" at bounding box center [396, 220] width 241 height 10
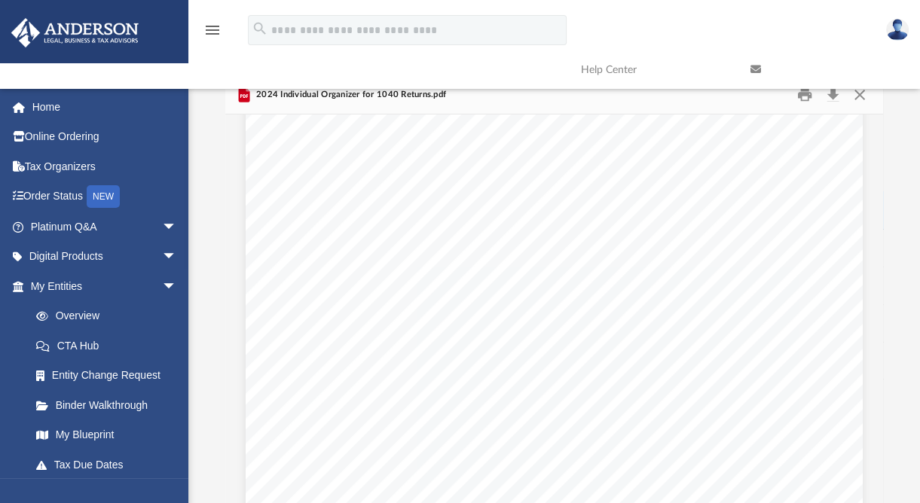
scroll to position [14126, 0]
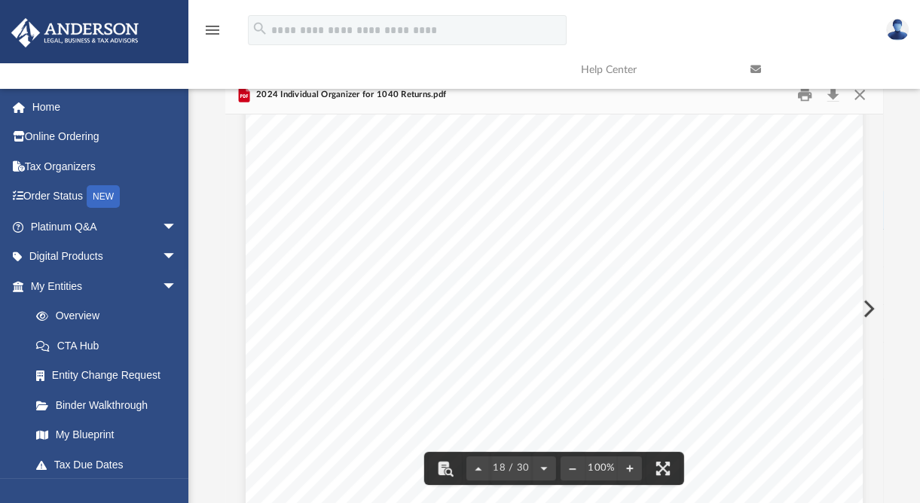
drag, startPoint x: 402, startPoint y: 120, endPoint x: 574, endPoint y: 334, distance: 274.3
click at [574, 334] on div "A n d e r s o n A d v i s o r s . c o m | 8 0 0 . 7 0 6 . 4 7 4 1 | N e v a d a…" at bounding box center [554, 356] width 617 height 798
drag, startPoint x: 673, startPoint y: 342, endPoint x: 500, endPoint y: 270, distance: 187.5
click at [484, 270] on div "A n d e r s o n A d v i s o r s . c o m | 8 0 0 . 7 0 6 . 4 7 4 1 | N e v a d a…" at bounding box center [554, 133] width 617 height 798
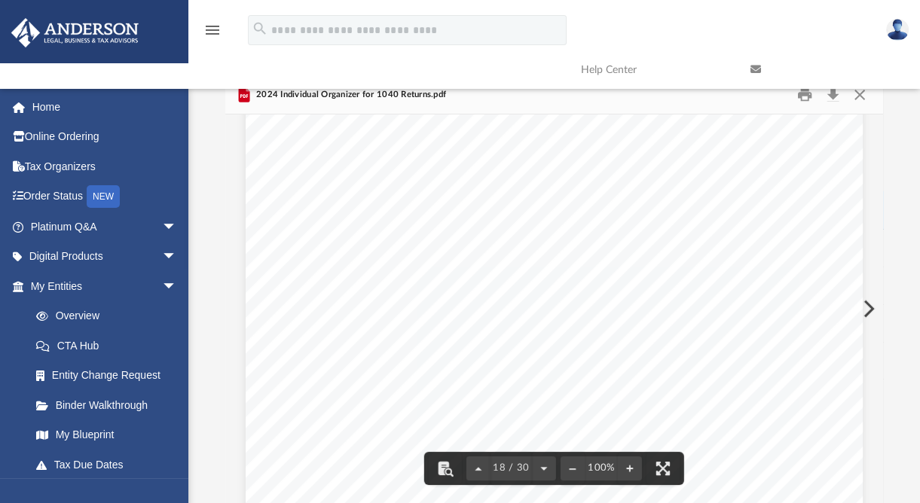
scroll to position [14240, 0]
click at [856, 96] on link at bounding box center [823, 70] width 169 height 60
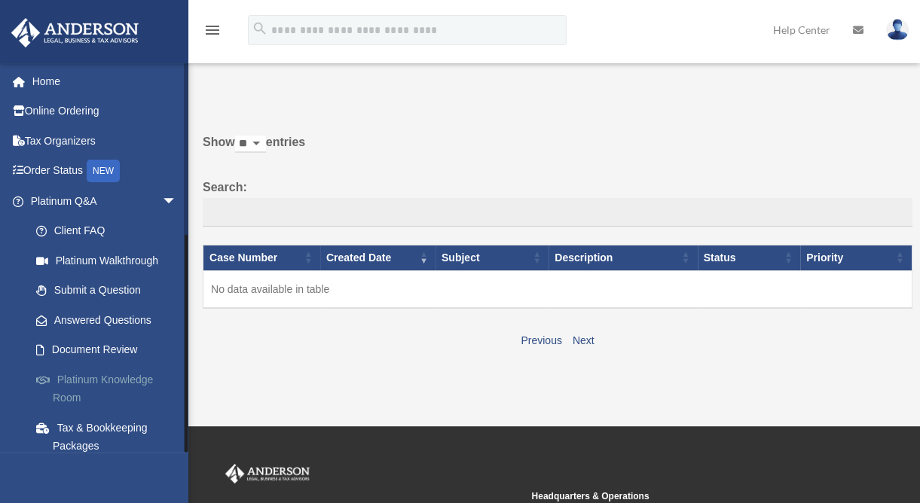
scroll to position [298, 0]
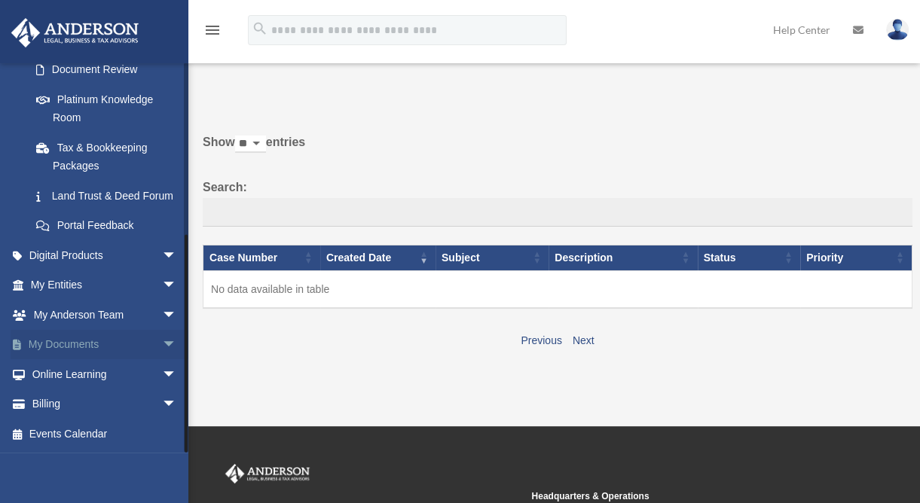
click at [162, 344] on span "arrow_drop_down" at bounding box center [177, 345] width 30 height 31
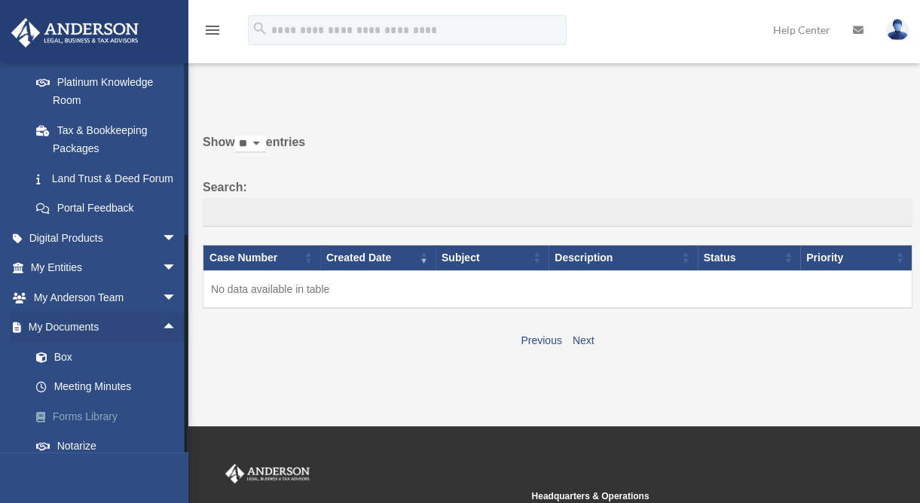
click at [78, 432] on link "Forms Library" at bounding box center [110, 417] width 179 height 30
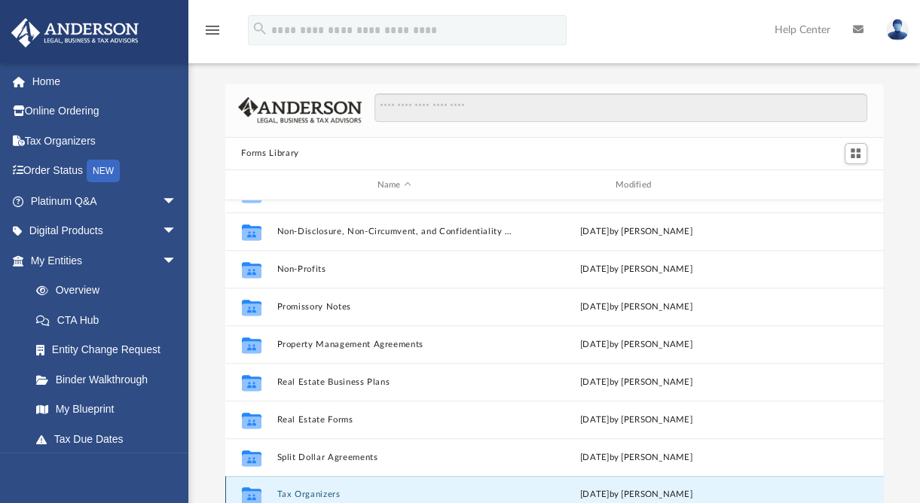
scroll to position [817, 0]
click at [322, 490] on button "Tax Organizers" at bounding box center [393, 495] width 235 height 10
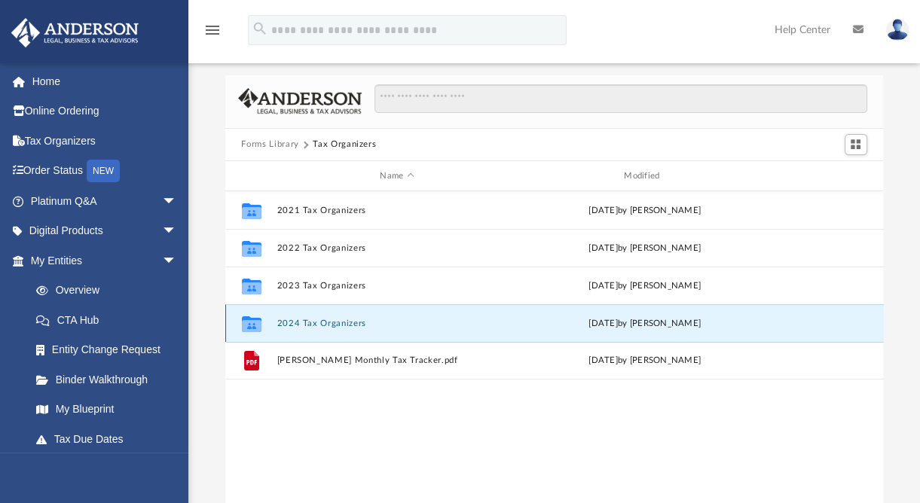
click at [302, 324] on button "2024 Tax Organizers" at bounding box center [396, 324] width 241 height 10
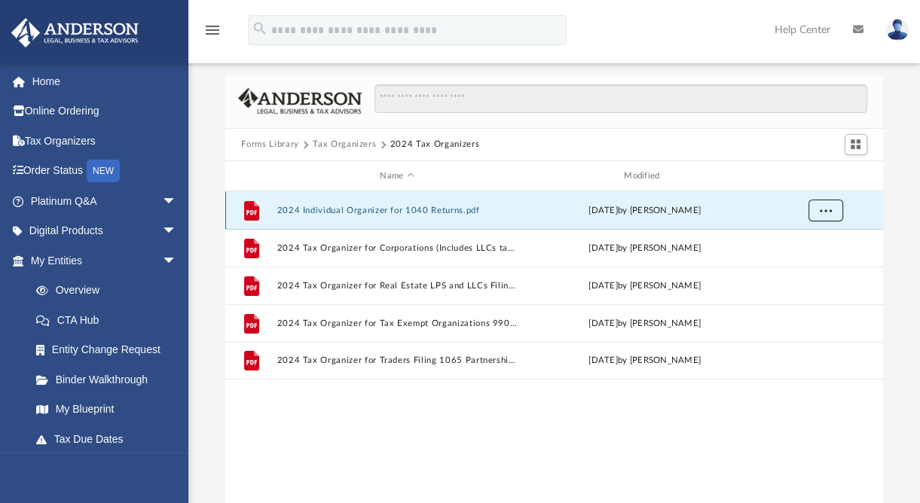
click at [817, 208] on button "More options" at bounding box center [825, 211] width 35 height 23
click at [809, 264] on li "Download" at bounding box center [811, 265] width 44 height 16
click at [351, 138] on button "Tax Organizers" at bounding box center [344, 145] width 63 height 14
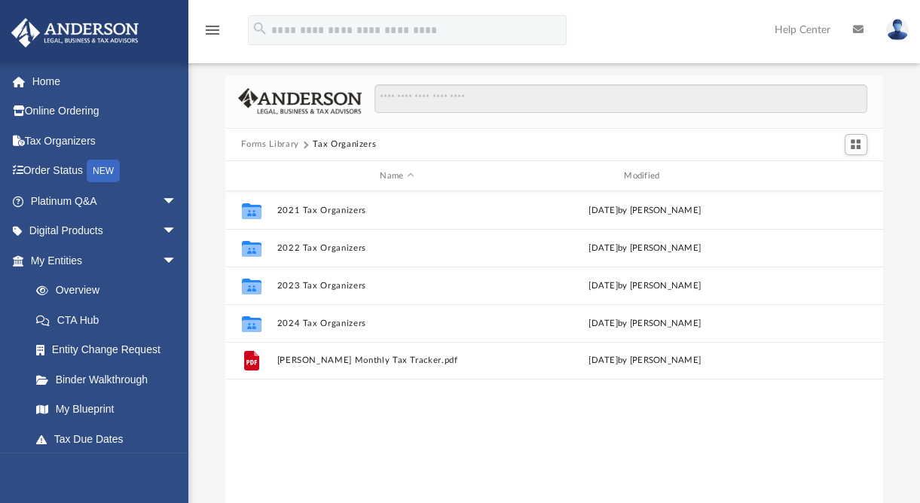
click at [905, 267] on div "Forms Library Tax Organizers Name Modified Collaborated Folder 2021 Tax Organiz…" at bounding box center [553, 289] width 731 height 429
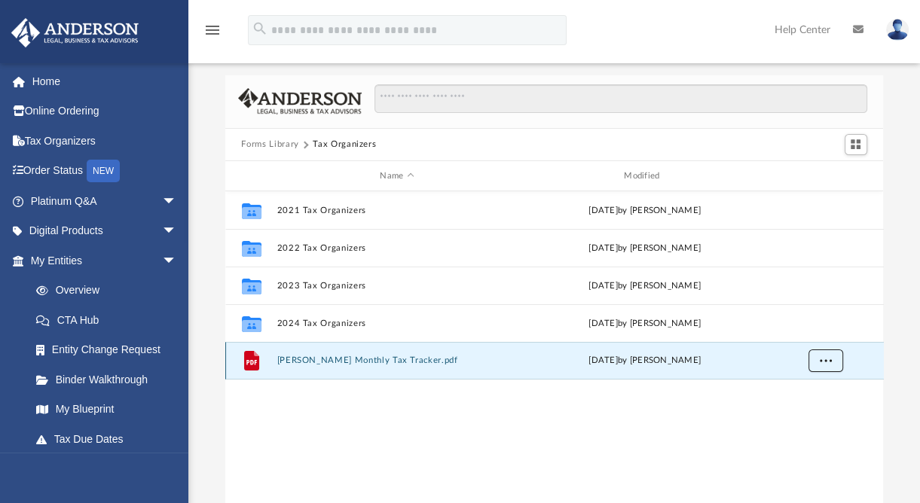
click at [826, 366] on button "More options" at bounding box center [825, 361] width 35 height 23
click at [811, 413] on li "Download" at bounding box center [811, 416] width 44 height 16
click at [270, 150] on button "Forms Library" at bounding box center [269, 145] width 57 height 14
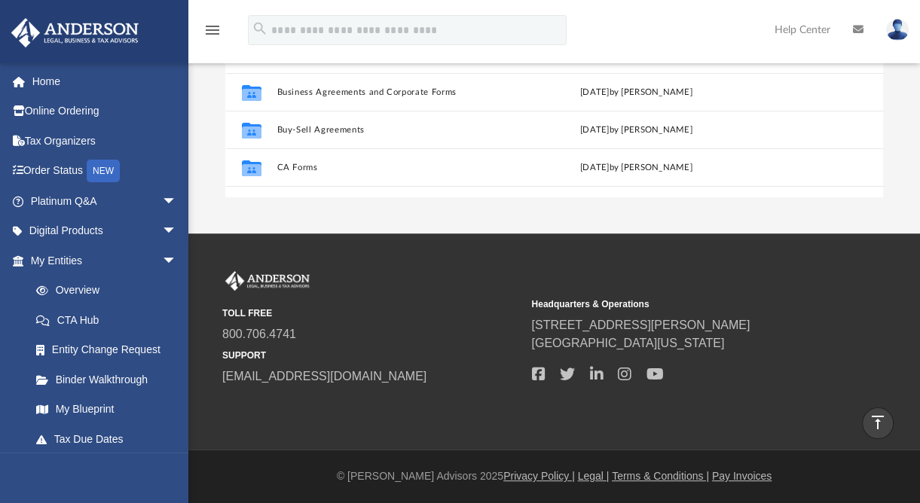
scroll to position [315, 0]
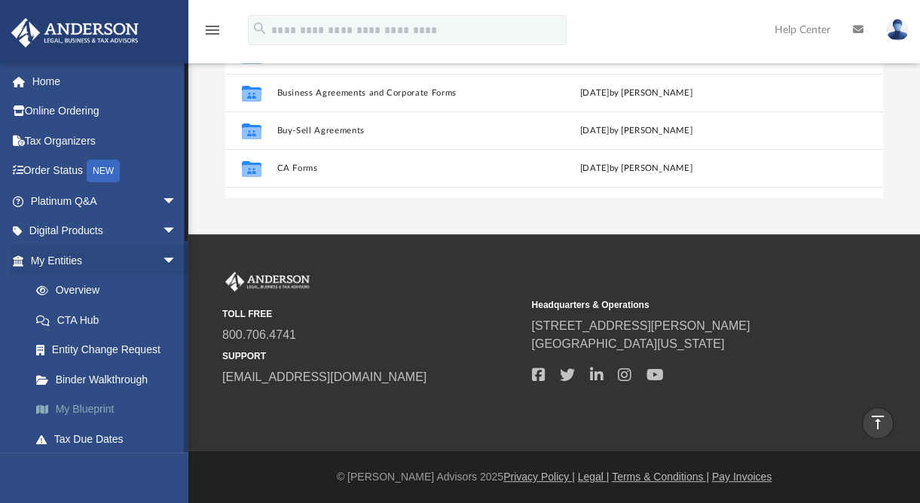
click at [93, 401] on link "My Blueprint" at bounding box center [110, 410] width 179 height 30
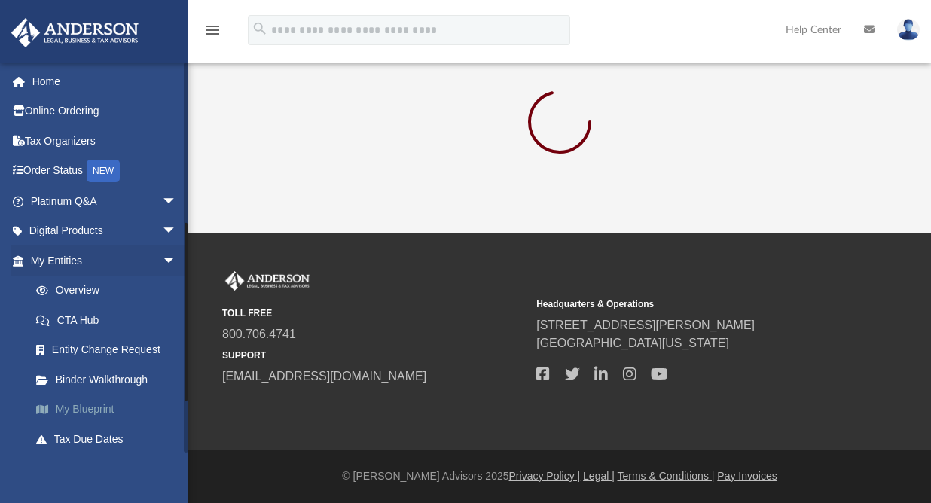
scroll to position [341, 0]
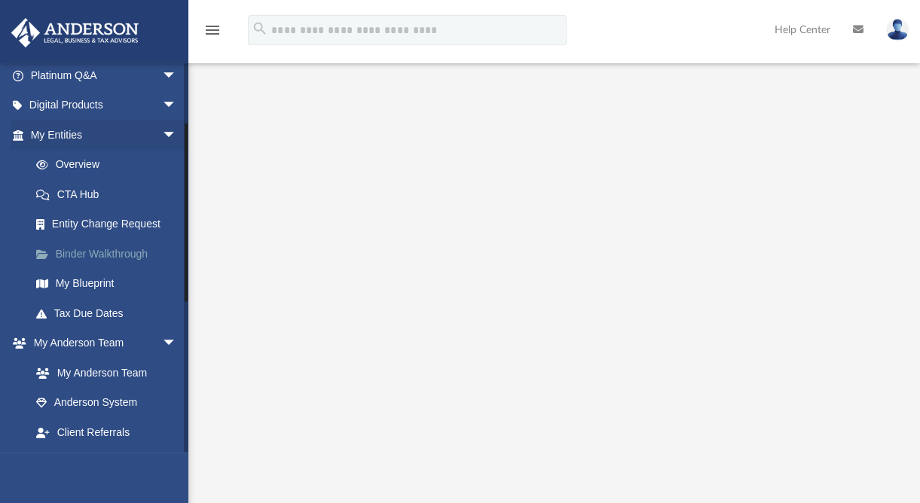
scroll to position [140, 0]
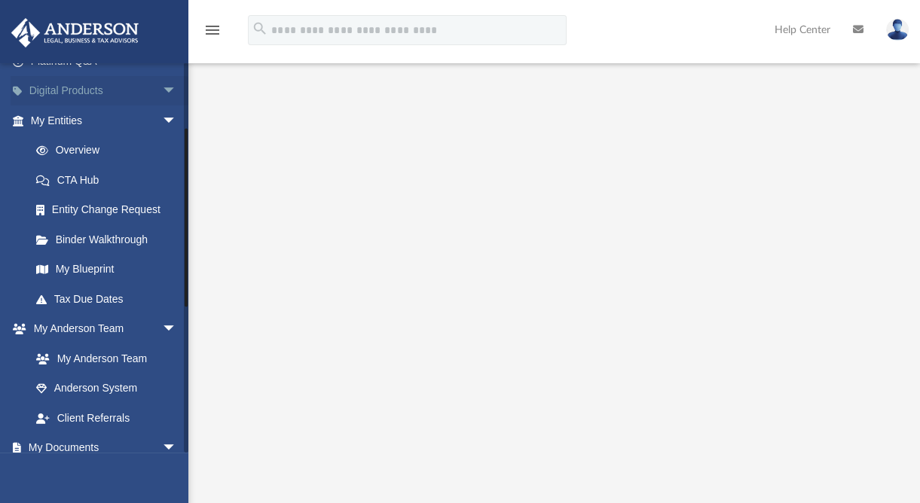
click at [162, 89] on span "arrow_drop_down" at bounding box center [177, 91] width 30 height 31
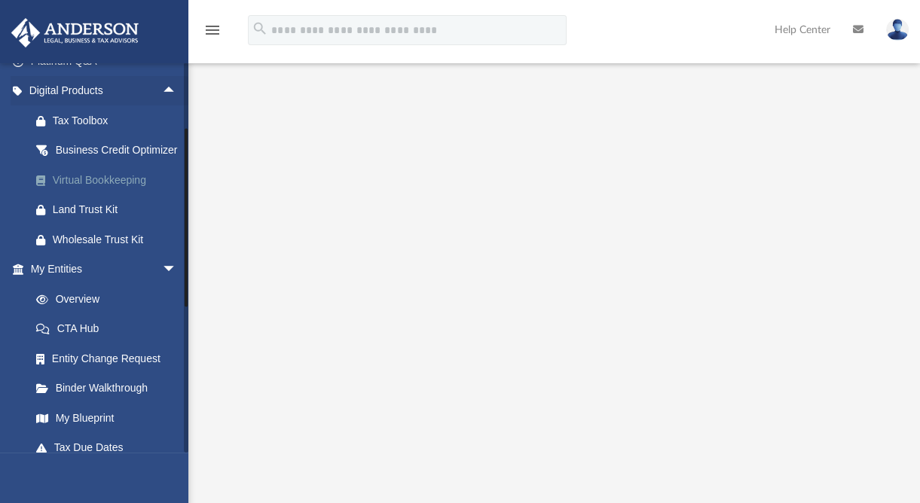
click at [108, 190] on div "Virtual Bookkeeping" at bounding box center [117, 180] width 128 height 19
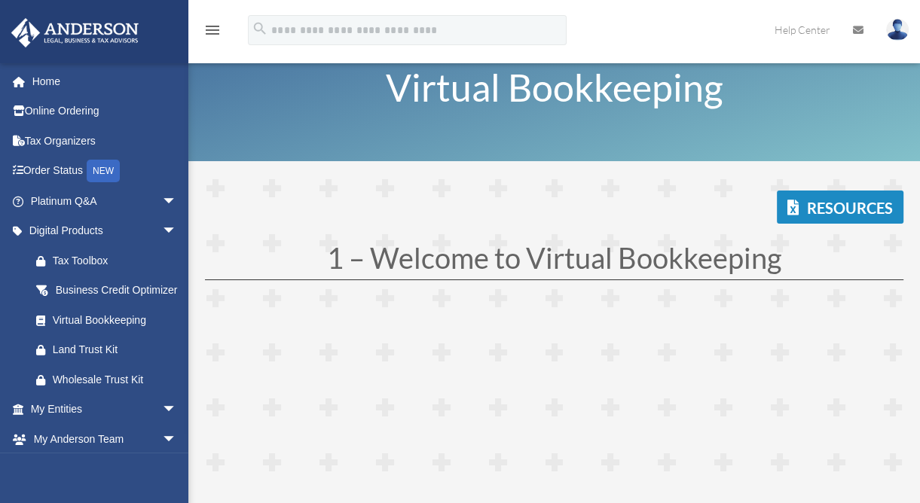
click at [569, 192] on div "Resources" at bounding box center [554, 207] width 698 height 33
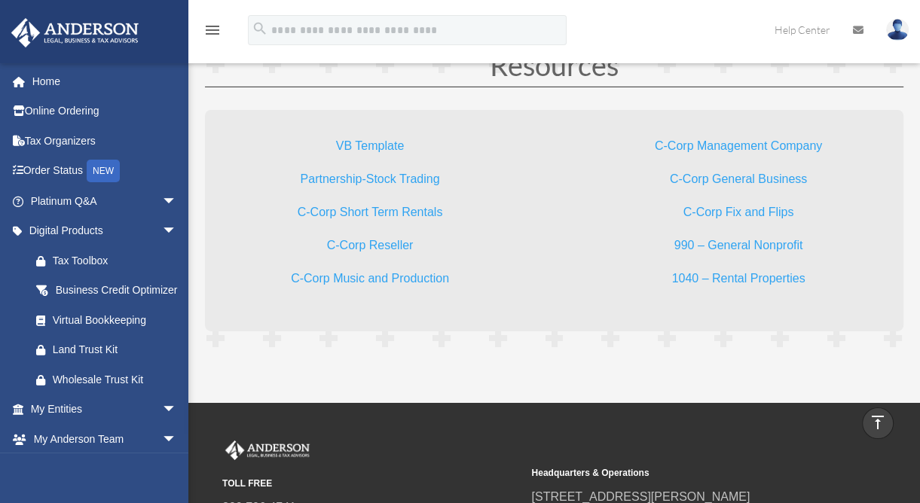
scroll to position [3965, 0]
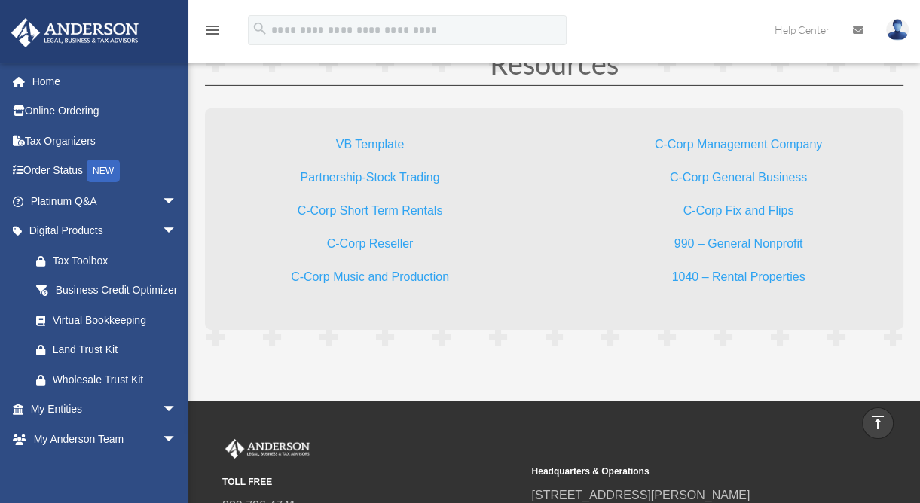
click at [731, 241] on link "990 – General Nonprofit" at bounding box center [738, 247] width 129 height 20
click at [768, 272] on link "1040 – Rental Properties" at bounding box center [737, 280] width 133 height 20
drag, startPoint x: 464, startPoint y: 473, endPoint x: 767, endPoint y: 163, distance: 433.6
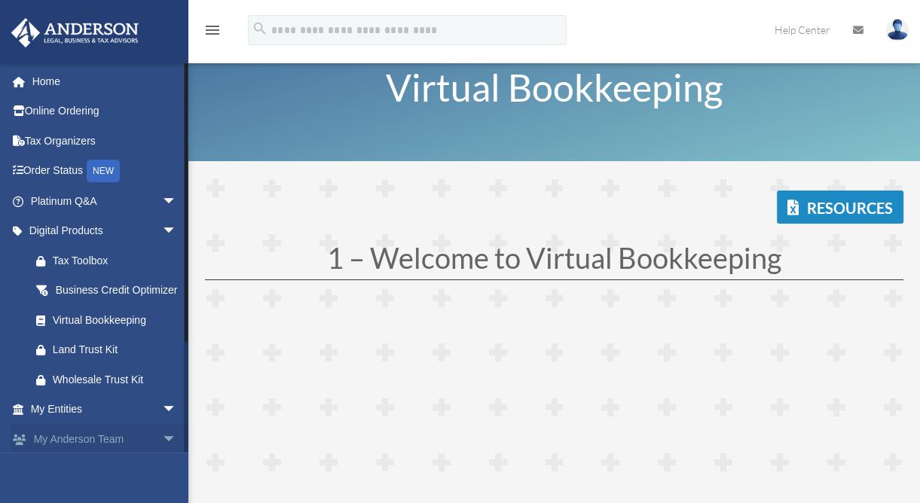
scroll to position [142, 0]
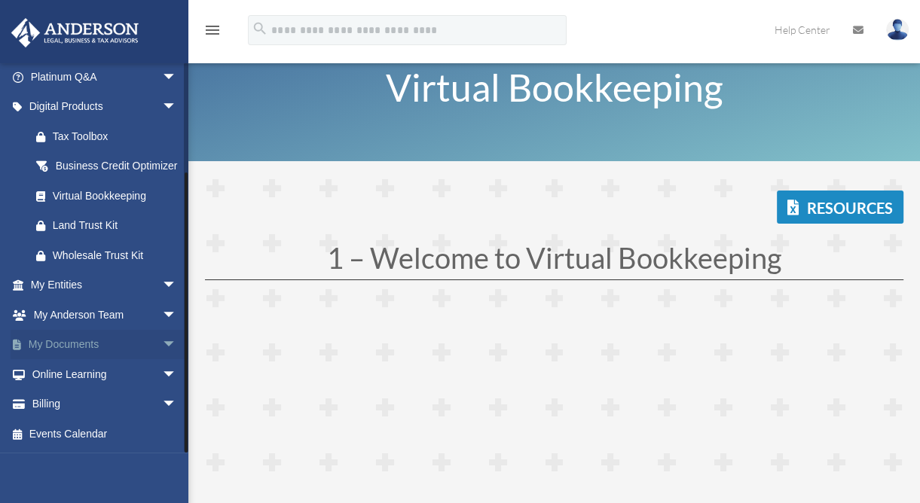
click at [162, 343] on span "arrow_drop_down" at bounding box center [177, 345] width 30 height 31
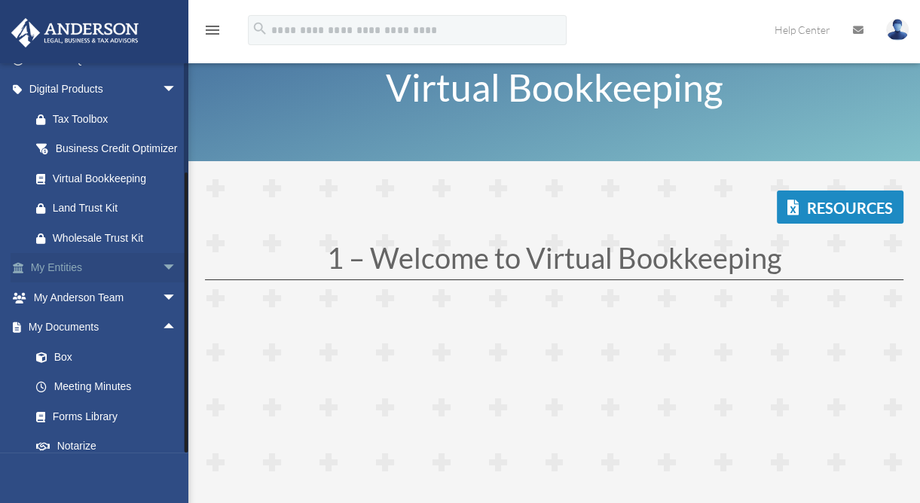
click at [162, 283] on span "arrow_drop_down" at bounding box center [177, 268] width 30 height 31
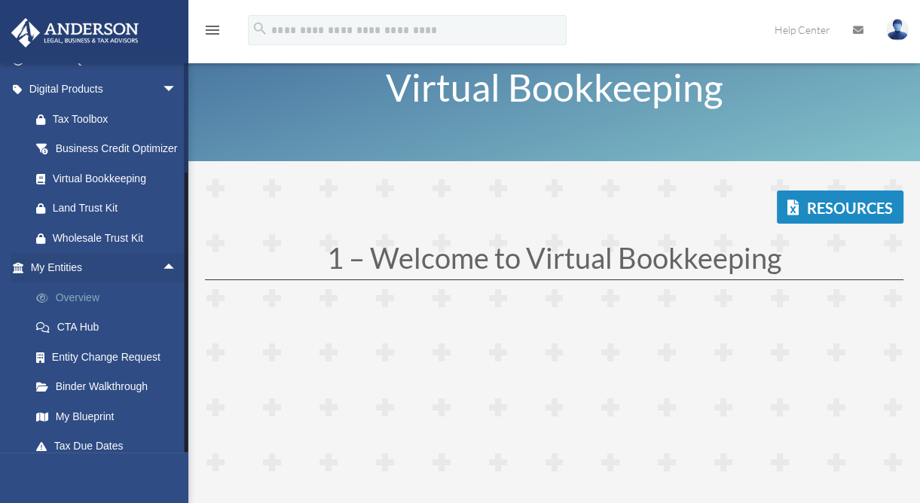
click at [76, 310] on link "Overview" at bounding box center [110, 297] width 179 height 30
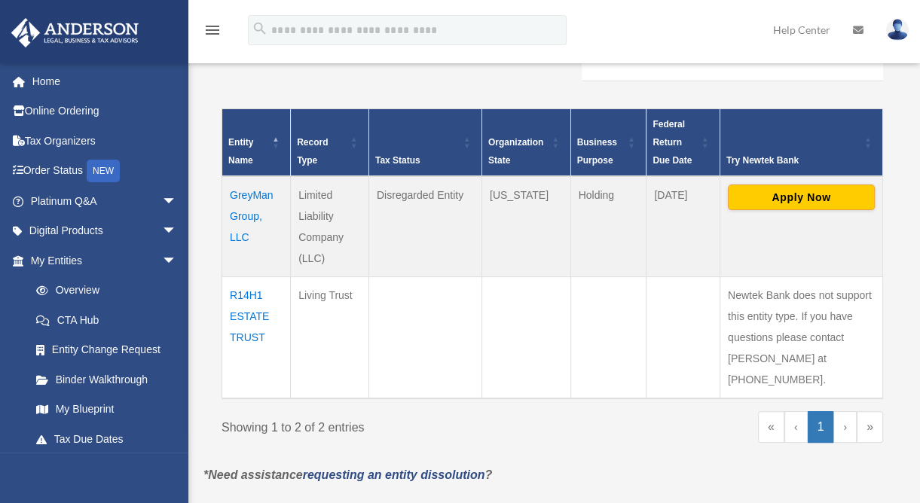
scroll to position [283, 0]
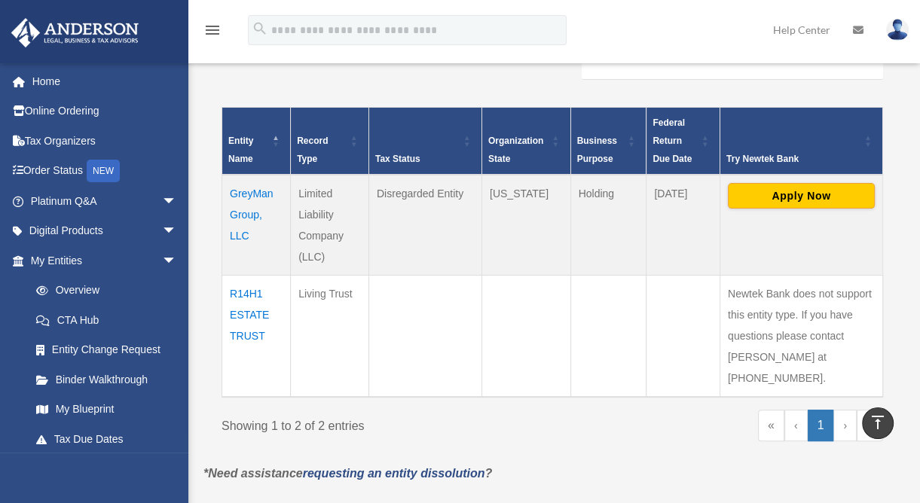
click at [250, 304] on td "R14H1 ESTATE TRUST" at bounding box center [256, 336] width 69 height 122
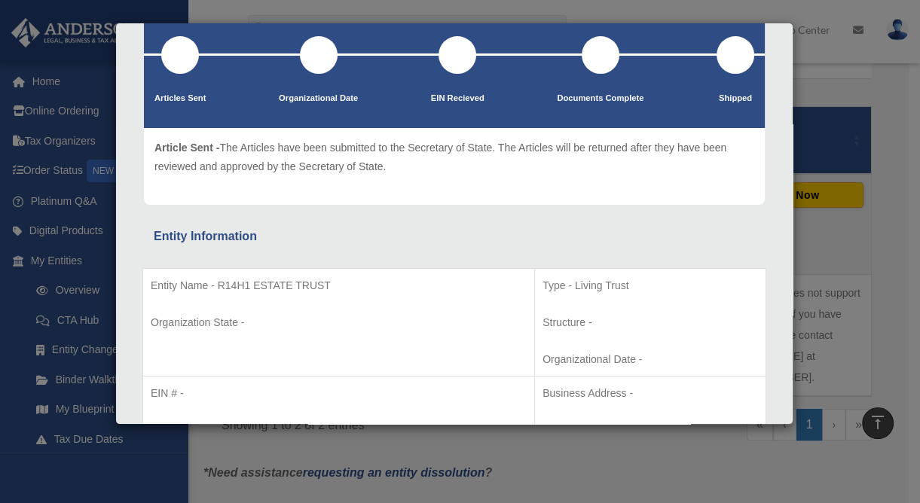
scroll to position [0, 0]
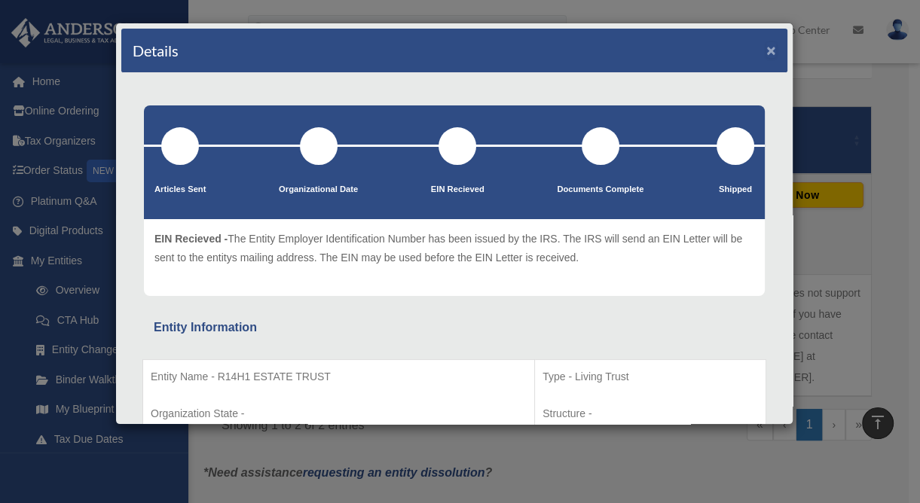
click at [766, 53] on button "×" at bounding box center [771, 50] width 10 height 16
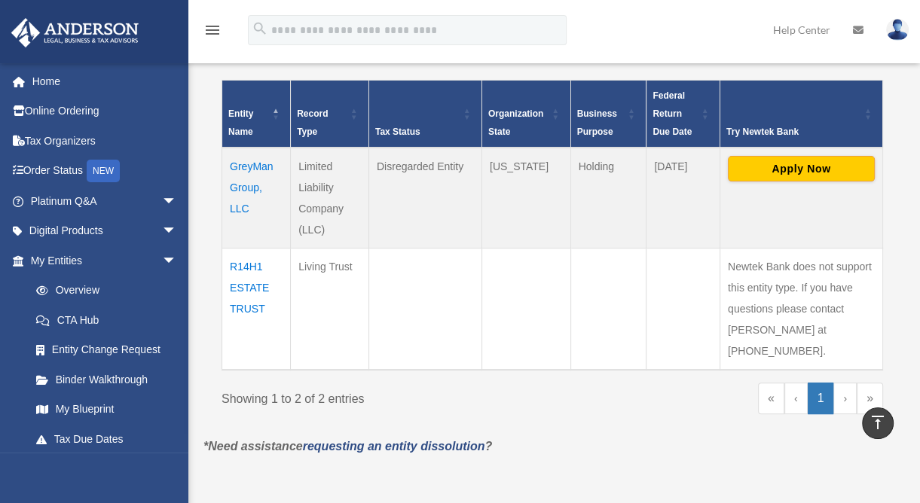
scroll to position [313, 0]
